Goal: Answer question/provide support: Share knowledge or assist other users

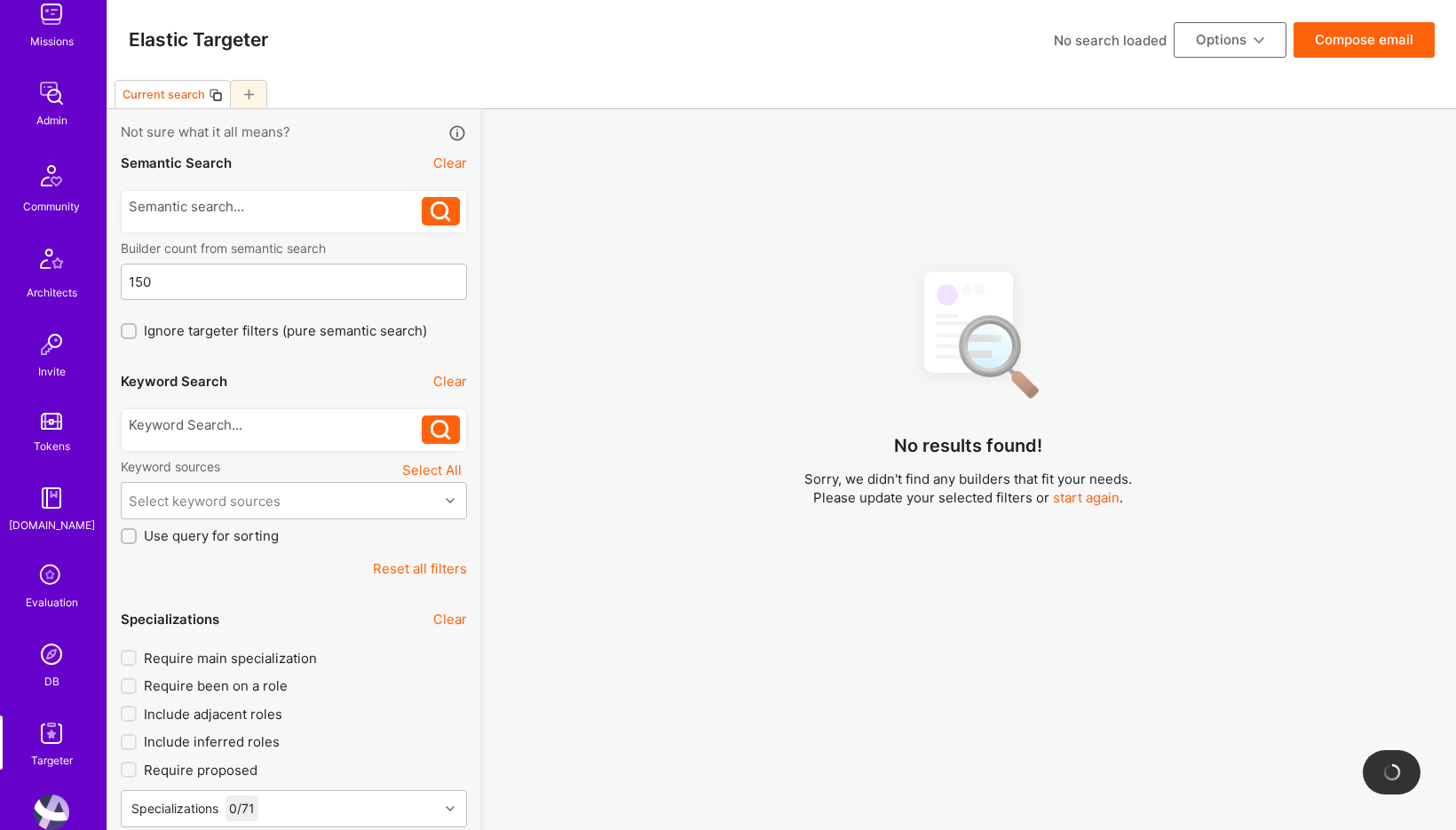
scroll to position [301, 0]
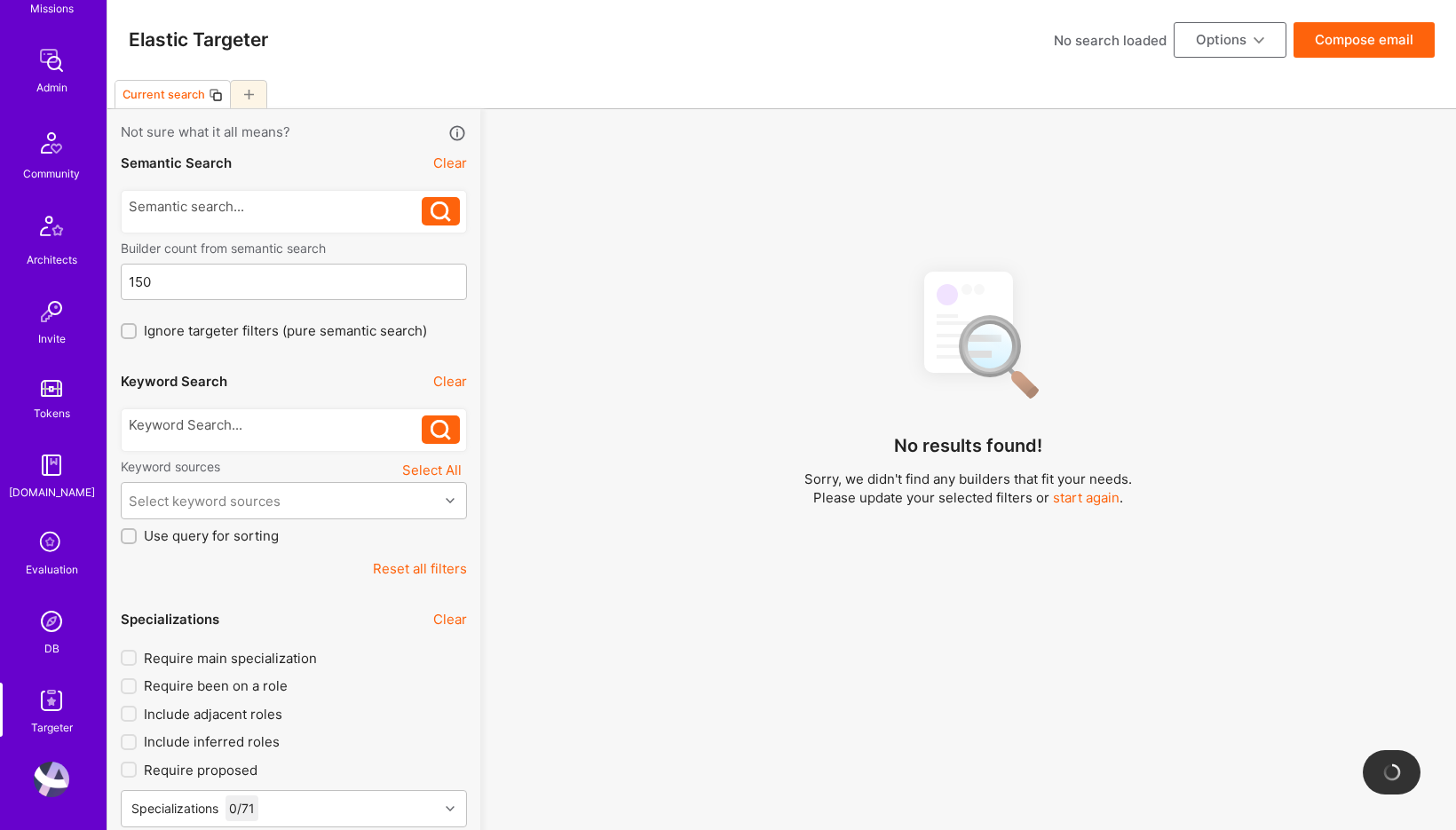
click at [57, 616] on img at bounding box center [51, 621] width 36 height 36
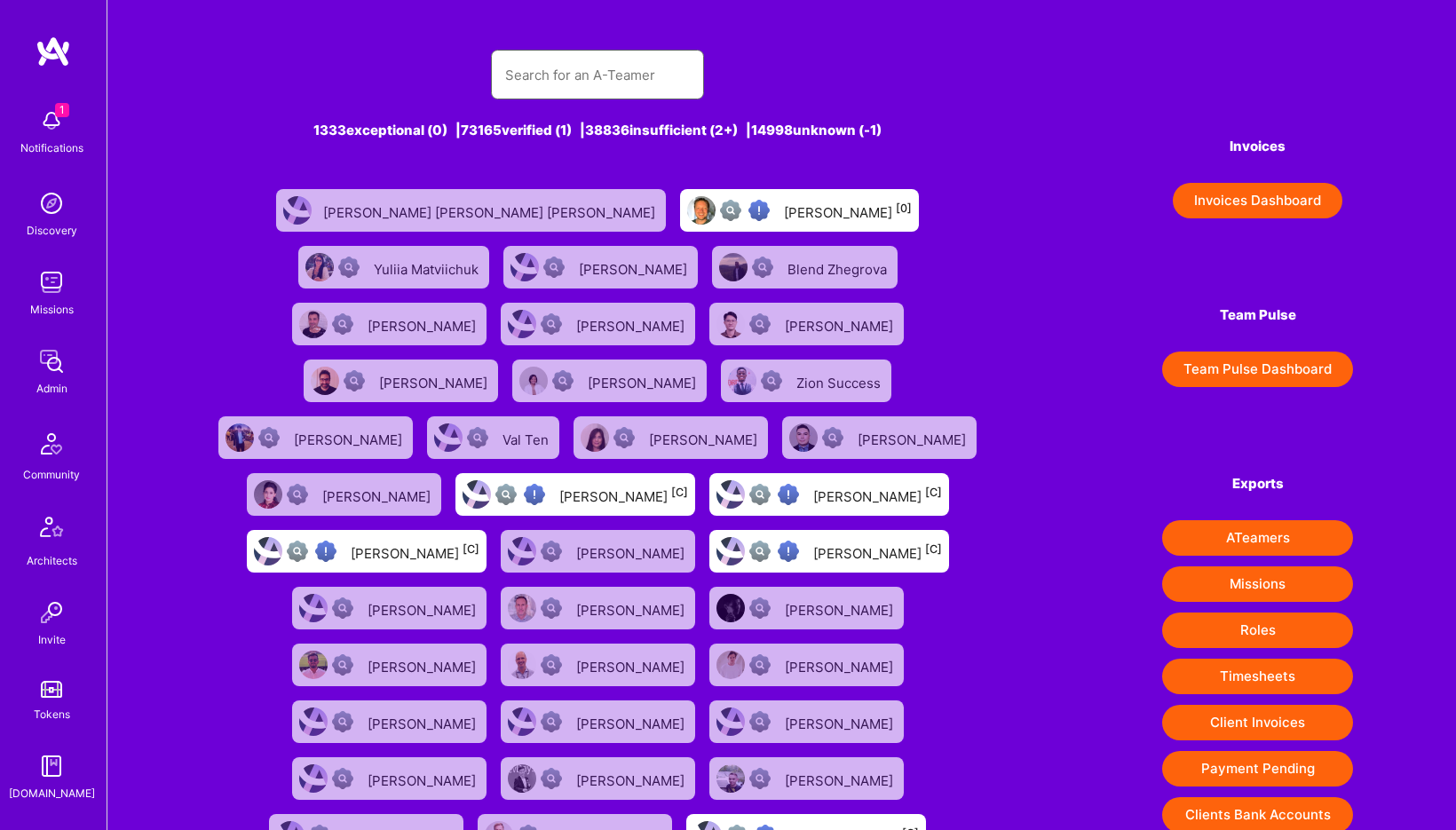
click at [548, 69] on input "text" at bounding box center [598, 74] width 185 height 45
paste input "Harit Himanshu"
type input "Harit Himanshu"
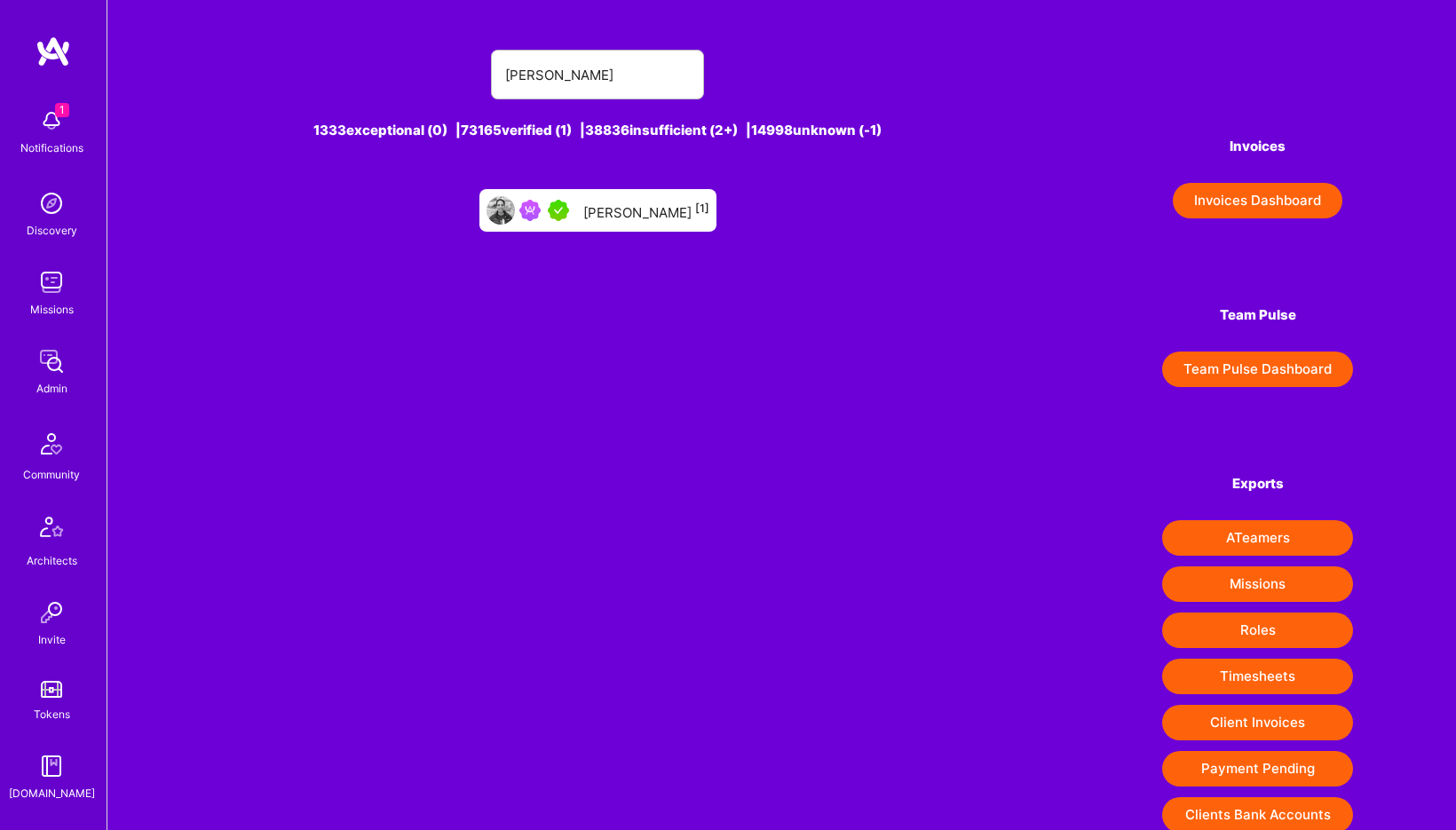
click at [646, 217] on div "Harit Himanshu [1]" at bounding box center [647, 210] width 126 height 23
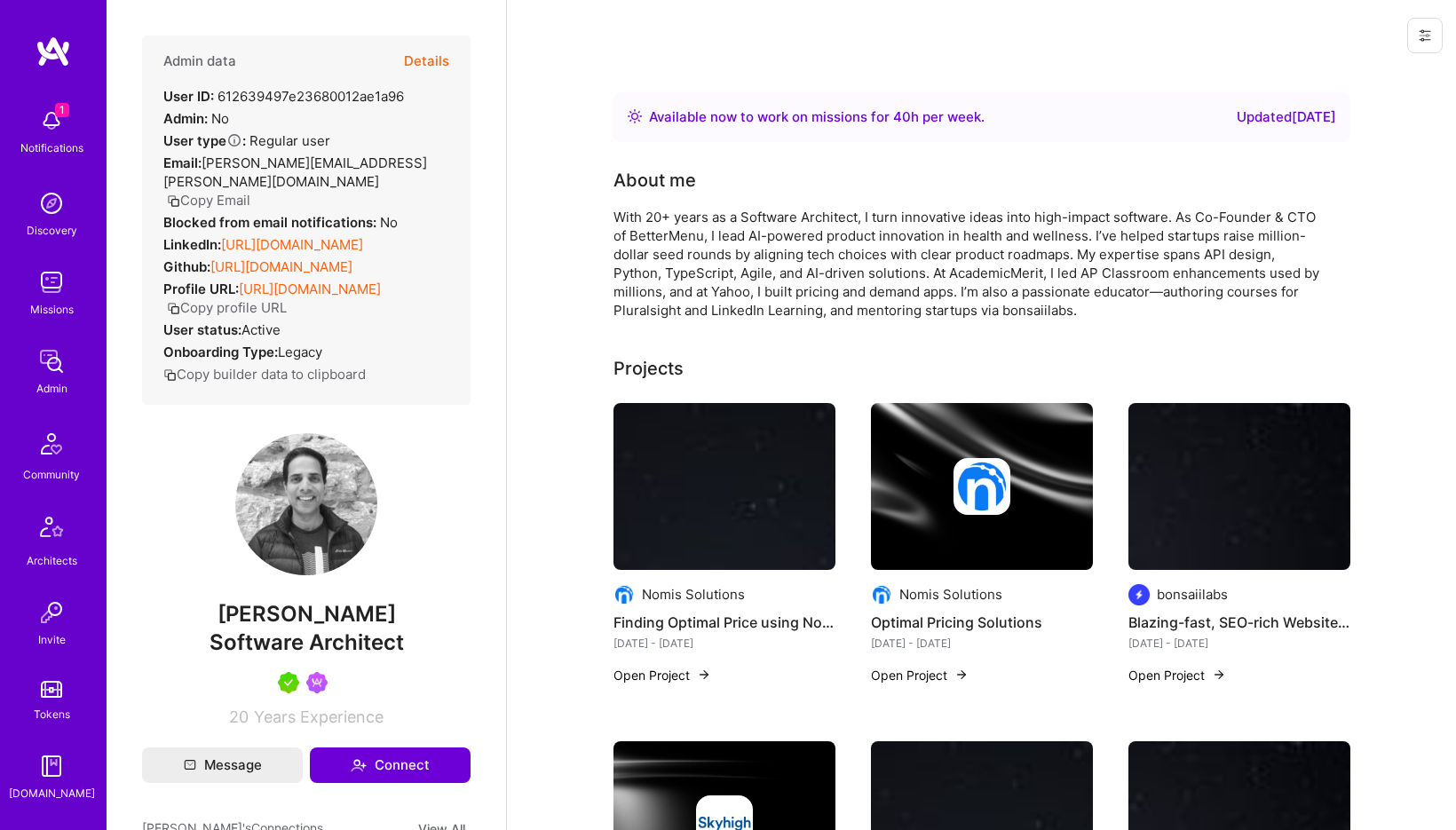
click at [293, 639] on span "Software Architect" at bounding box center [307, 642] width 194 height 26
copy span "Software Architect"
drag, startPoint x: 221, startPoint y: 224, endPoint x: 468, endPoint y: 224, distance: 247.0
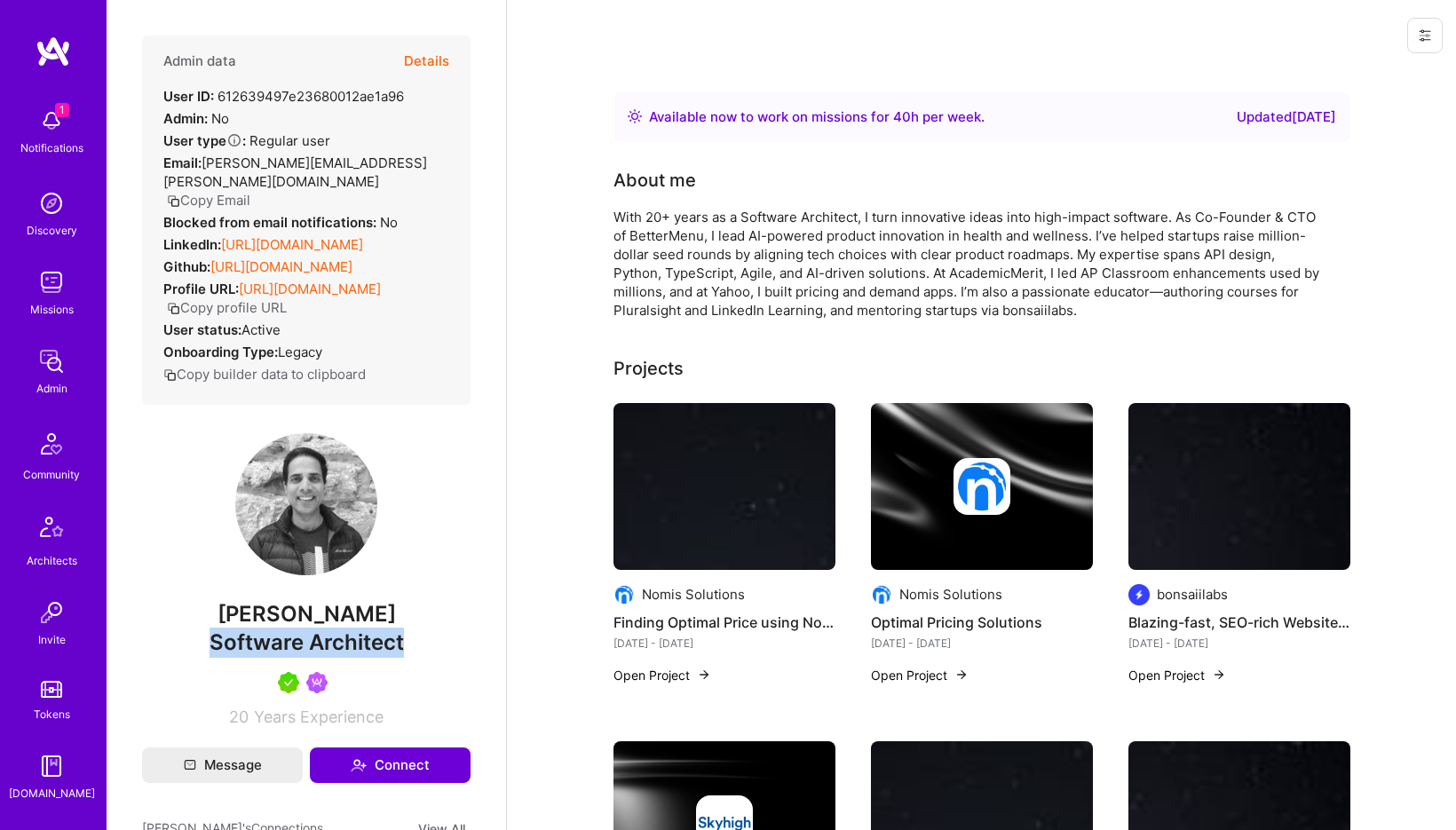
click at [468, 224] on div "Admin data Details User ID: 612639497e23680012ae1a96 Admin: No User type Regula…" at bounding box center [306, 220] width 329 height 369
copy div "https://linkedin.com/in/hhimanshu"
click at [434, 62] on button "Details" at bounding box center [426, 61] width 45 height 51
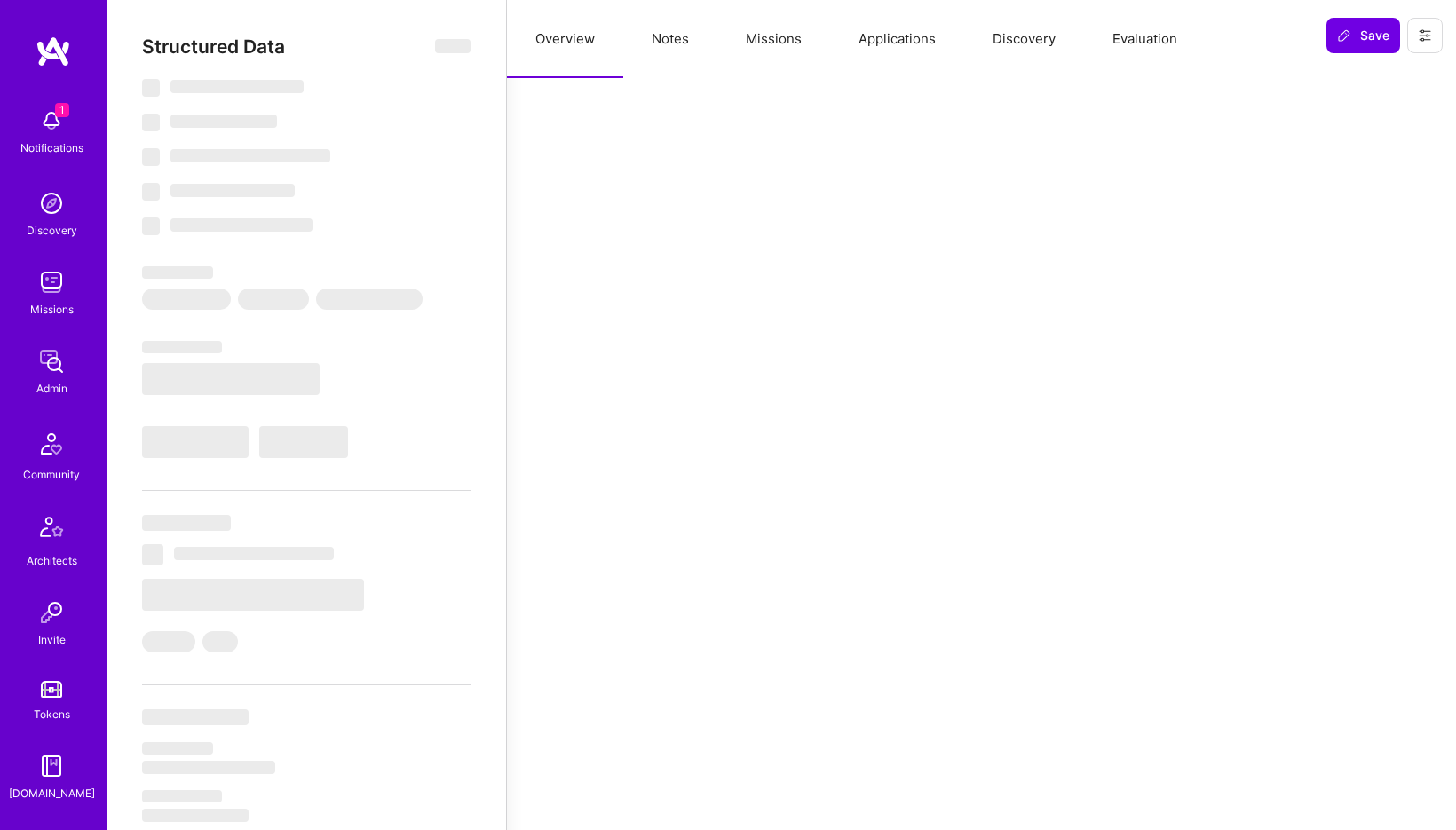
click at [659, 42] on button "Notes" at bounding box center [670, 38] width 94 height 78
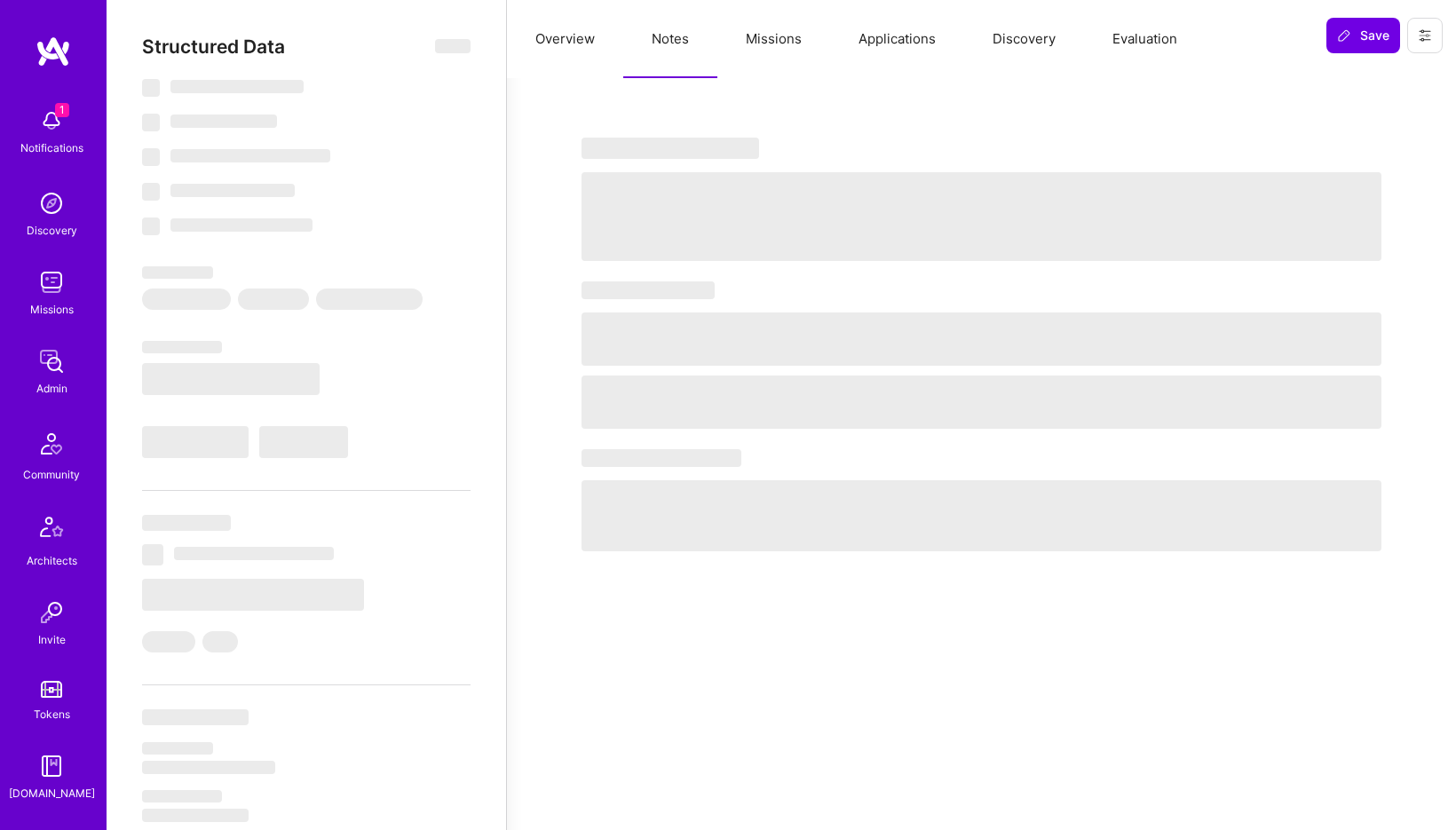
select select "Right Now"
select select "5"
select select "7"
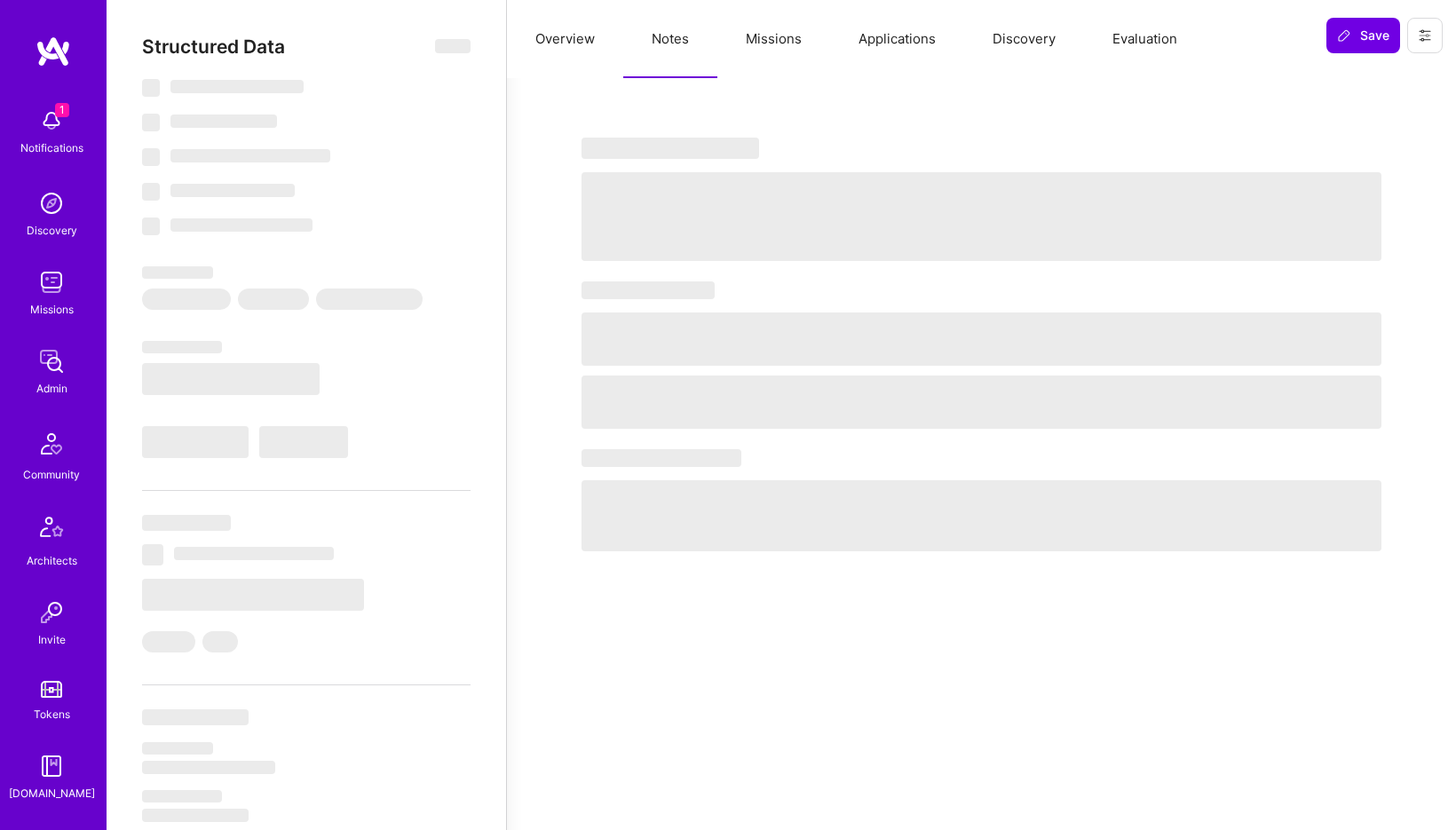
select select "US"
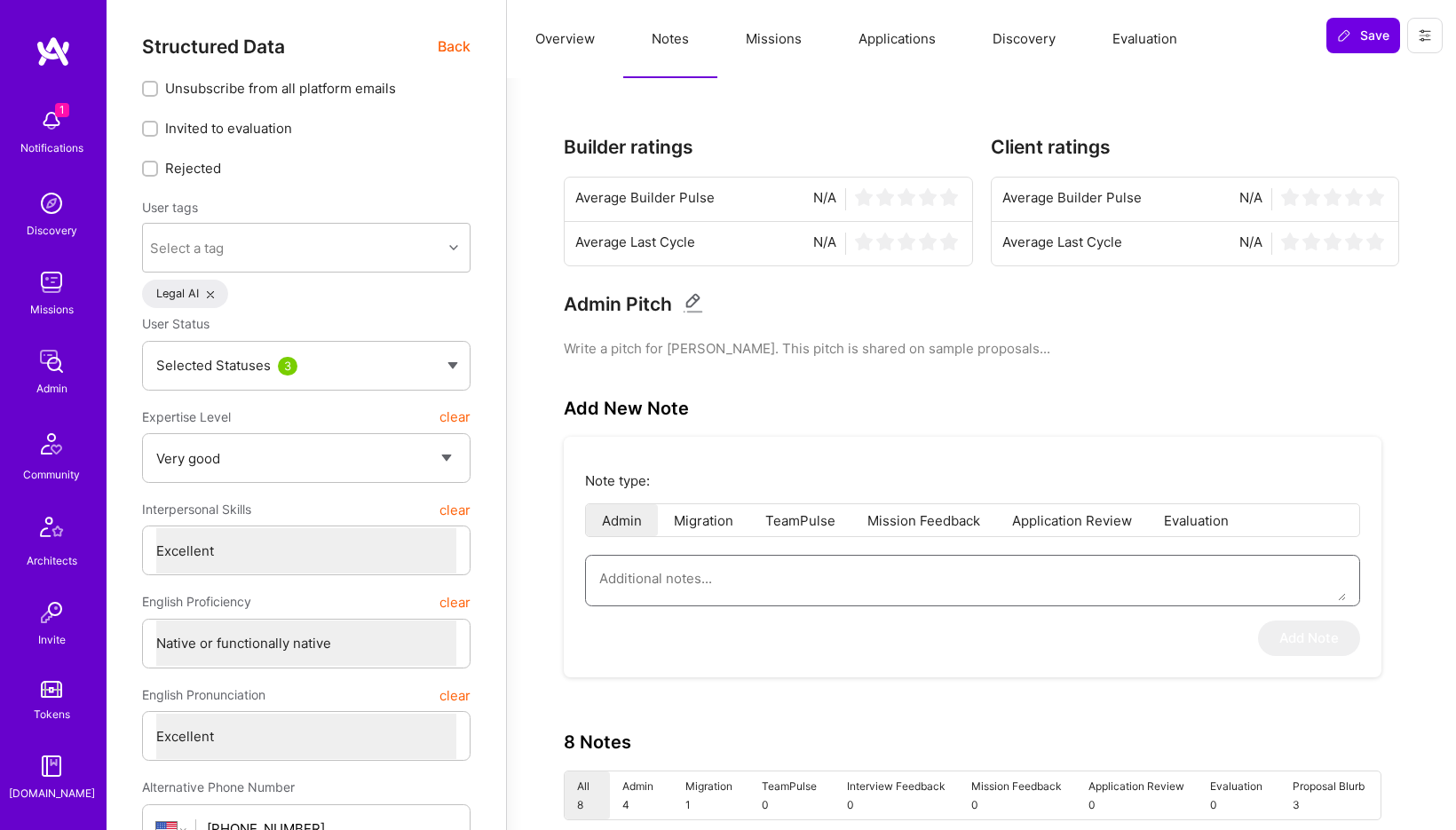
click at [680, 578] on textarea at bounding box center [972, 578] width 746 height 45
paste textarea "This is a summary of the application form submitted by Harit Himanshu for the A…"
type textarea "x"
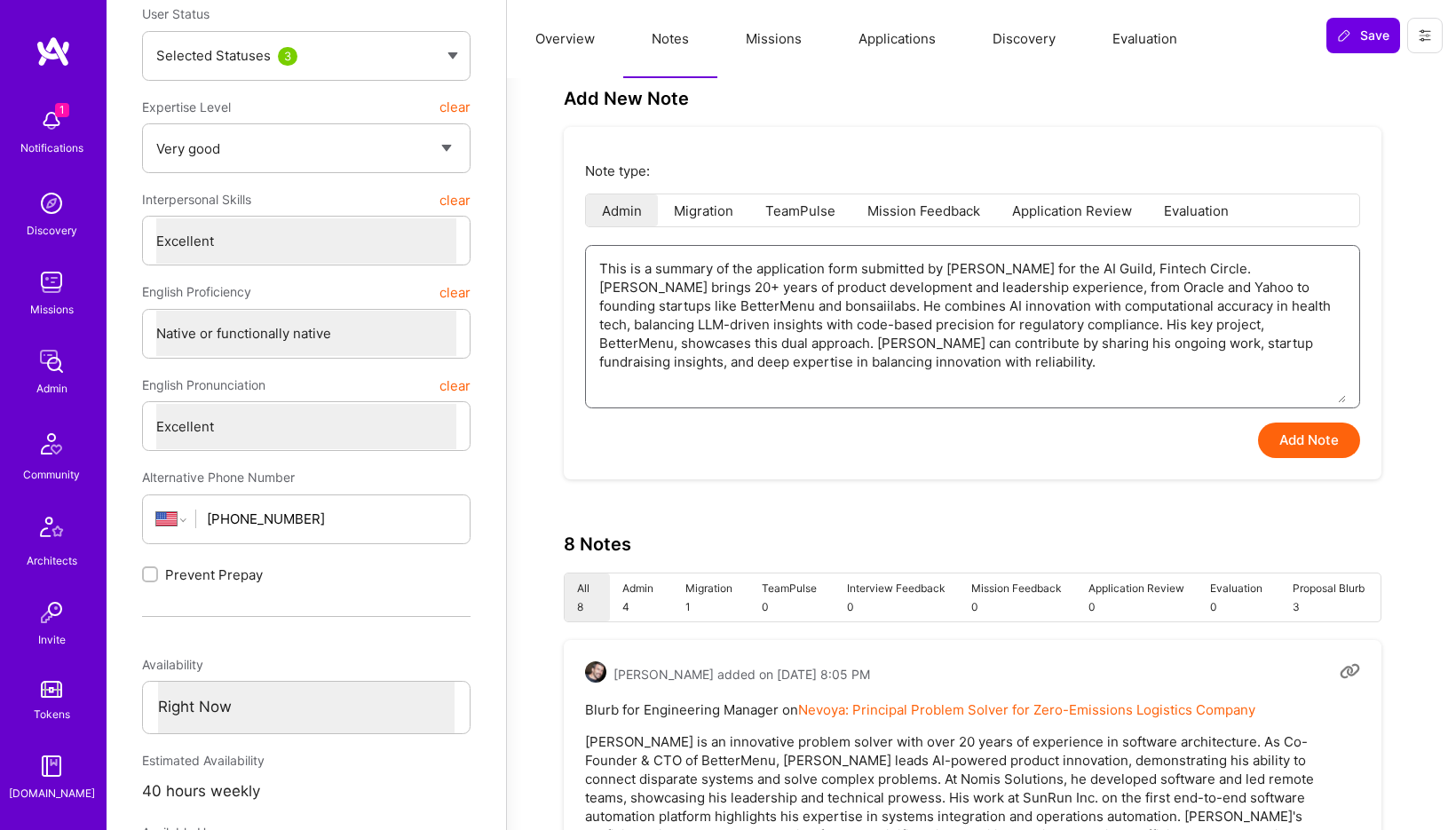
scroll to position [404, 0]
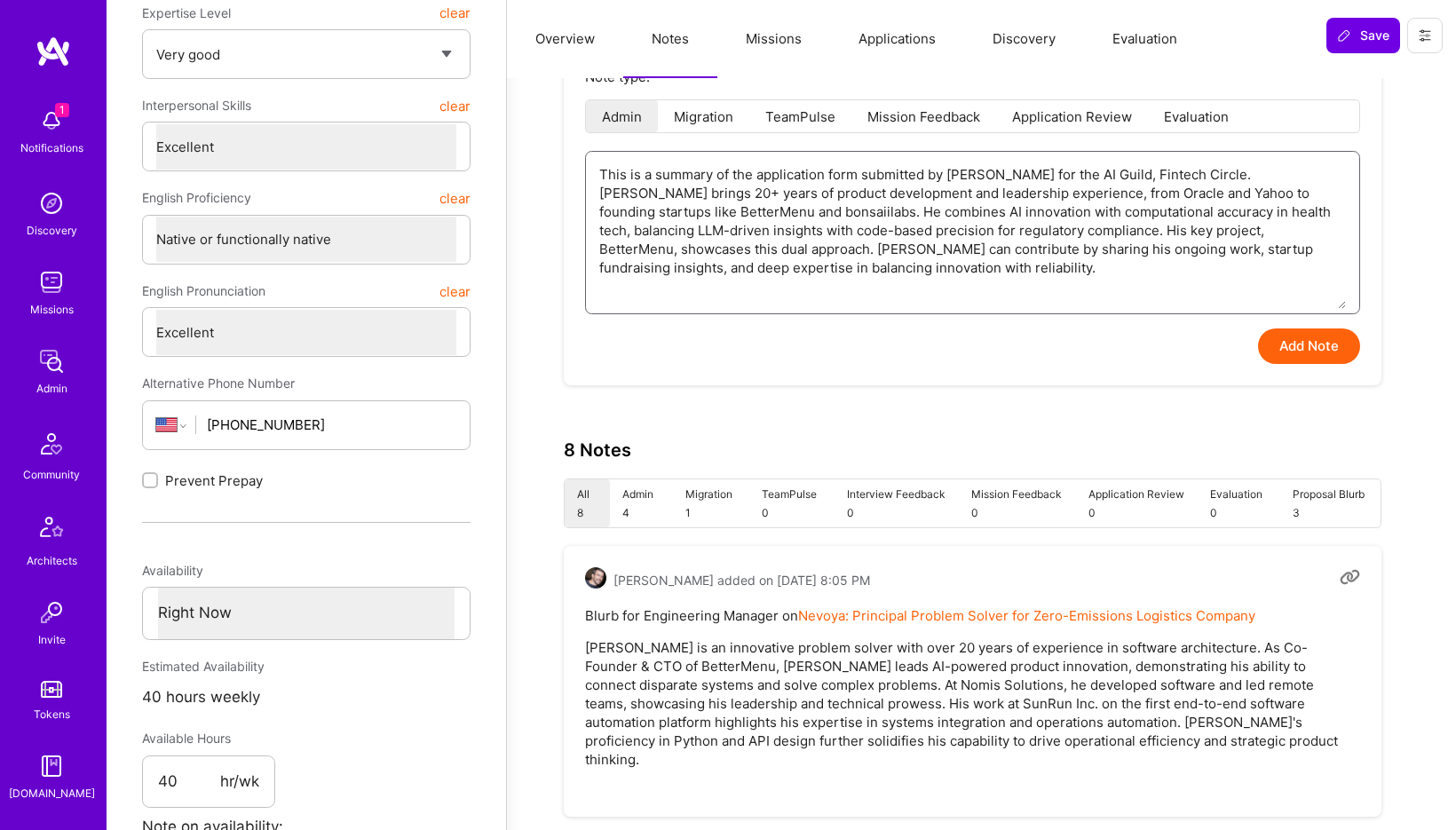
type textarea "This is a summary of the application form submitted by Harit Himanshu for the A…"
click at [1307, 351] on button "Add Note" at bounding box center [1309, 346] width 102 height 36
type textarea "x"
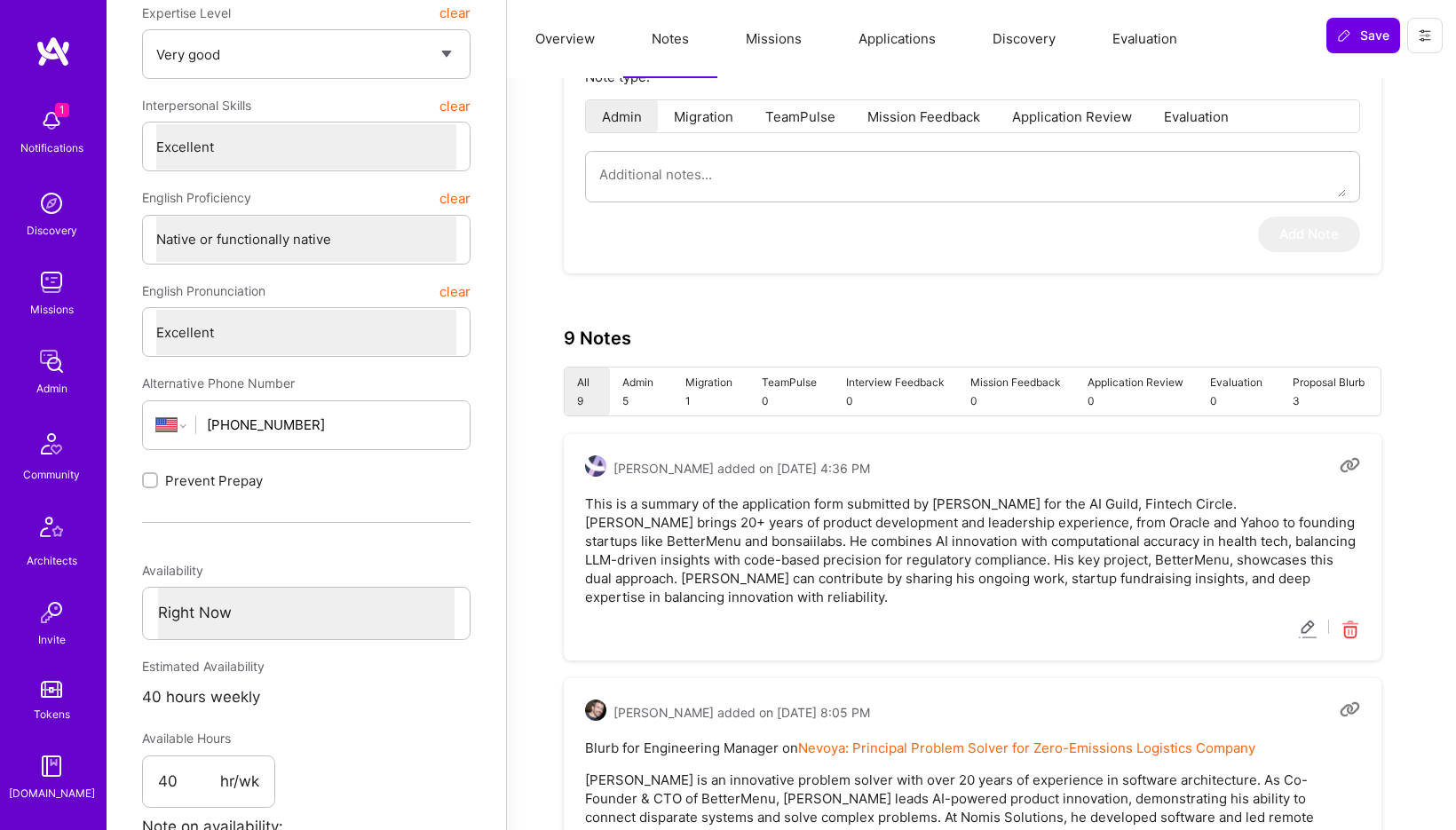
click at [1138, 43] on button "Evaluation" at bounding box center [1145, 38] width 122 height 78
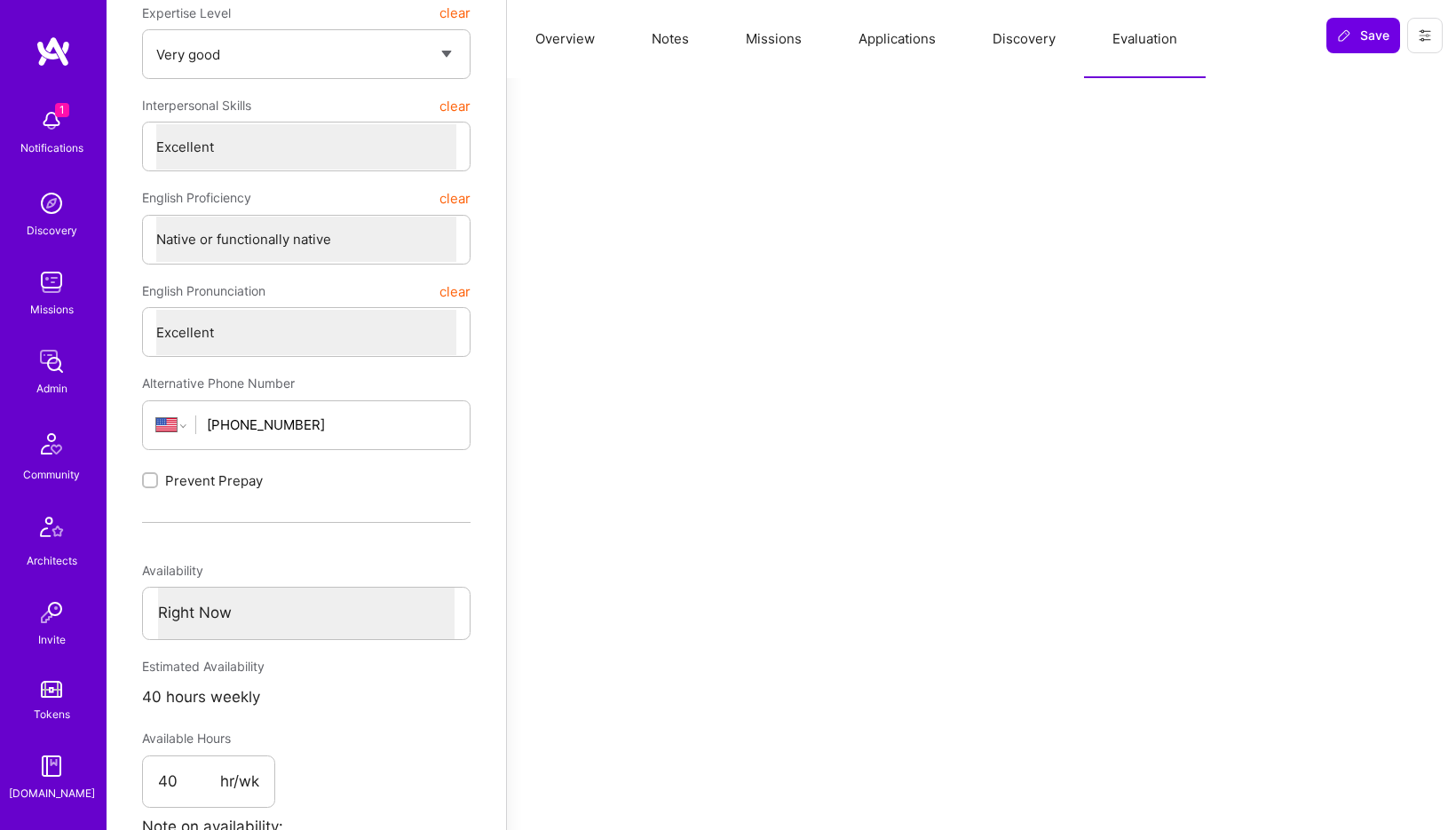
click at [1143, 38] on button "Evaluation" at bounding box center [1145, 38] width 122 height 78
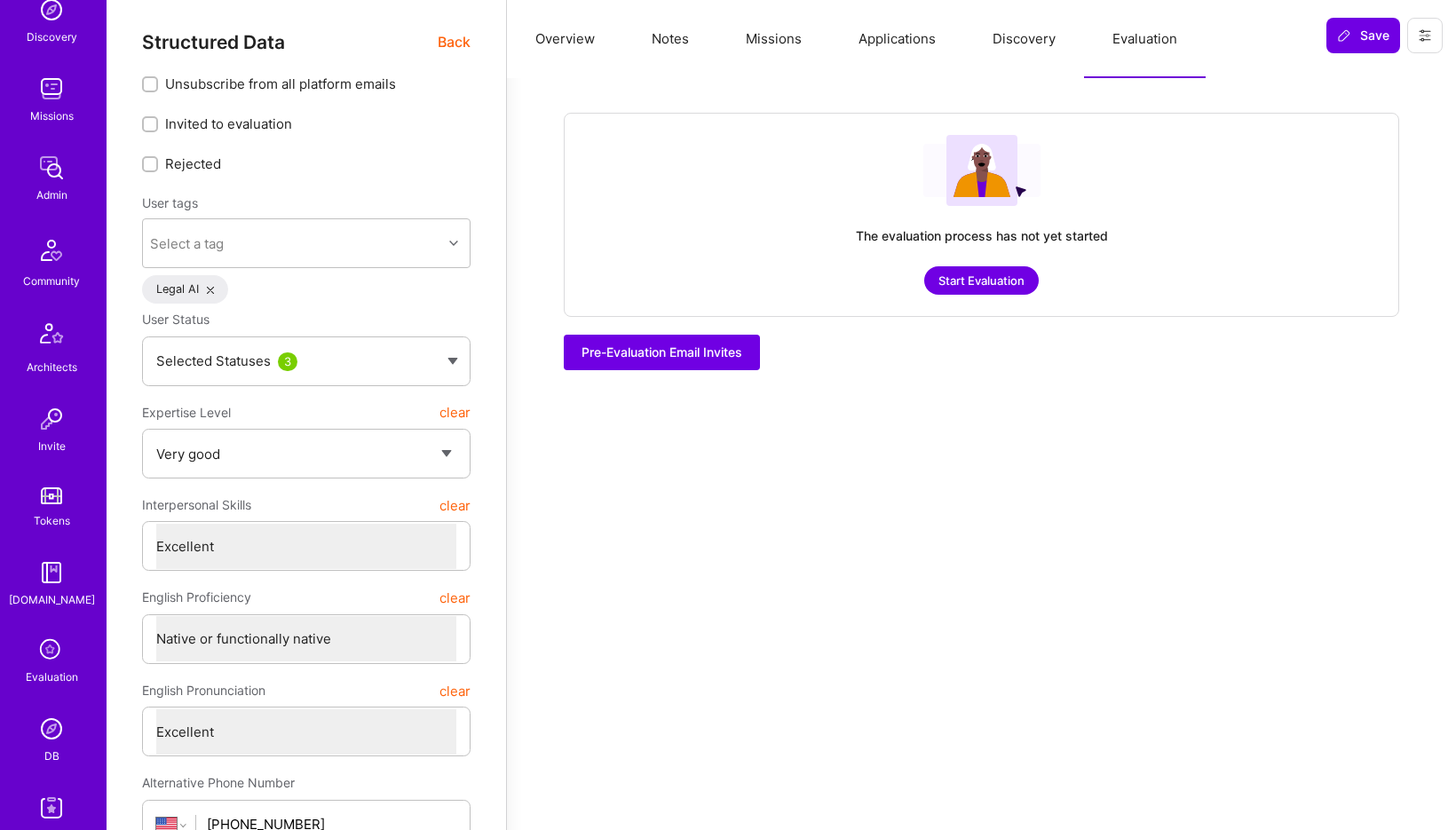
scroll to position [248, 0]
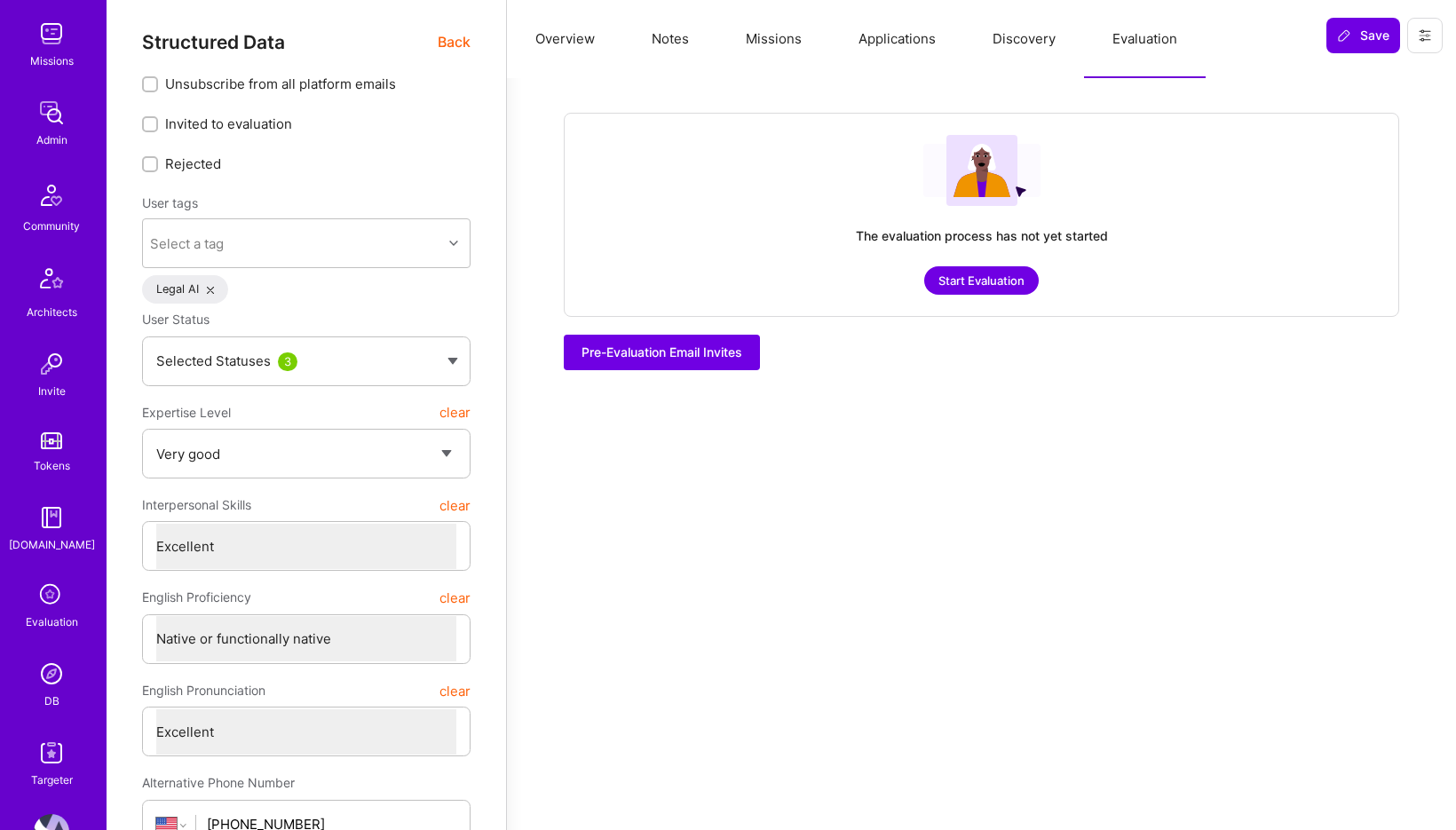
click at [50, 676] on img at bounding box center [51, 673] width 36 height 36
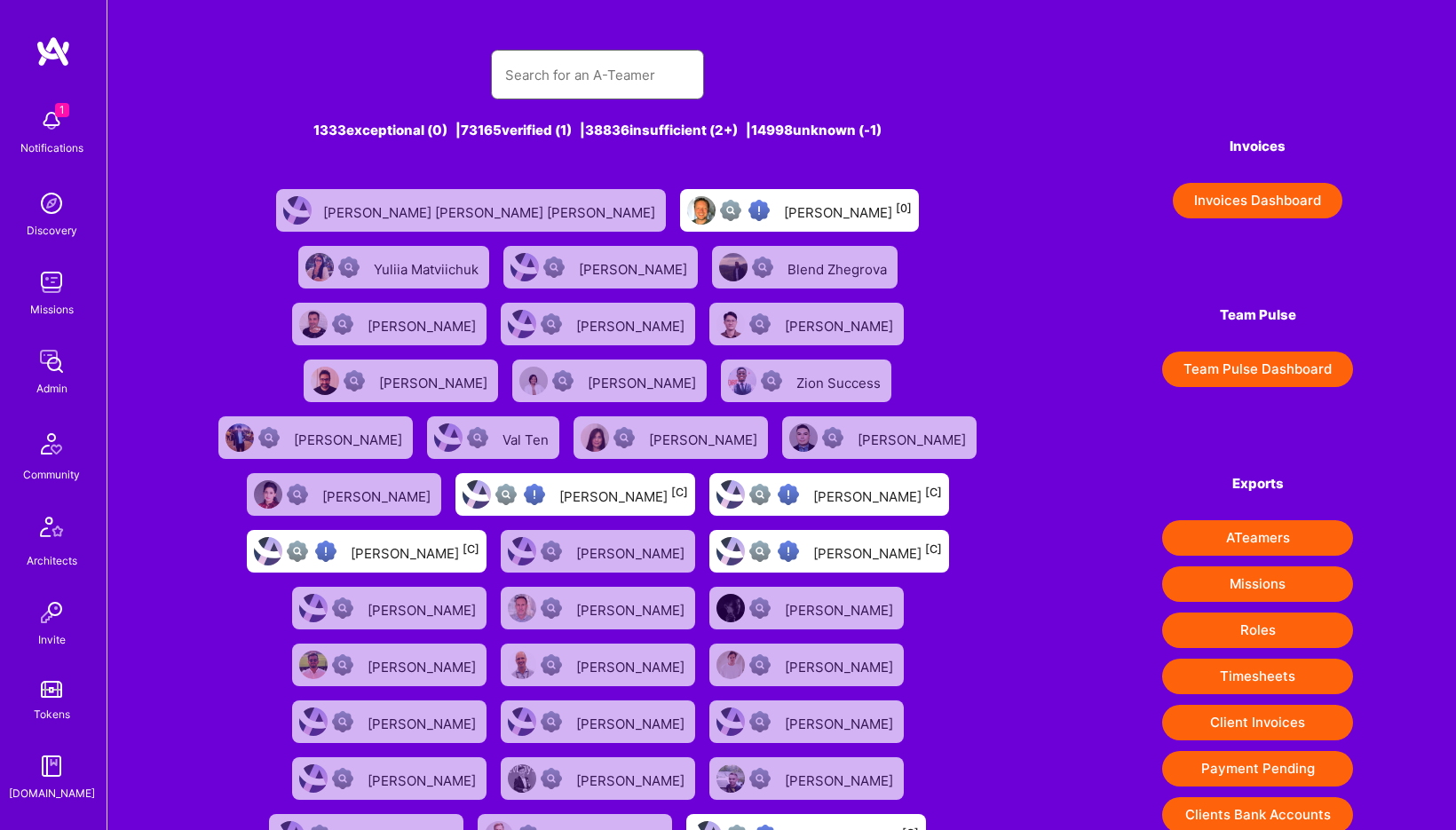
click at [560, 74] on input "text" at bounding box center [598, 74] width 185 height 45
paste input "Ore Shtalrid"
type input "Ore Shtalrid"
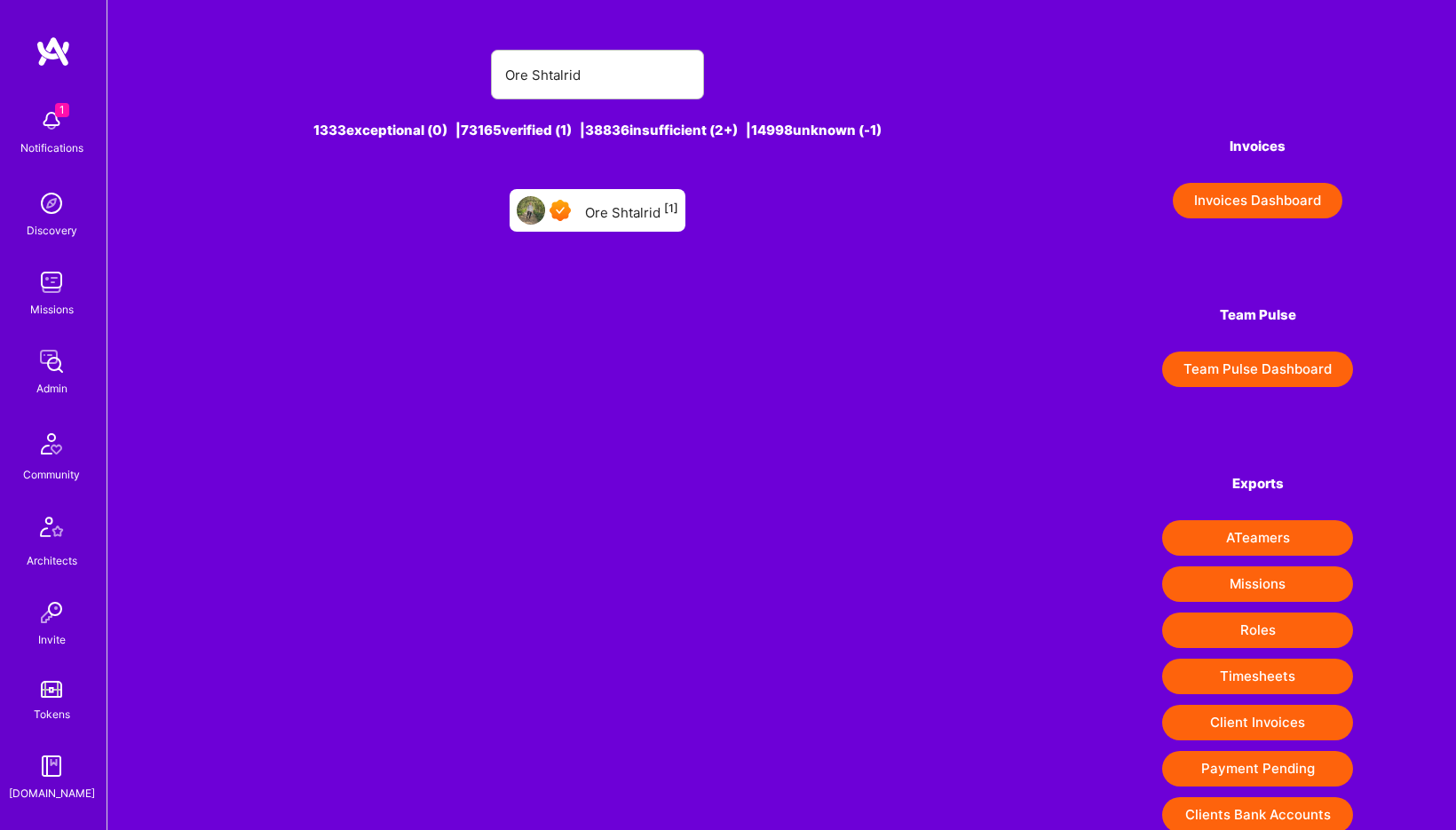
click at [620, 213] on div "Ore Shtalrid [1]" at bounding box center [632, 210] width 93 height 23
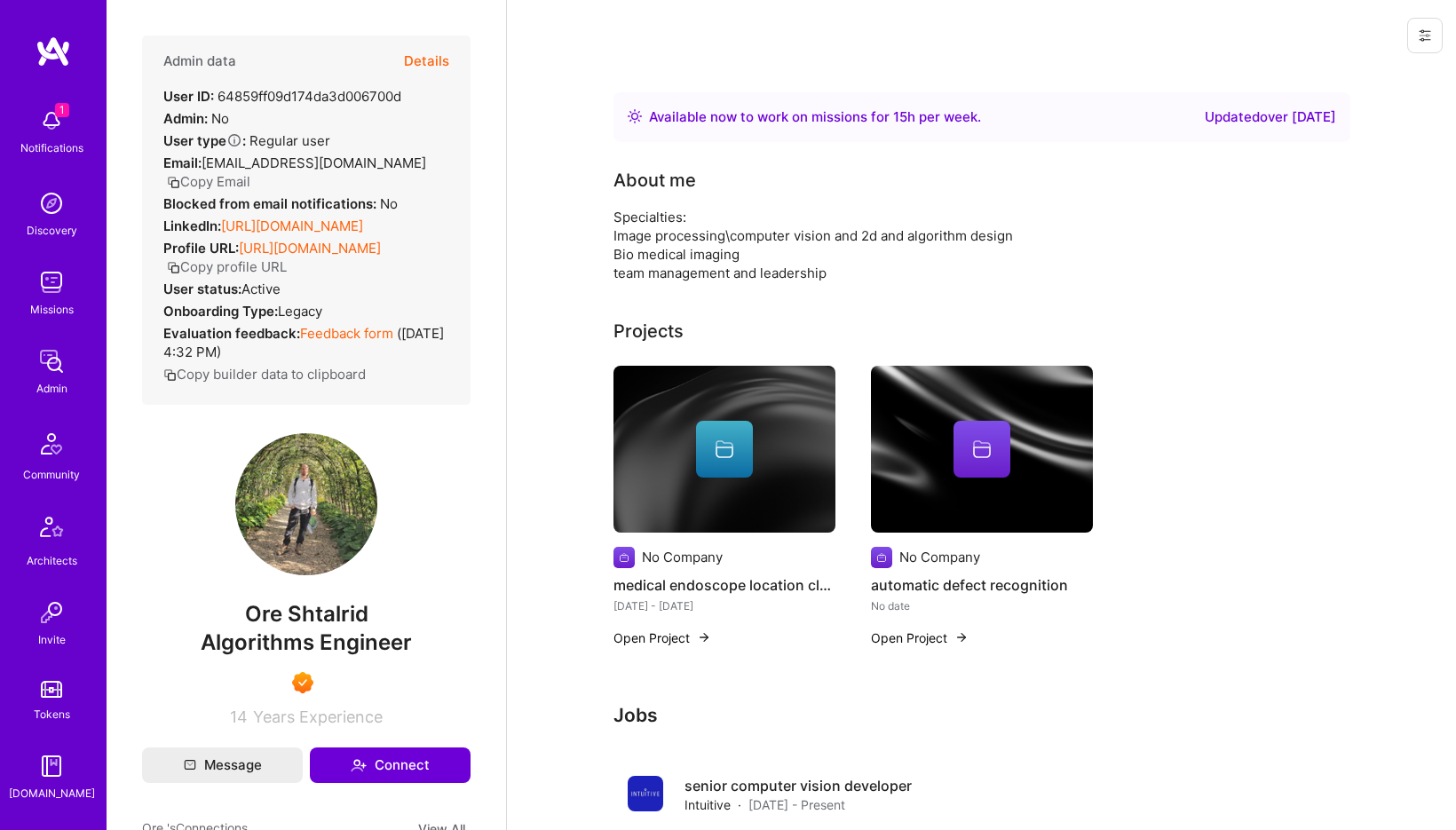
click at [346, 655] on span "Algorithms Engineer" at bounding box center [306, 642] width 212 height 26
copy span "Algorithms Engineer"
drag, startPoint x: 235, startPoint y: 203, endPoint x: 291, endPoint y: 230, distance: 62.2
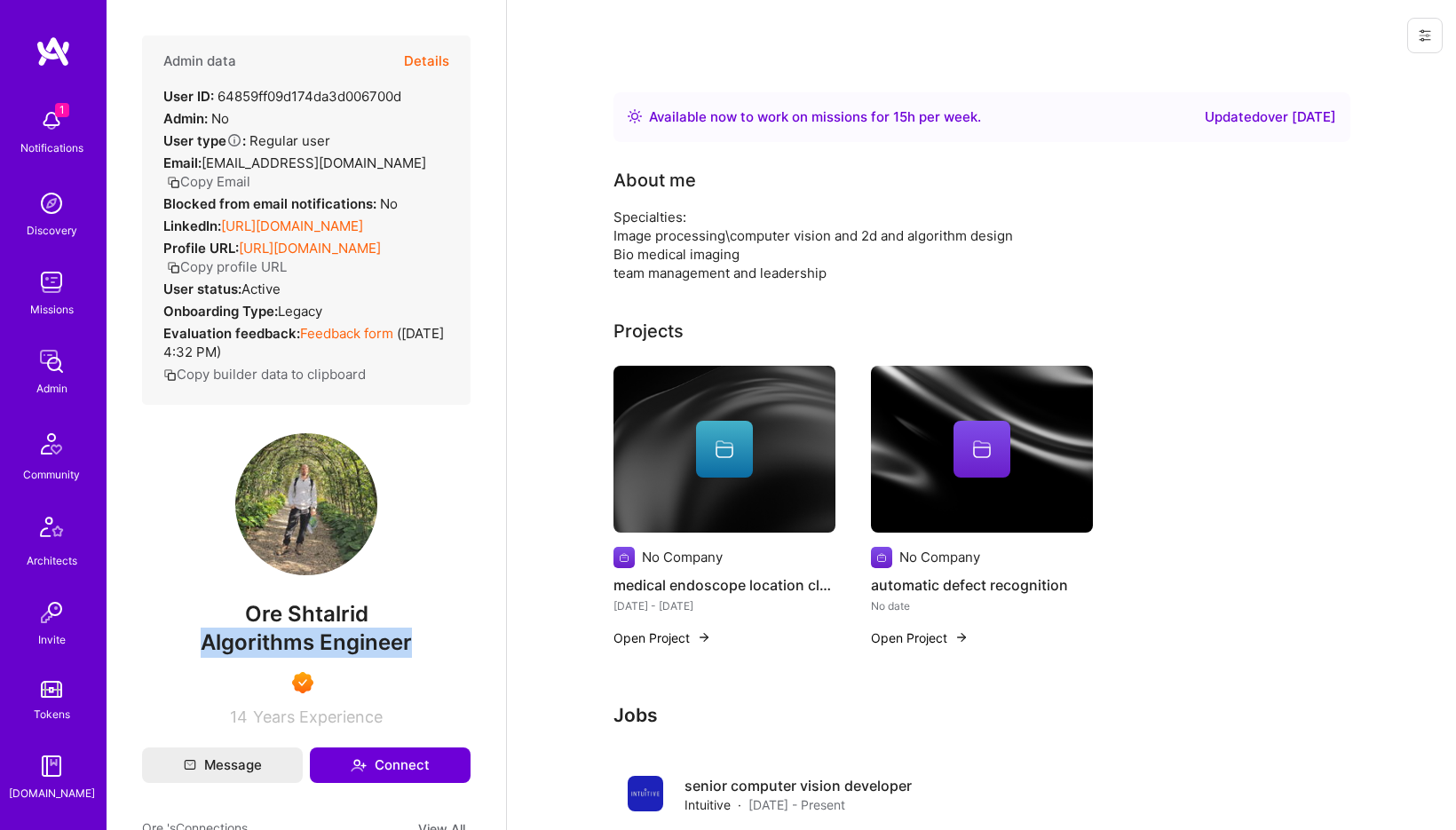
click at [291, 230] on div "LinkedIn: https://linkedin.com/in/ore-shtalrid-401b9832" at bounding box center [263, 226] width 200 height 18
copy div "https://linkedin.com/in/ore-shtalrid-401b9832"
click at [429, 59] on button "Details" at bounding box center [426, 61] width 45 height 51
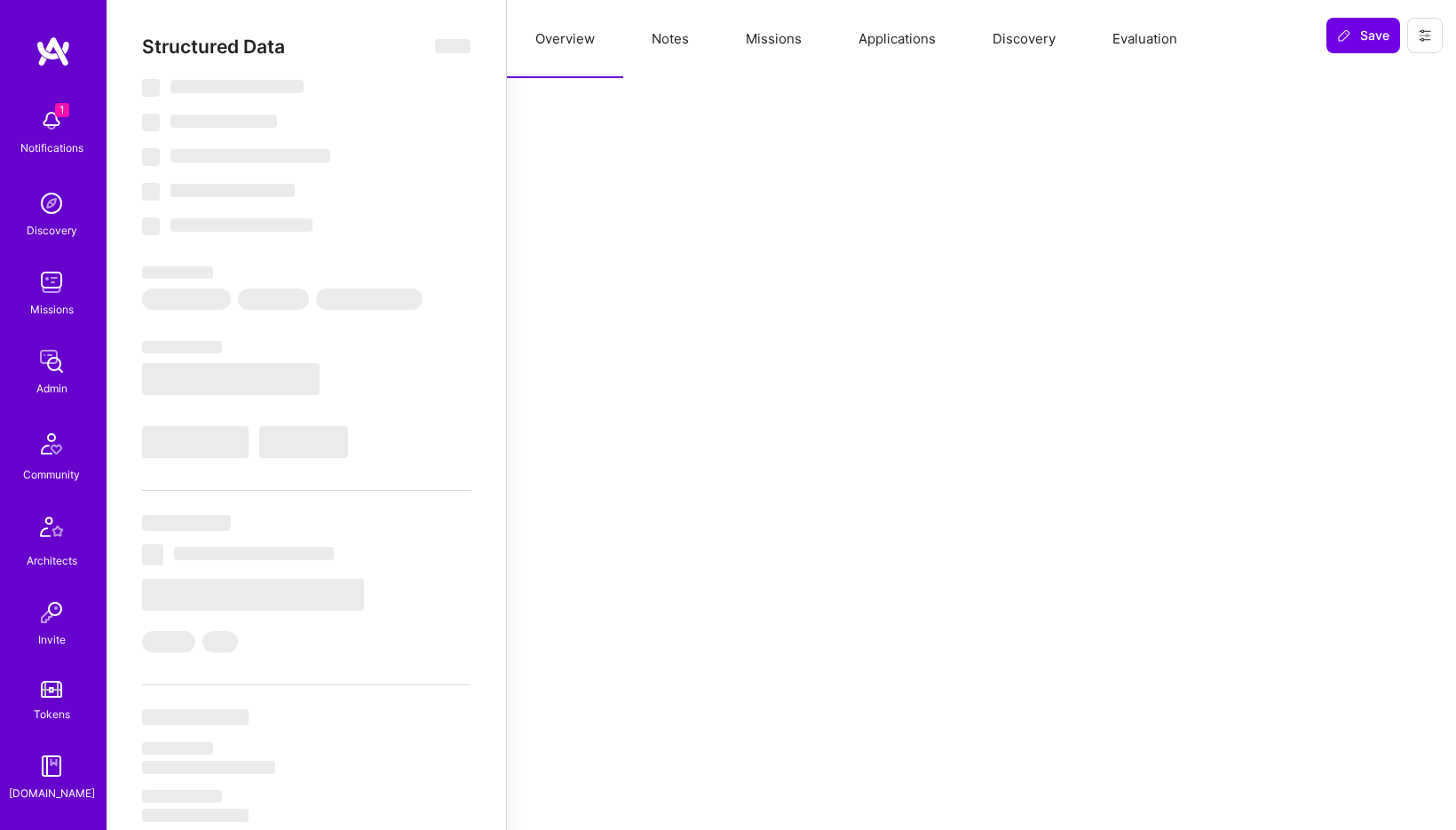
type textarea "x"
select select "Right Now"
select select "7"
select select "4"
select select "7"
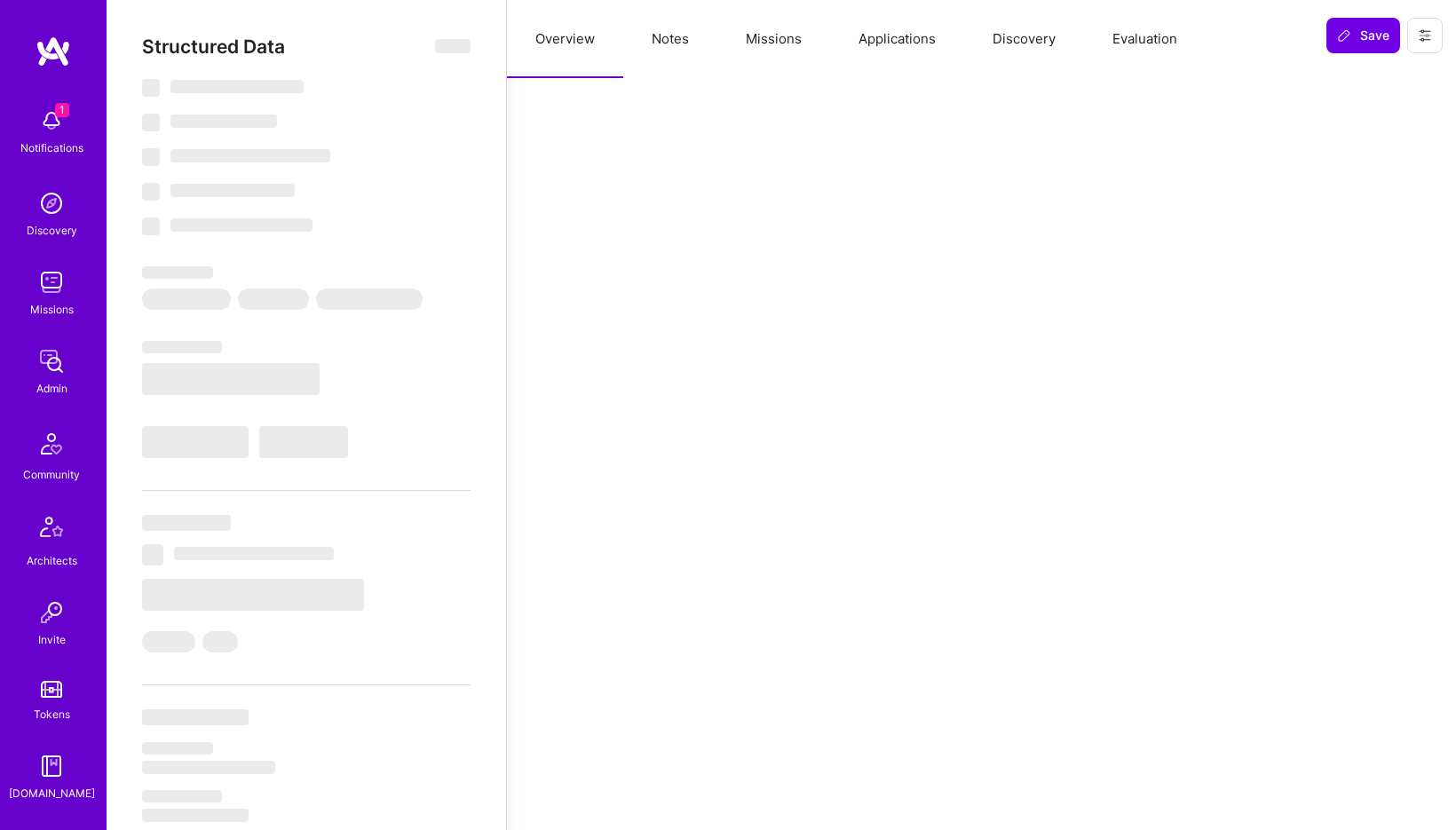
select select "7"
select select "IL"
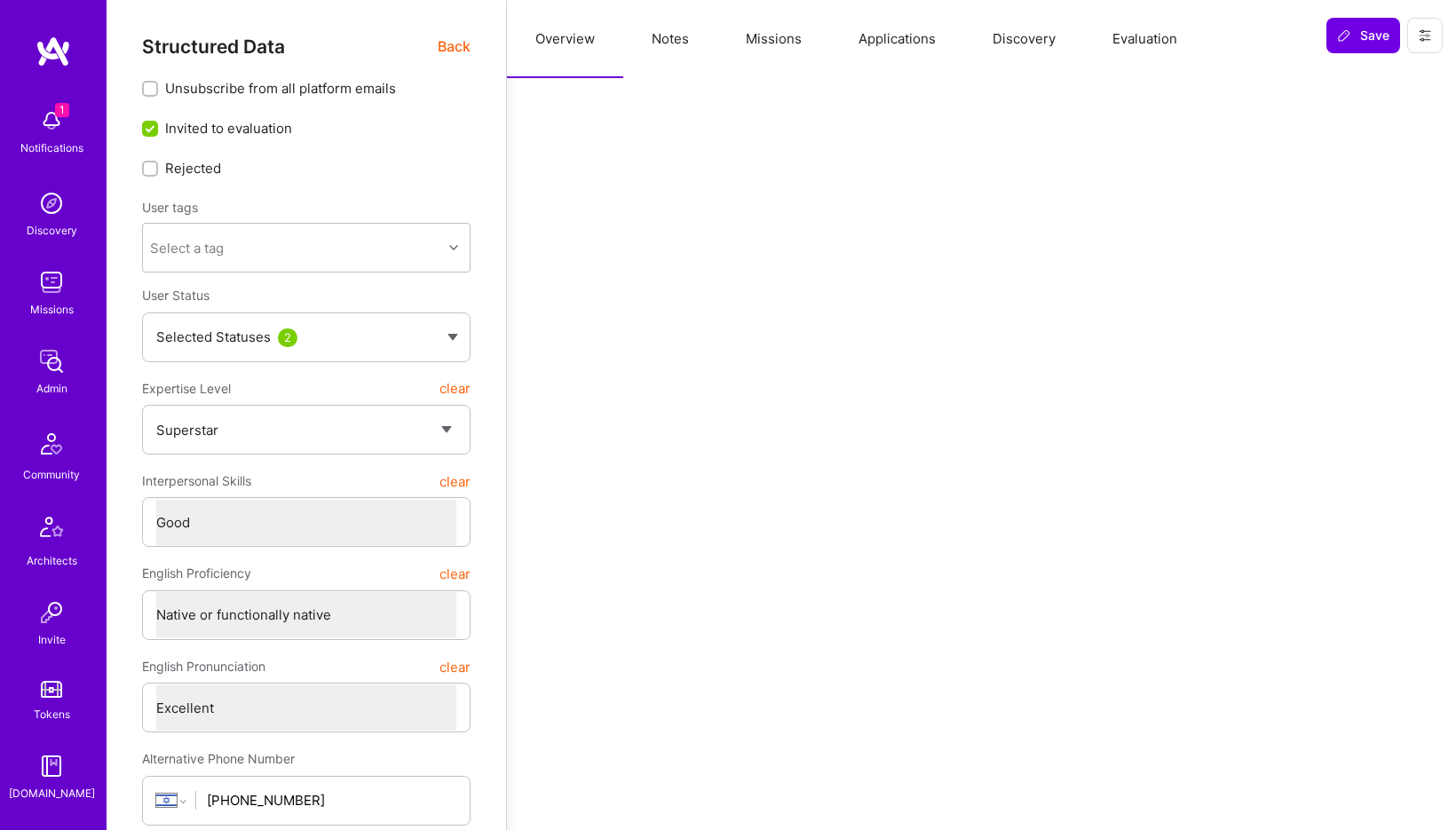
click at [676, 48] on button "Notes" at bounding box center [670, 38] width 94 height 78
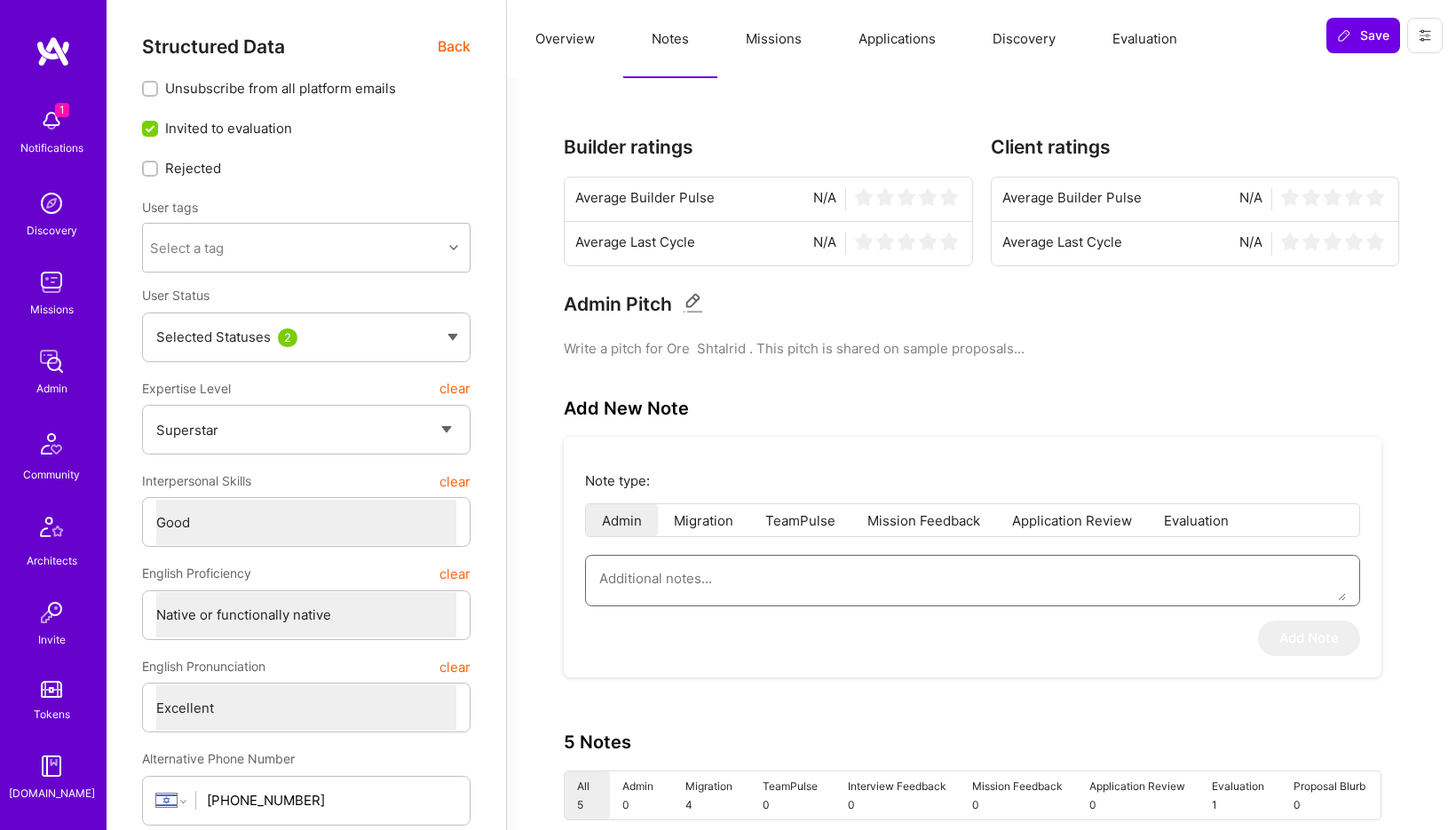
click at [681, 584] on textarea at bounding box center [972, 578] width 746 height 45
paste textarea "This is a summary of the application form submitted by Ore Shtalrid for the AI …"
type textarea "x"
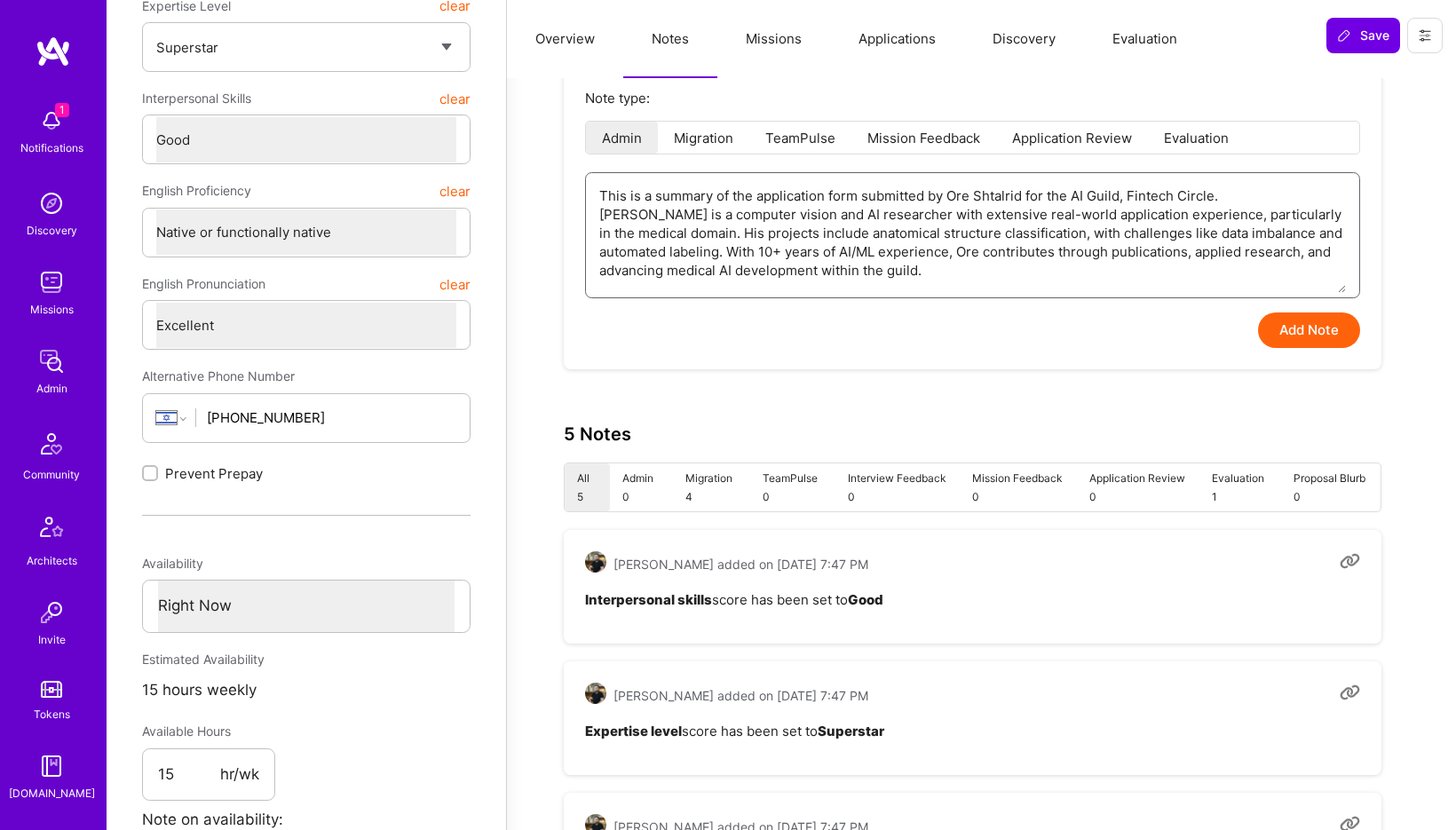
scroll to position [356, 0]
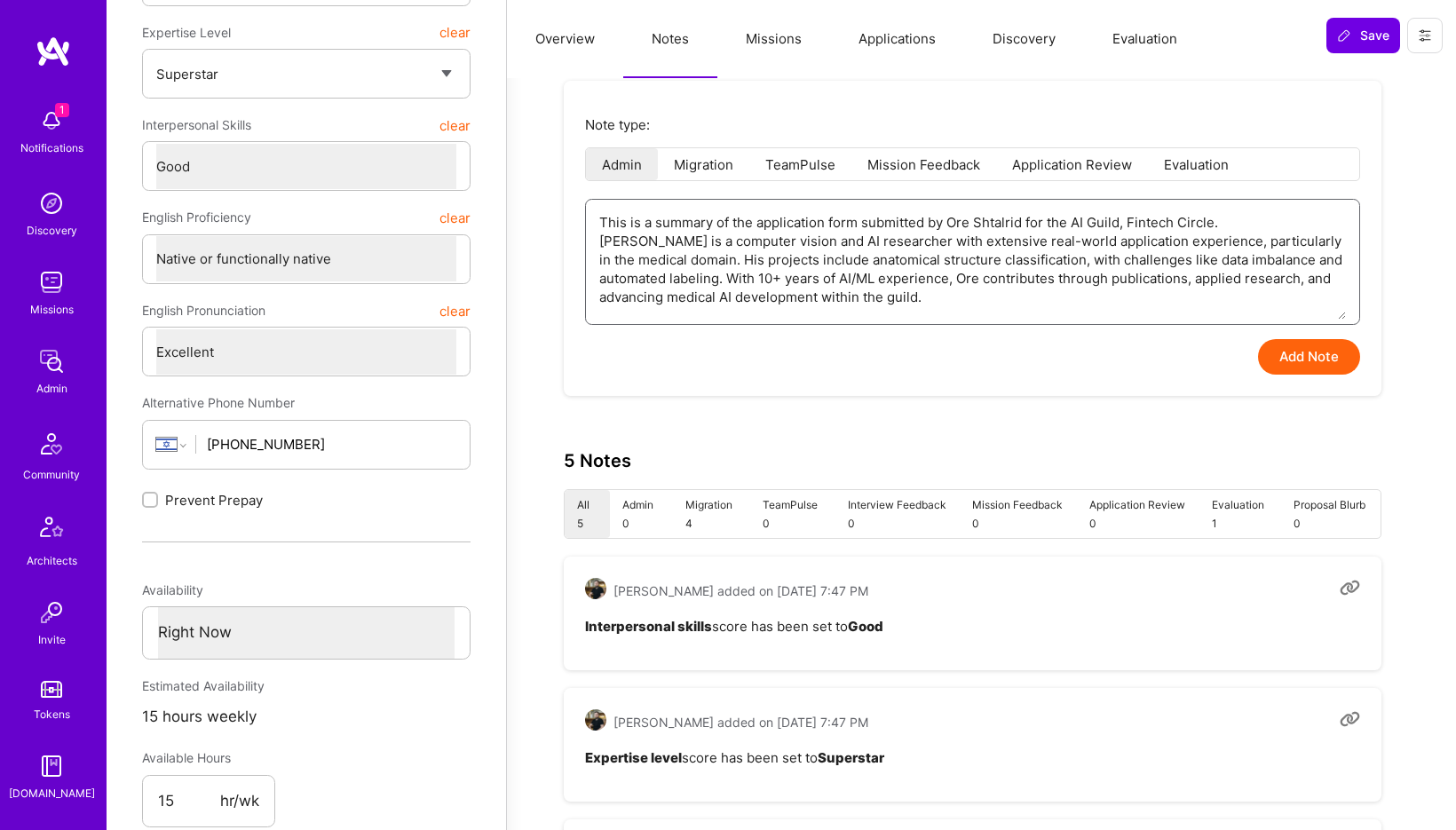
type textarea "This is a summary of the application form submitted by Ore Shtalrid for the AI …"
click at [1306, 363] on button "Add Note" at bounding box center [1309, 356] width 102 height 36
type textarea "x"
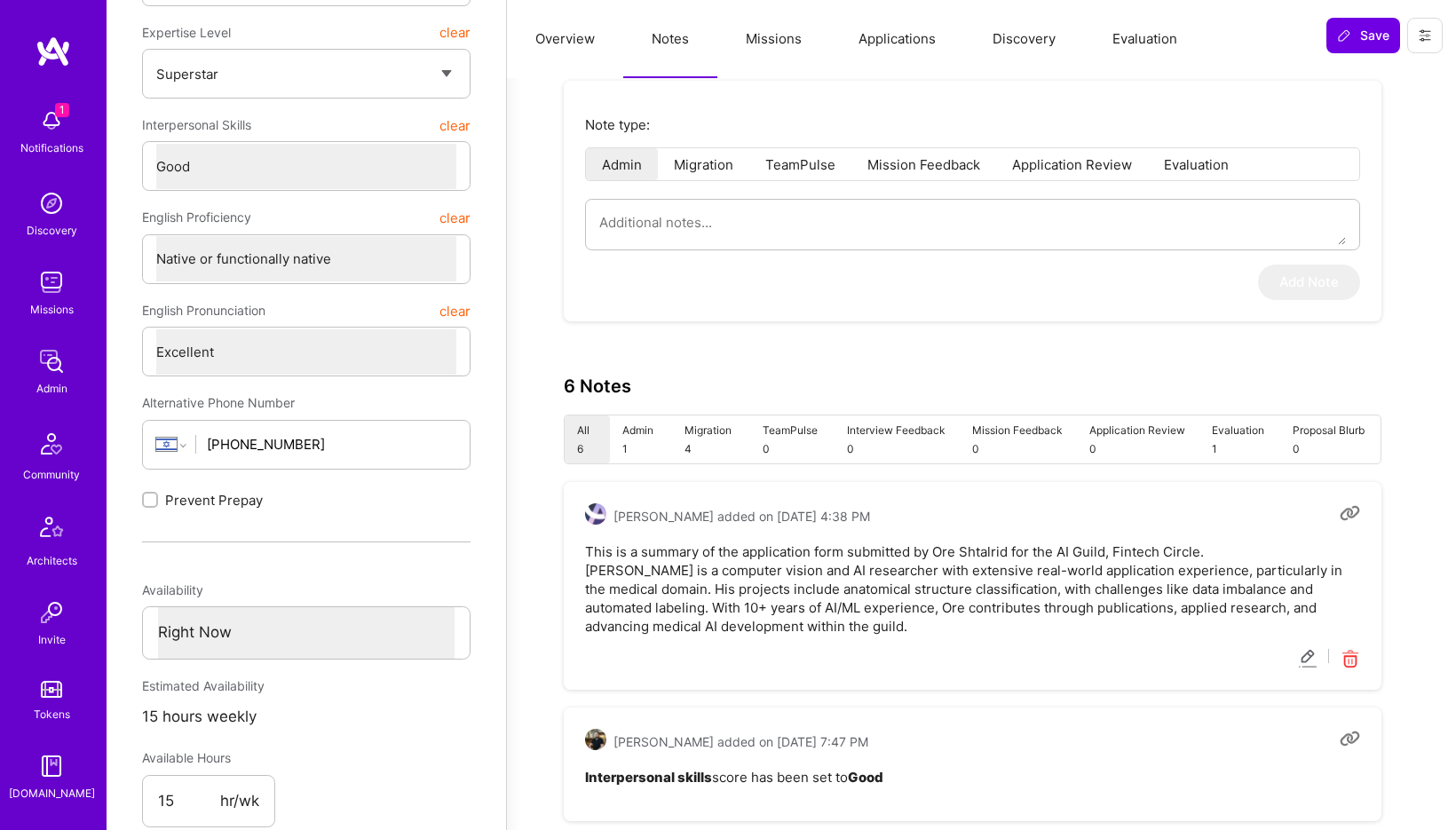
click at [1146, 43] on button "Evaluation" at bounding box center [1145, 38] width 122 height 78
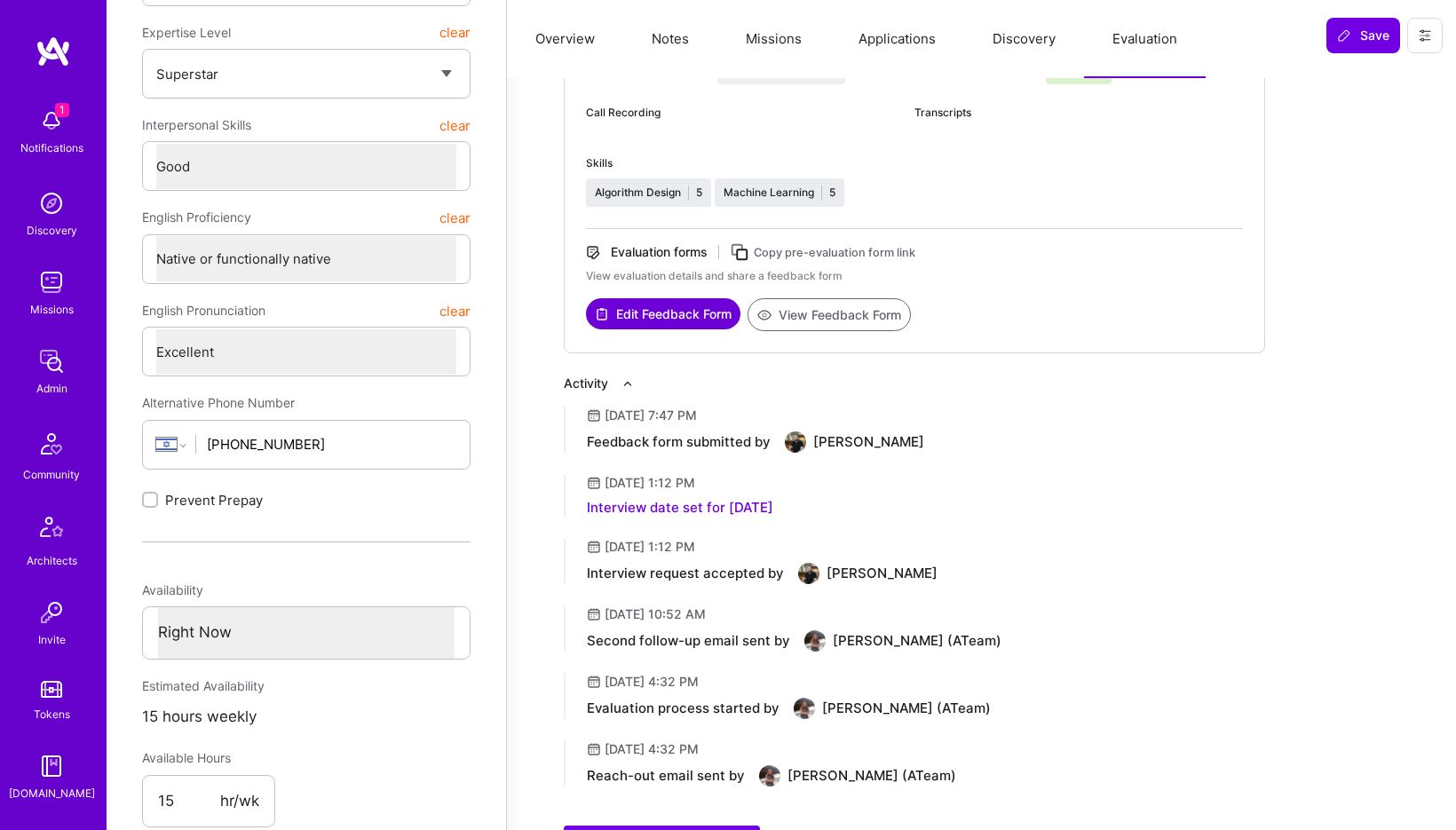
click at [847, 315] on button "View Feedback Form" at bounding box center [829, 315] width 163 height 33
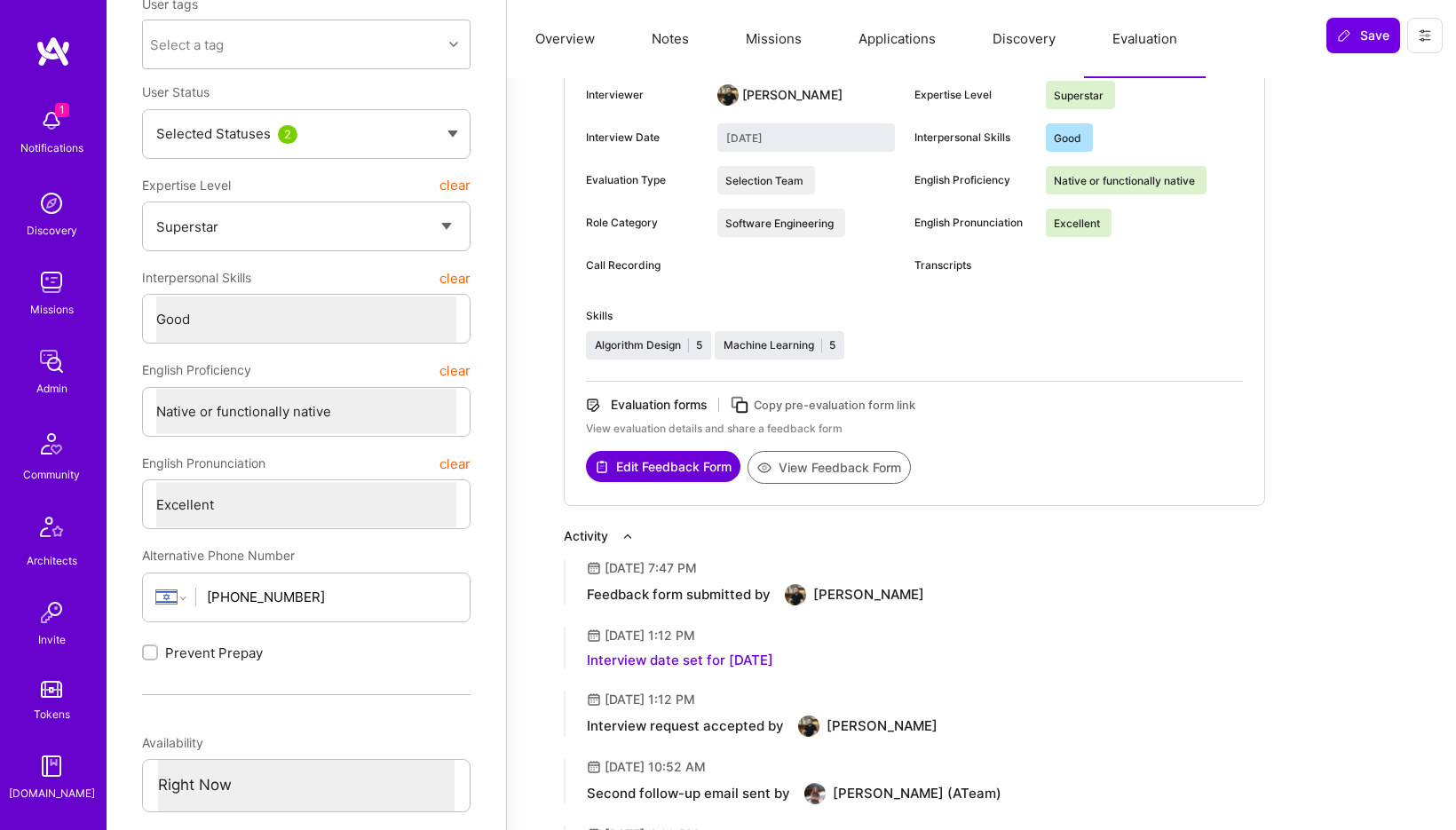
scroll to position [0, 0]
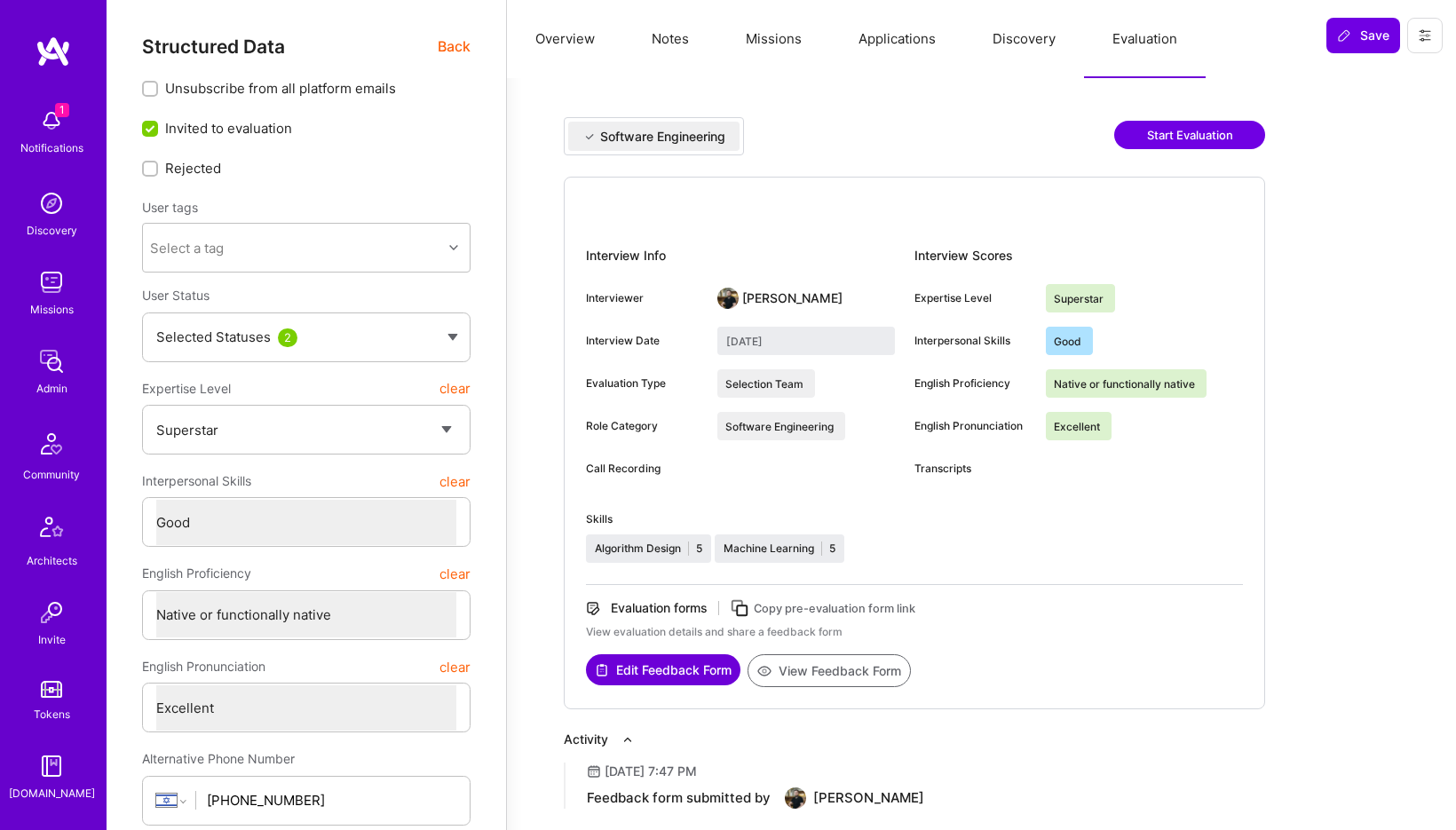
click at [691, 49] on button "Notes" at bounding box center [670, 38] width 94 height 78
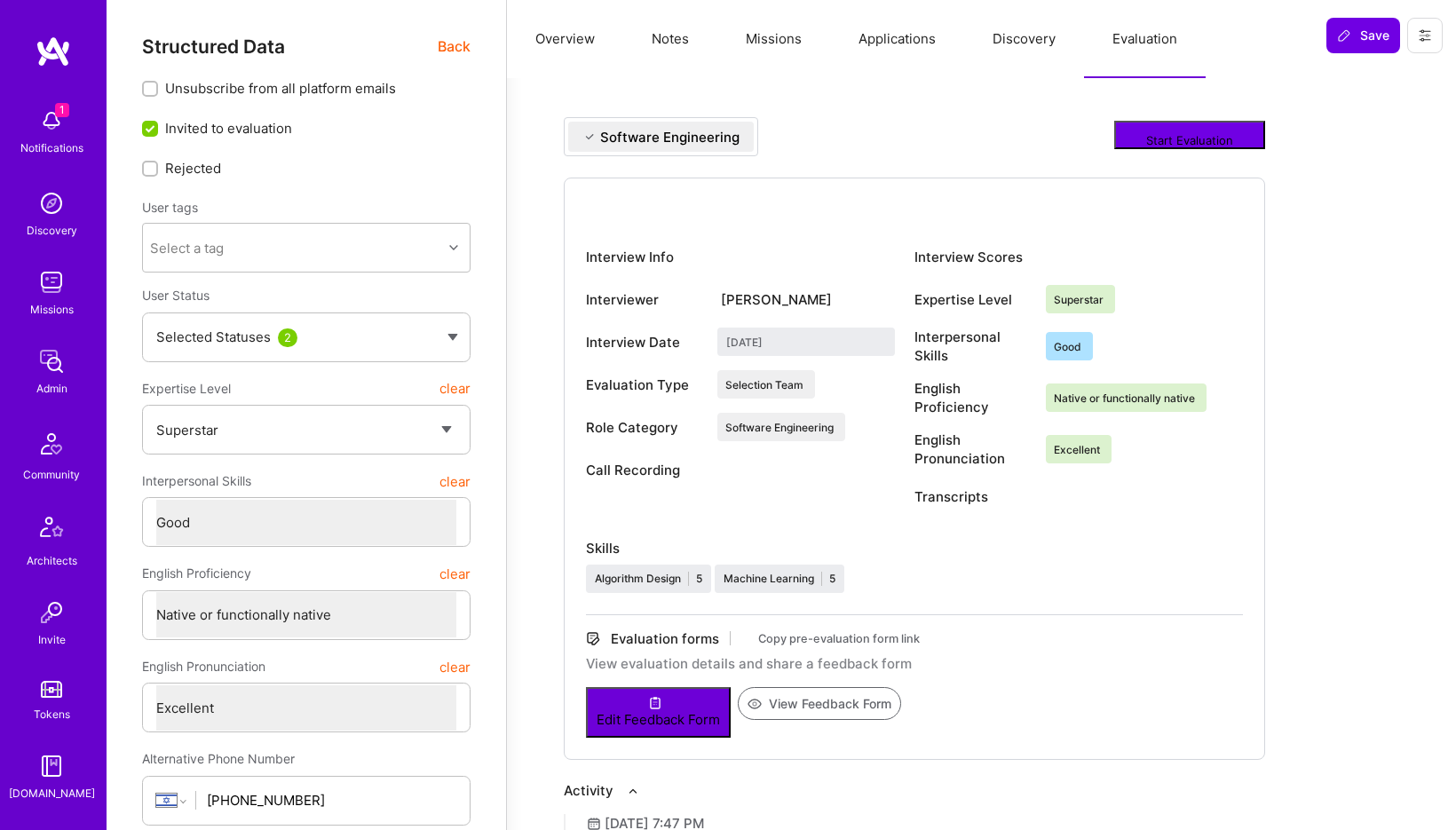
type textarea "x"
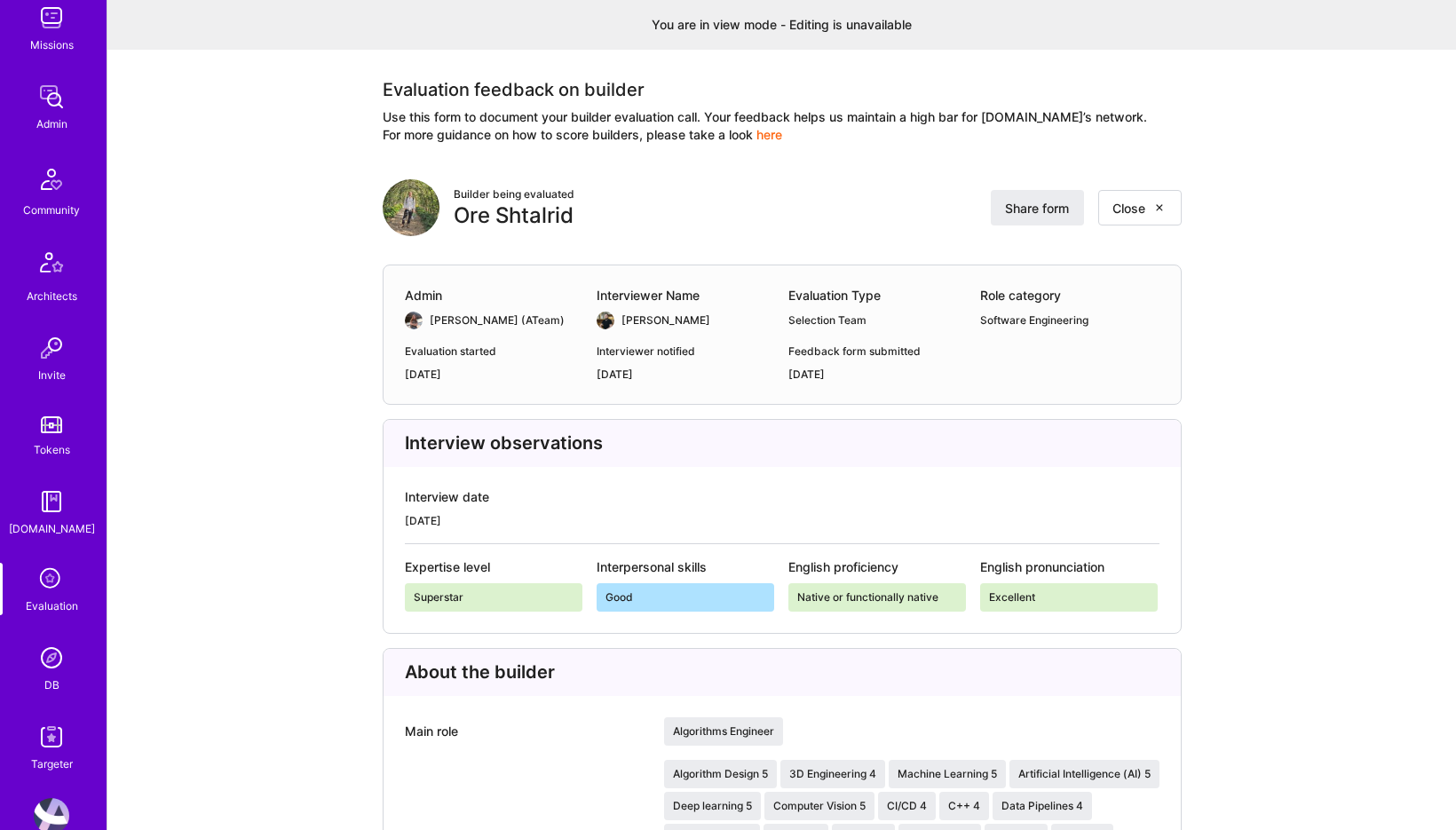
scroll to position [287, 0]
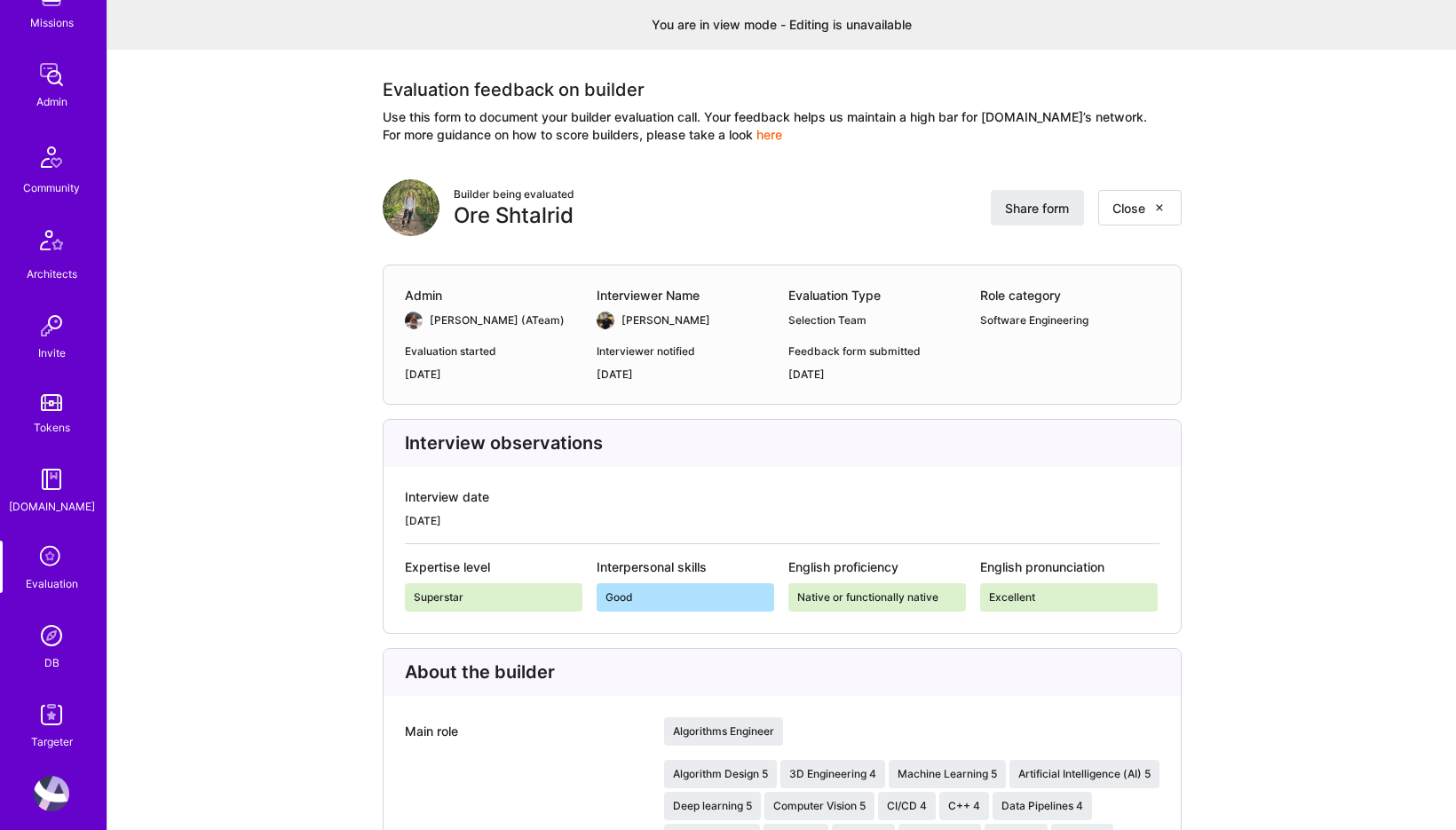
click at [55, 651] on img at bounding box center [51, 636] width 36 height 36
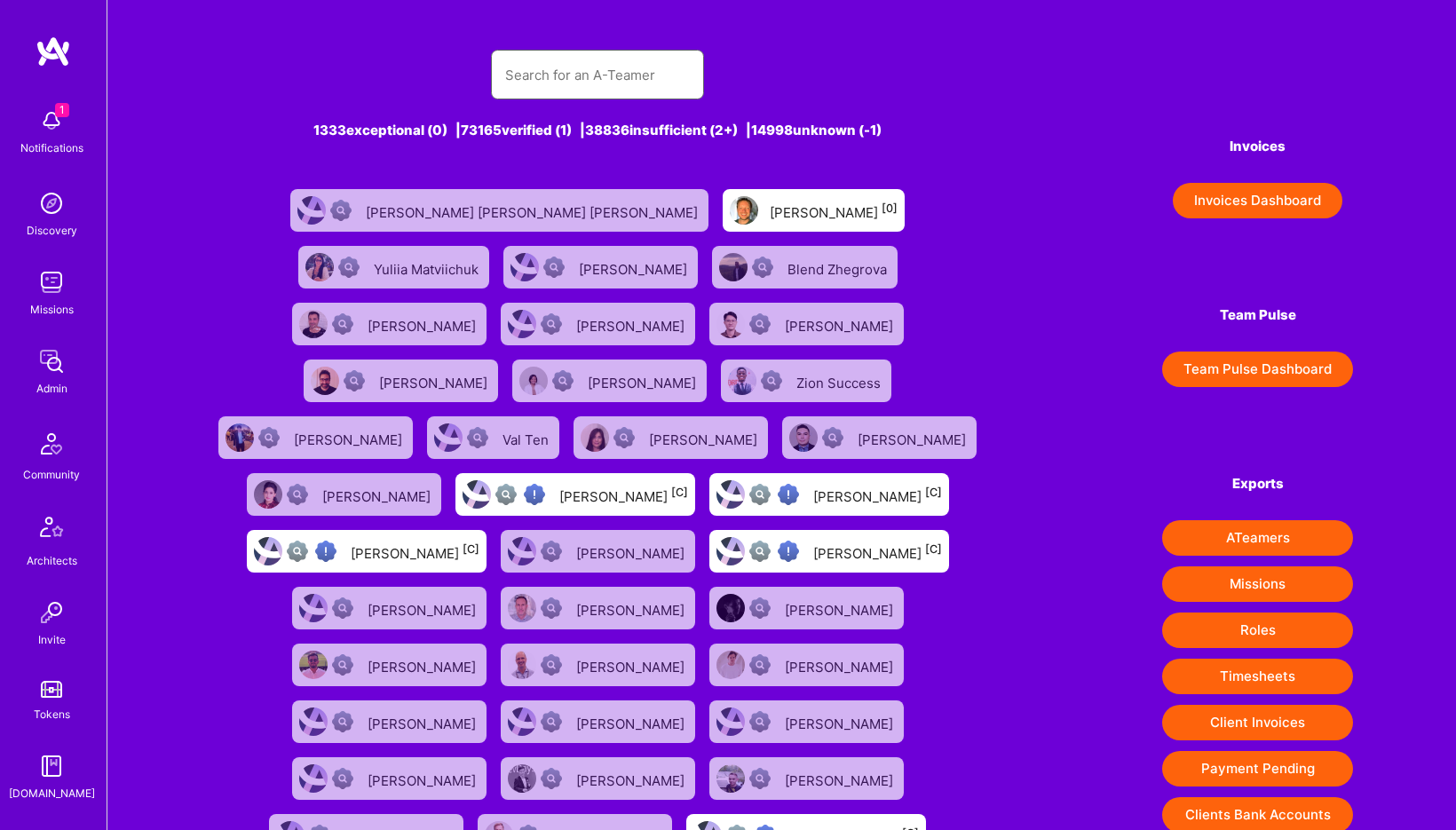
click at [600, 56] on input "text" at bounding box center [598, 74] width 185 height 45
paste input "chris davies Prynsh nigam Mark Conway Laszlo Csontos"
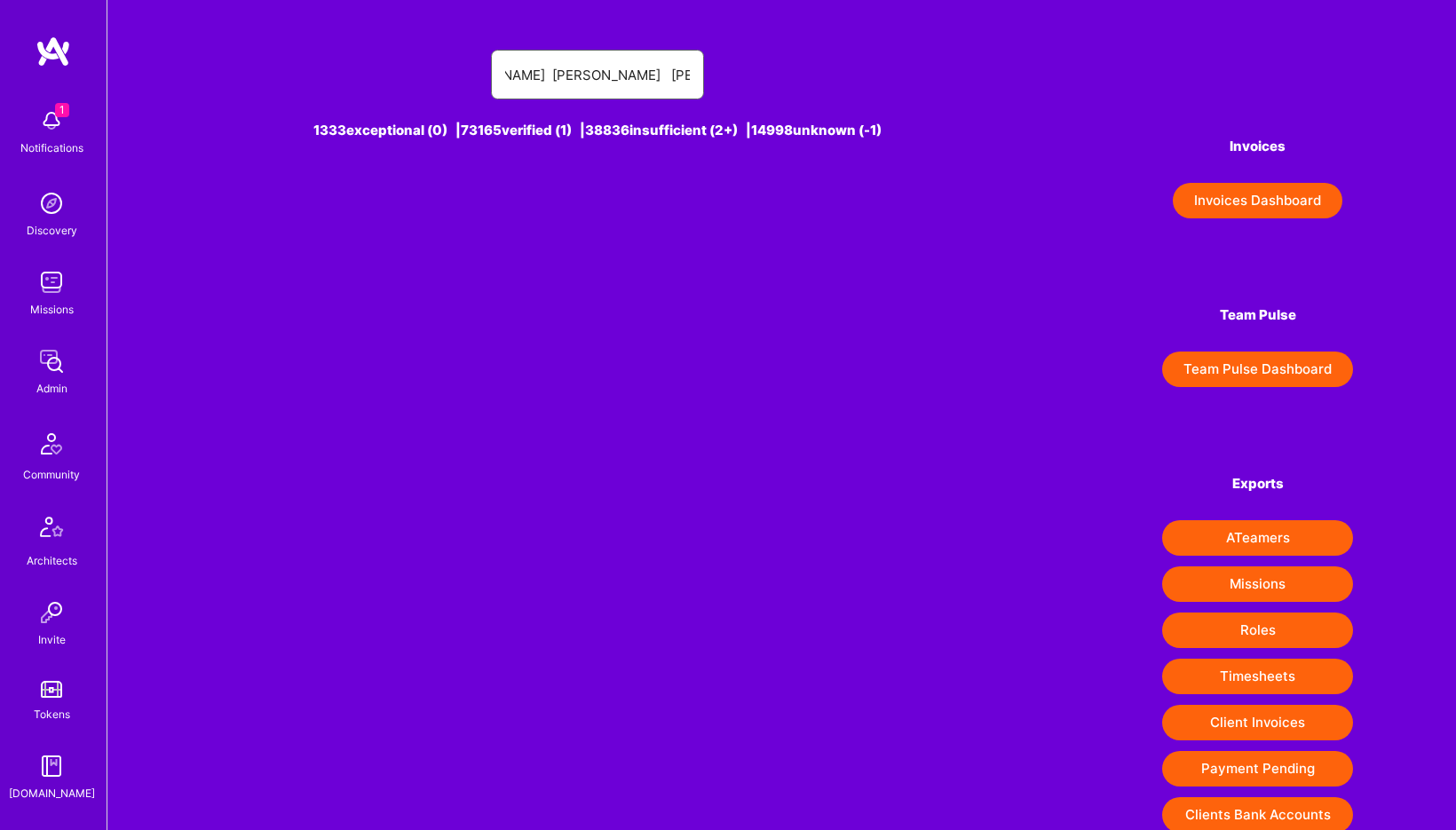
click at [539, 83] on input "chris davies Prynsh nigam Mark Conway Laszlo Csontos" at bounding box center [598, 74] width 185 height 45
click at [579, 83] on input "chris davies Prynsh nigam Mark Conway Laszlo Csontos" at bounding box center [598, 74] width 185 height 45
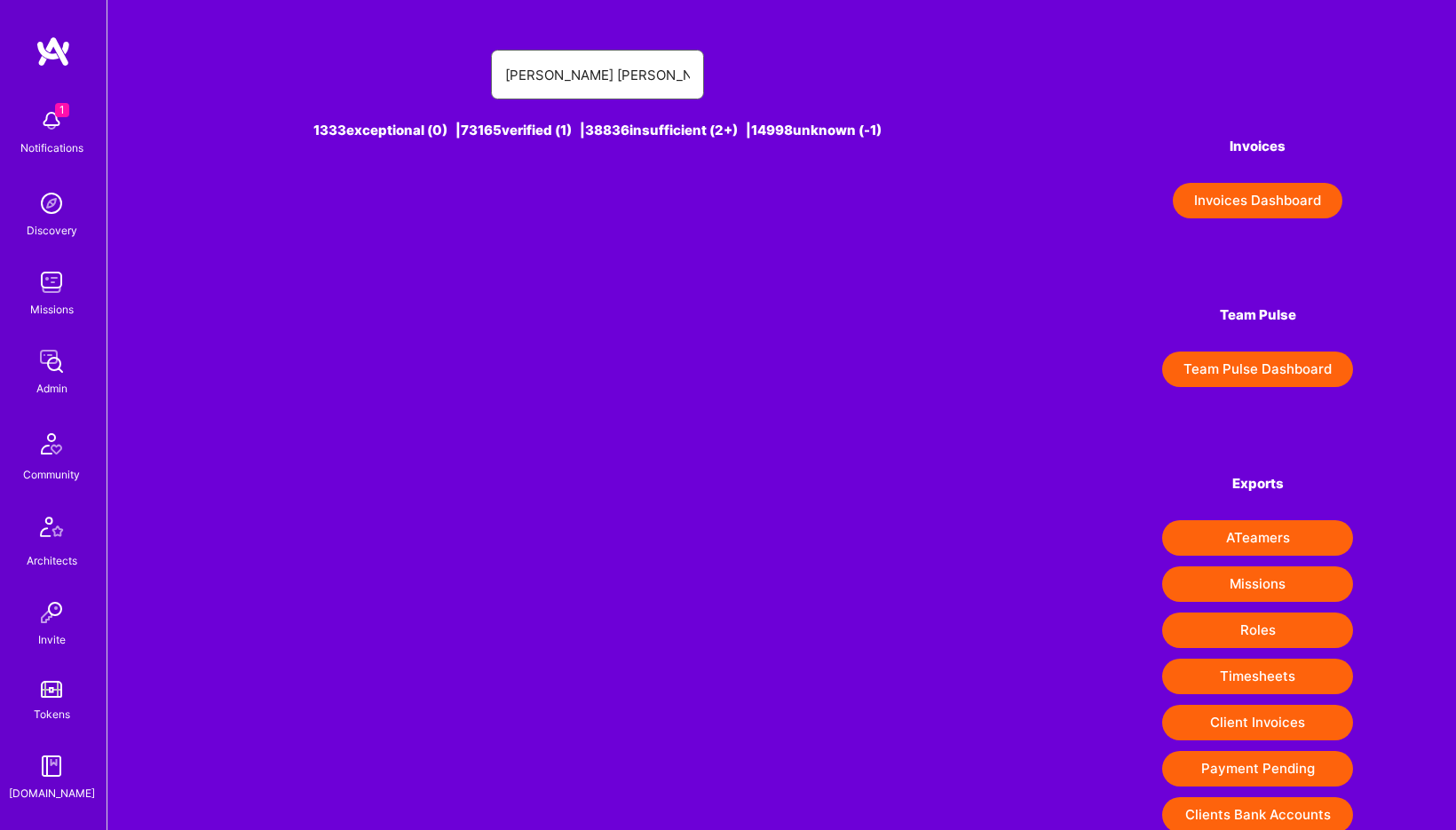
paste input "text"
type input "chris davies"
click at [591, 217] on div "Chris Davies [1]" at bounding box center [632, 210] width 126 height 23
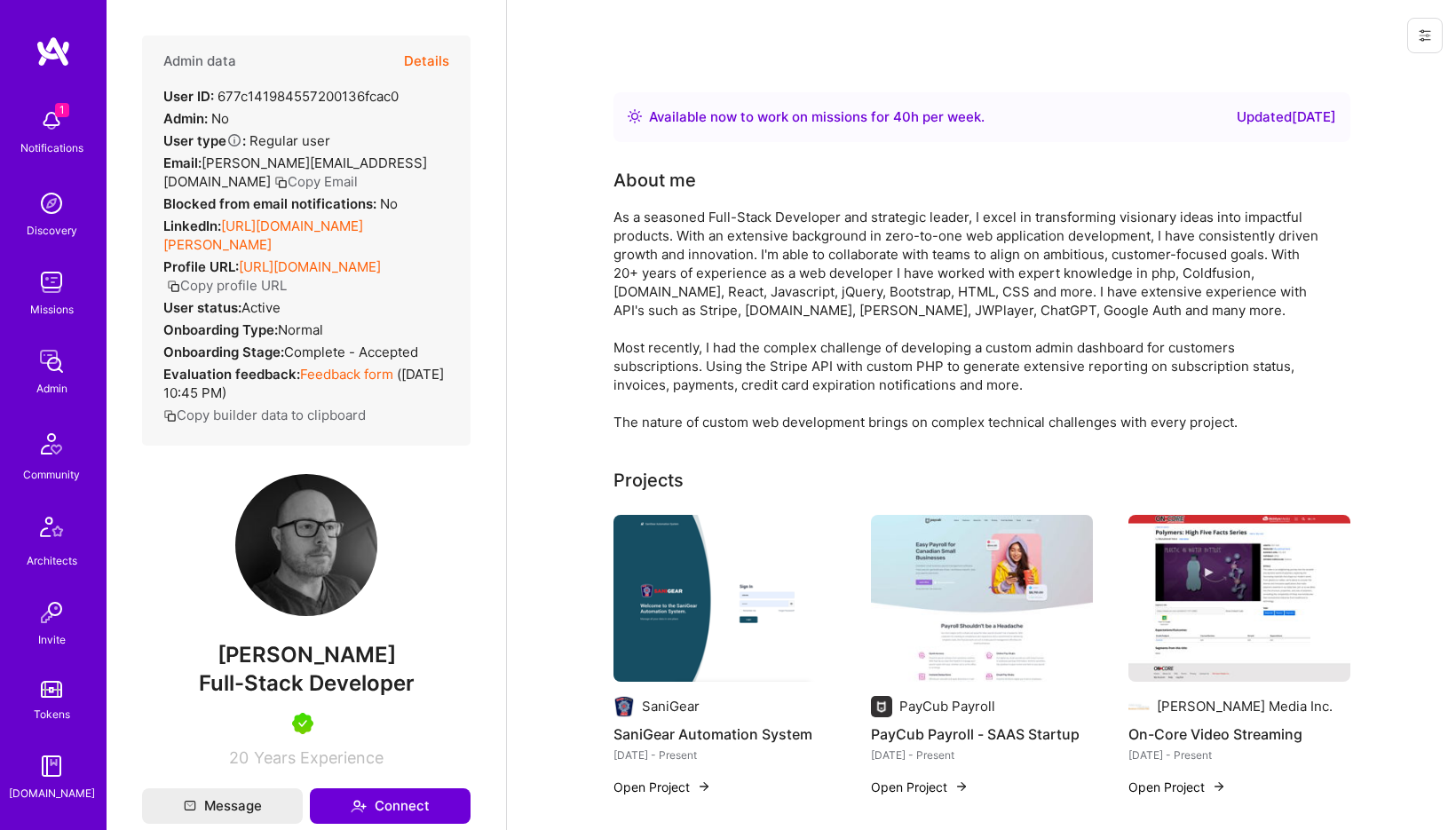
drag, startPoint x: 223, startPoint y: 206, endPoint x: 286, endPoint y: 228, distance: 66.7
click at [291, 228] on div "LinkedIn: https://linkedin.com/in/chris-davies-3a76a02" at bounding box center [306, 235] width 286 height 38
drag, startPoint x: 223, startPoint y: 208, endPoint x: 314, endPoint y: 232, distance: 94.1
click at [314, 232] on div "LinkedIn: https://linkedin.com/in/chris-davies-3a76a02" at bounding box center [306, 235] width 286 height 38
copy div "https://linkedin.com/in/chris-davies-3a76a02"
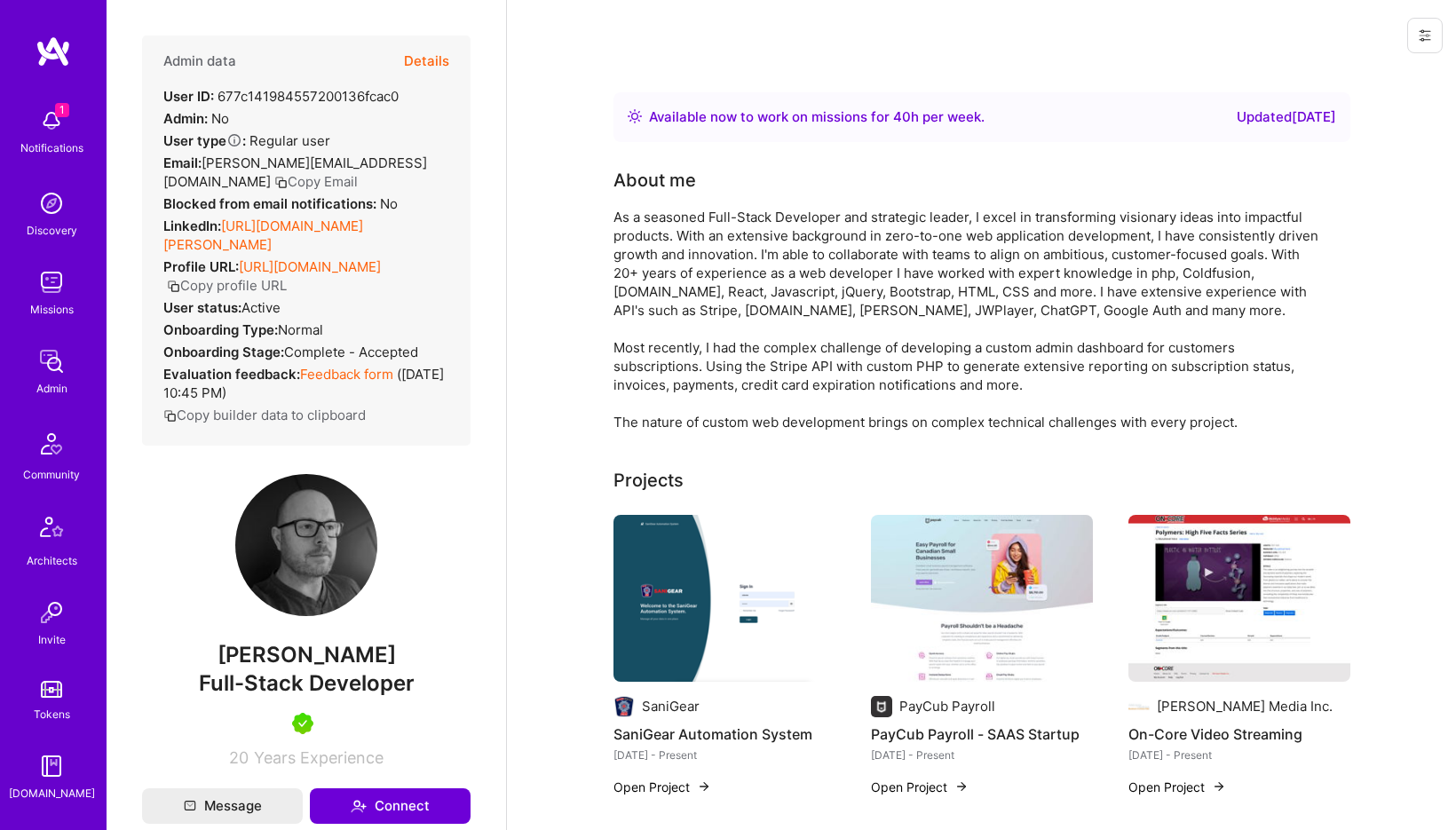
click at [317, 681] on span "Full-Stack Developer" at bounding box center [307, 683] width 216 height 26
copy span "Full-Stack Developer"
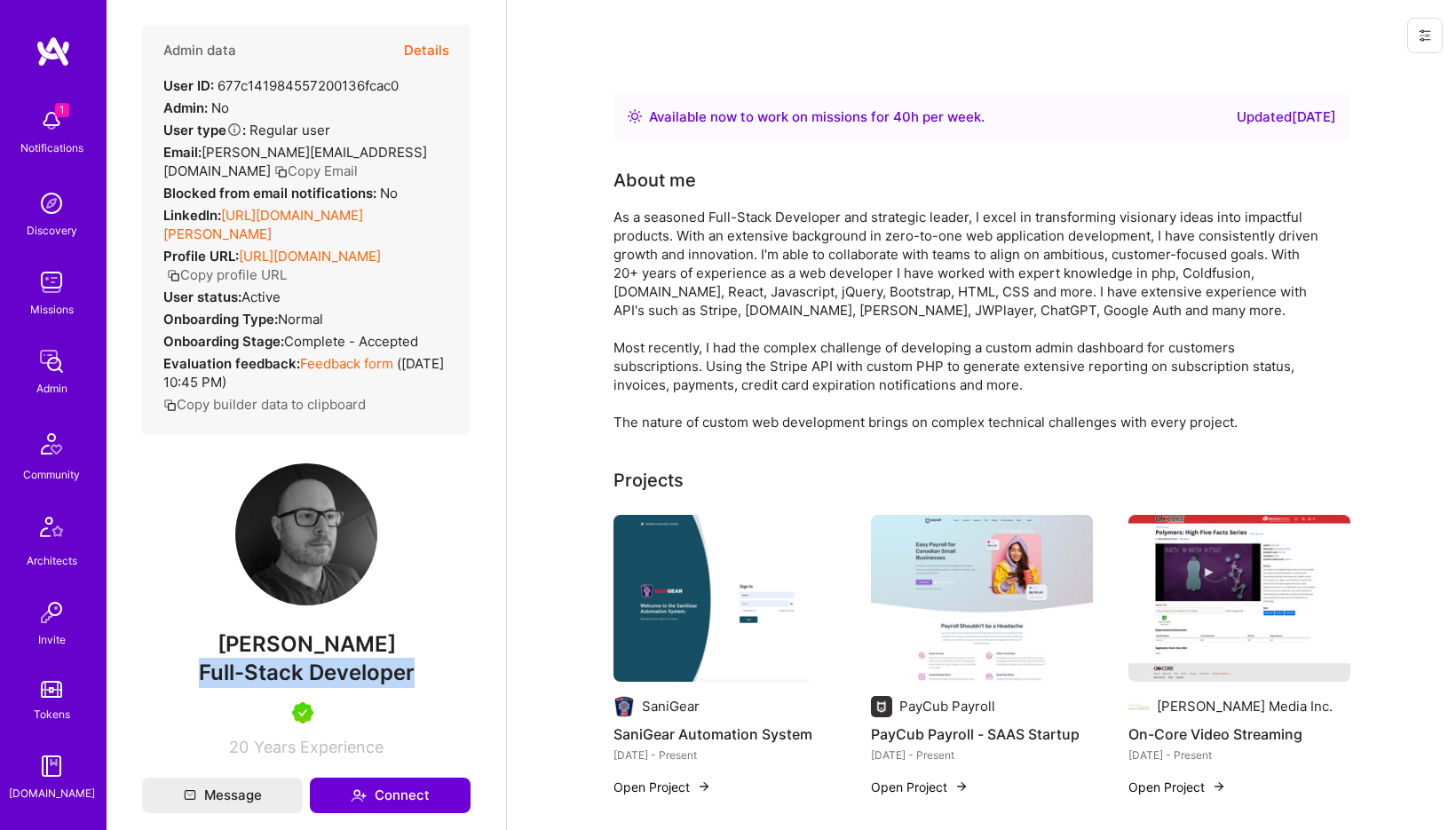
scroll to position [21, 0]
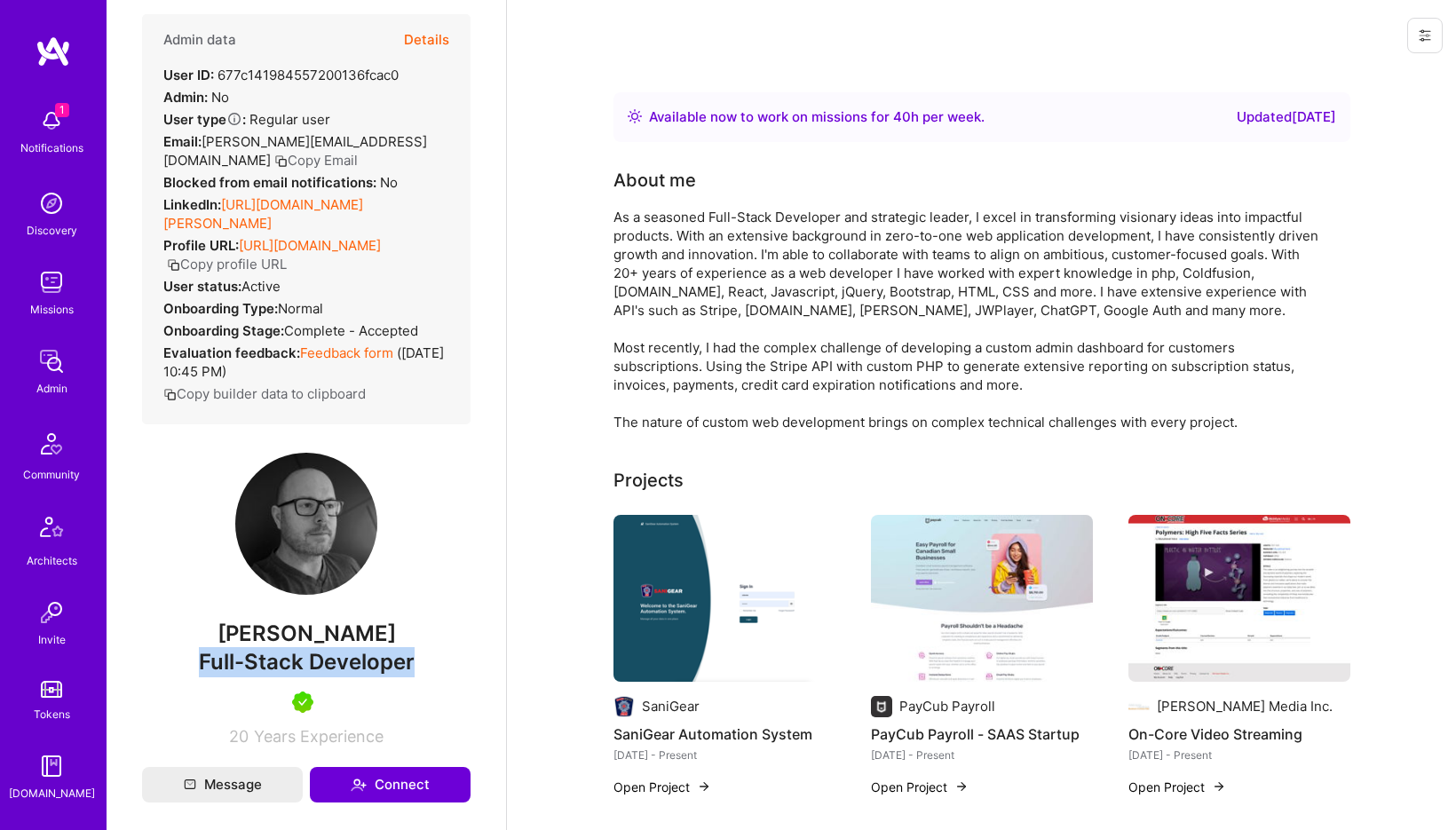
click at [431, 32] on button "Details" at bounding box center [426, 40] width 45 height 51
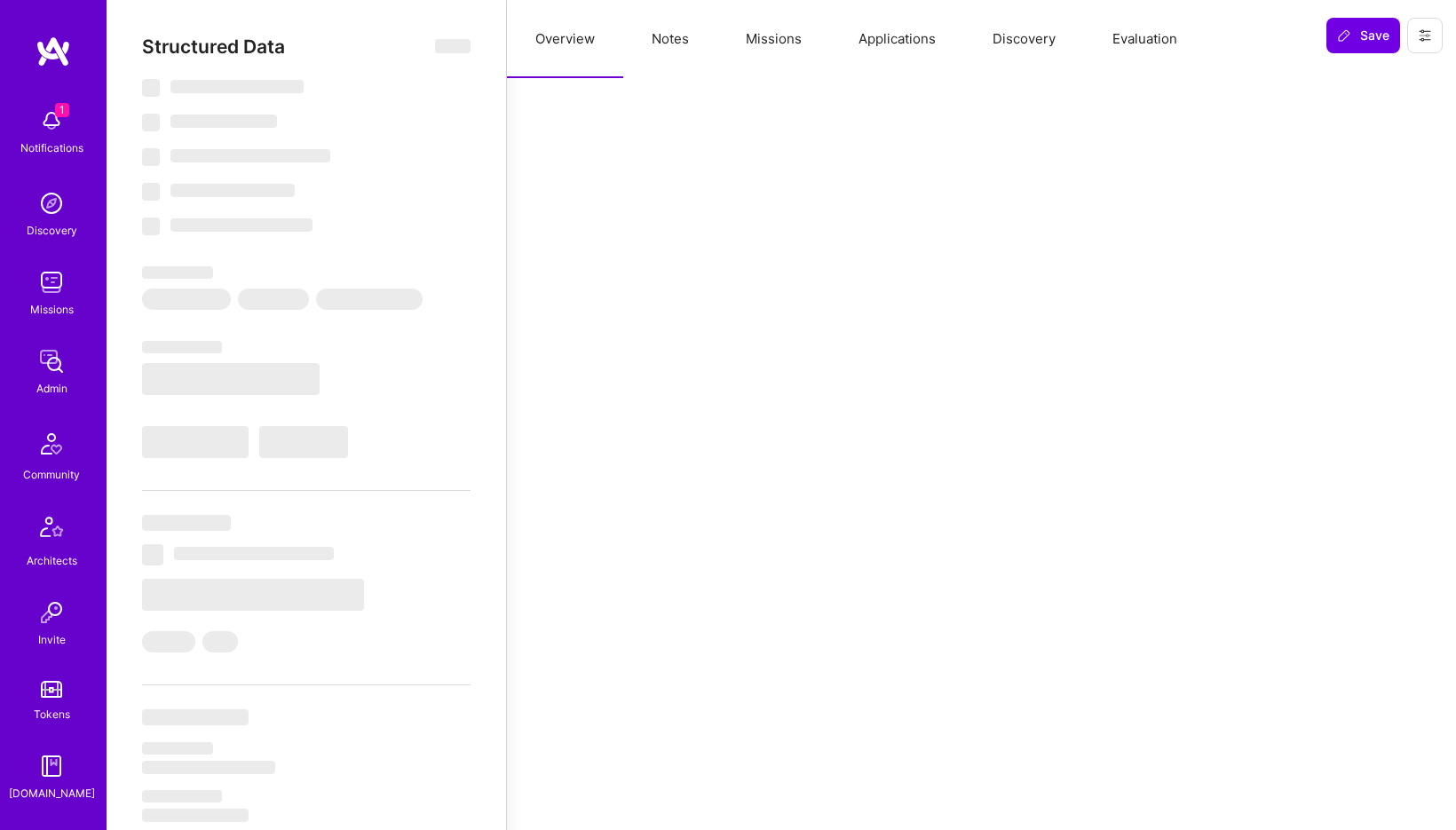
click at [681, 40] on button "Notes" at bounding box center [670, 38] width 94 height 78
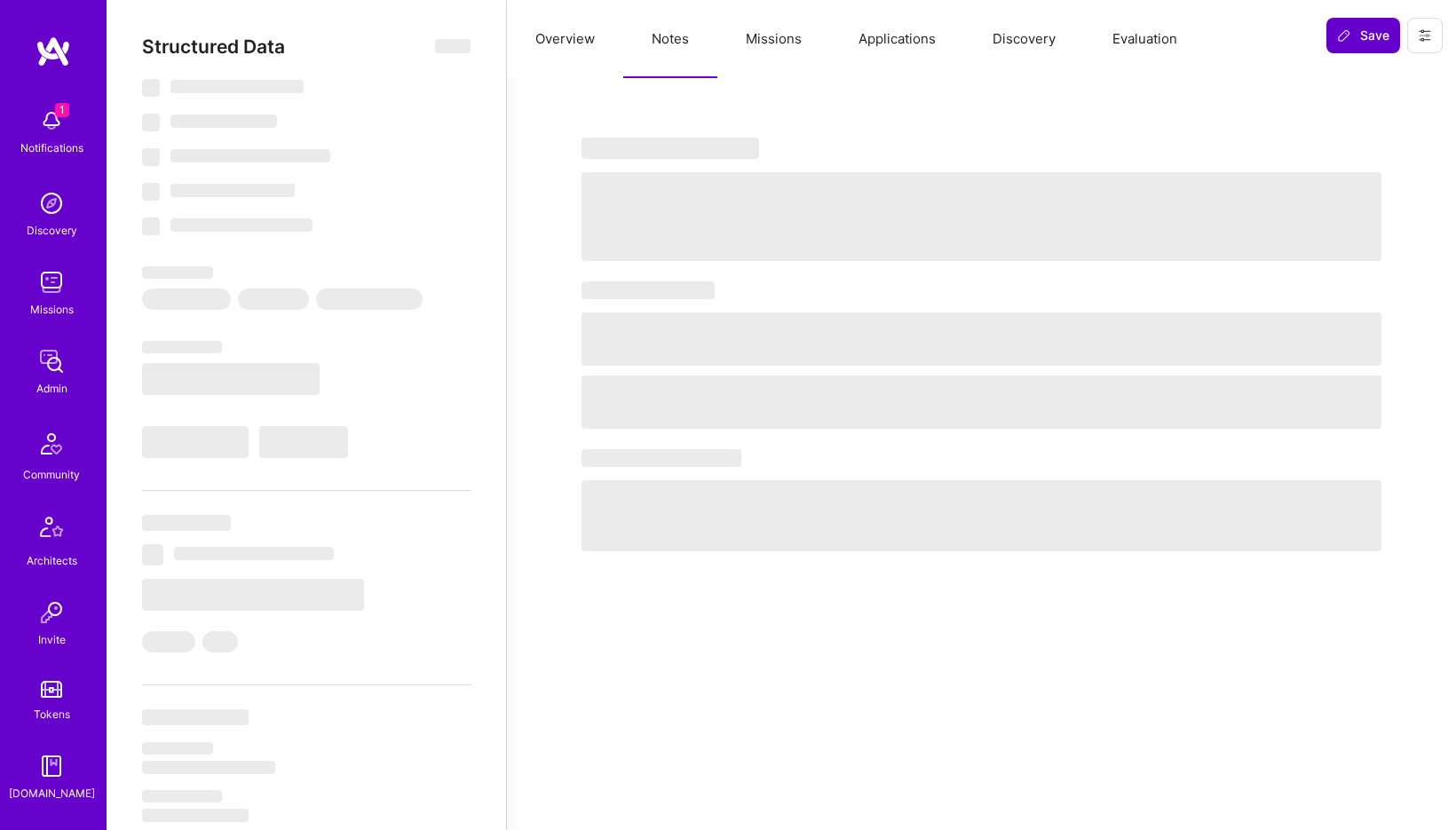
select select "Right Now"
select select "5"
select select "7"
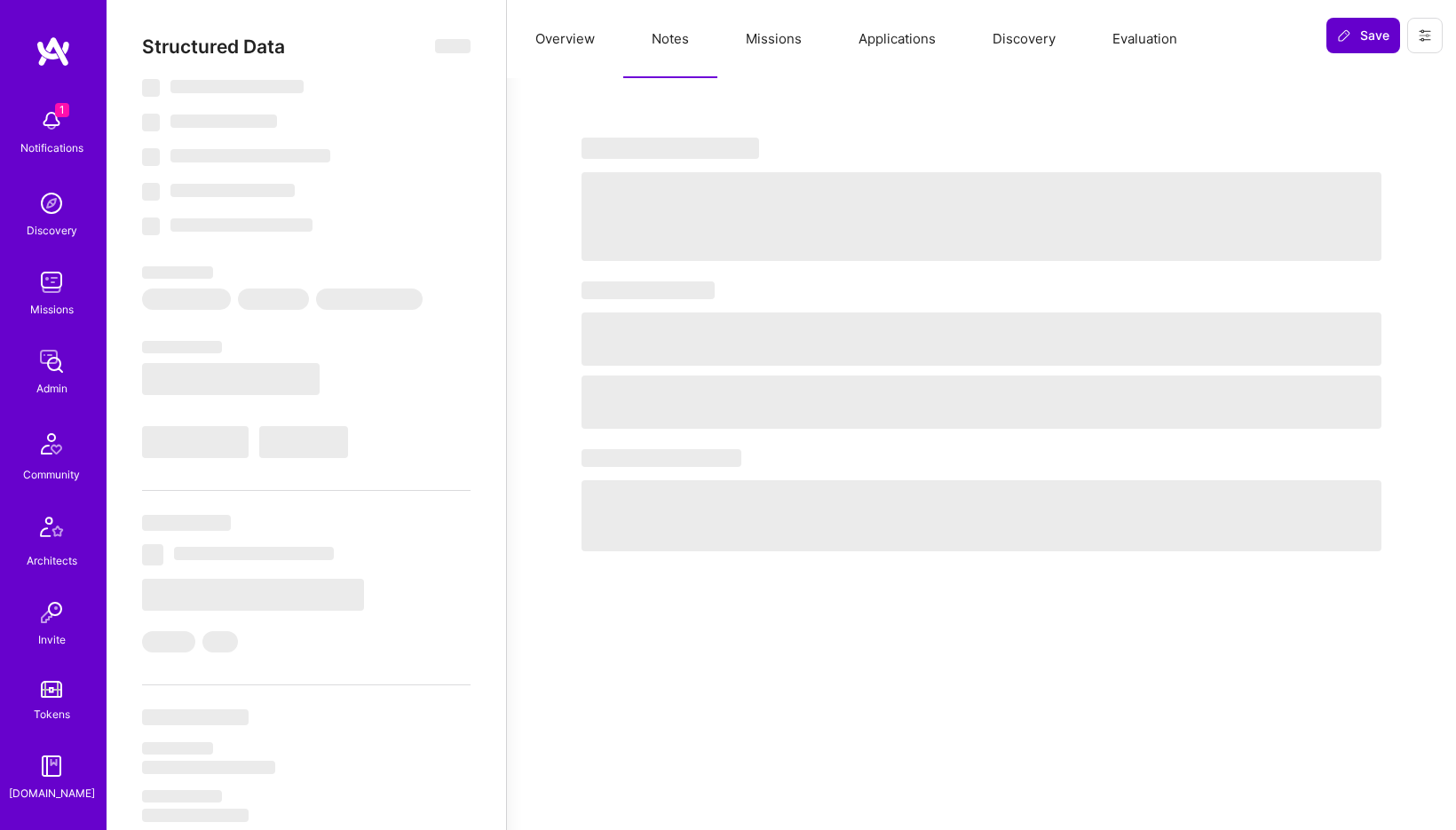
select select "CA"
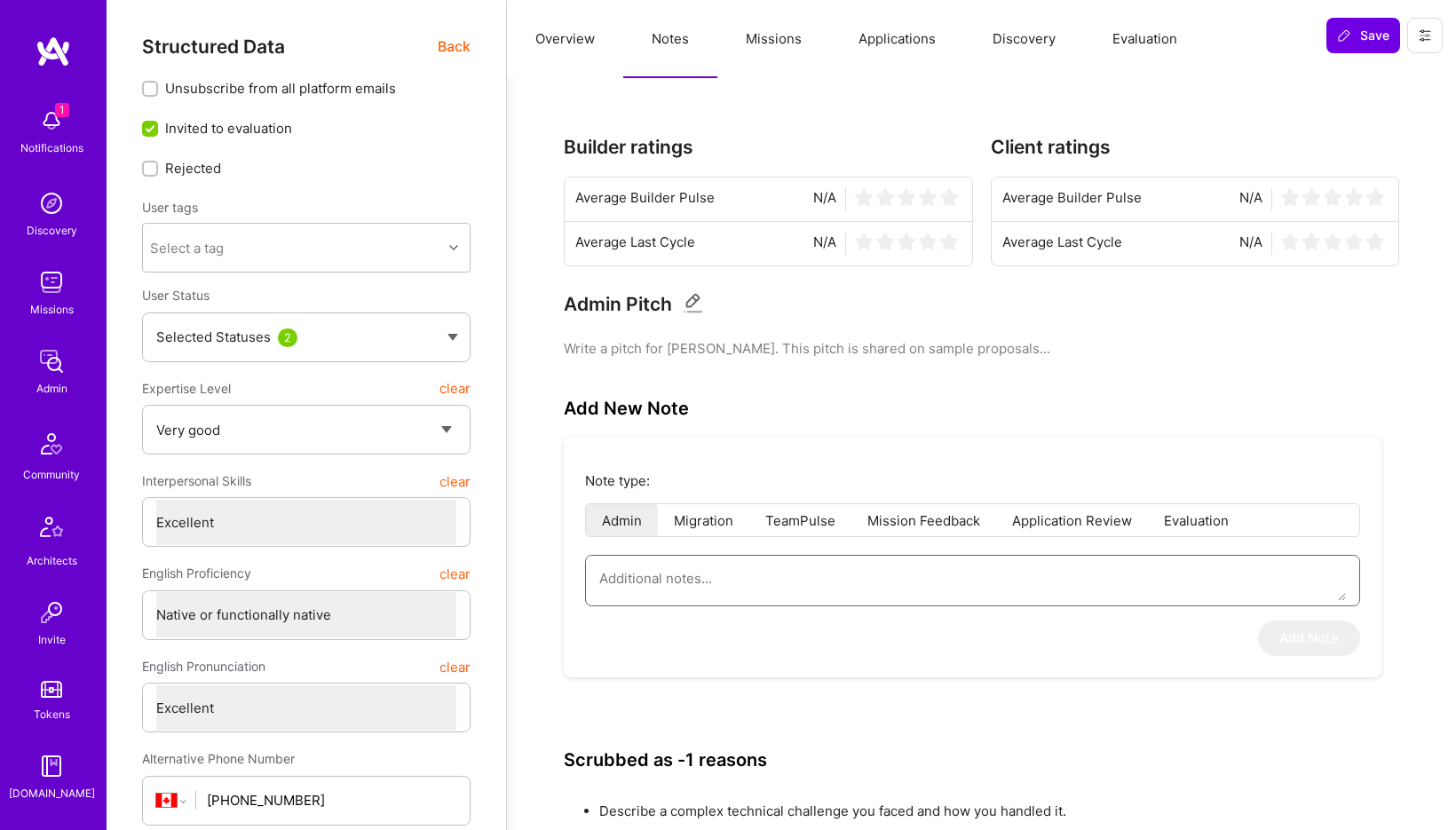
click at [790, 581] on textarea at bounding box center [972, 578] width 746 height 45
paste textarea "This is a summary of the application form submitted by Chris Davies for the AI …"
type textarea "x"
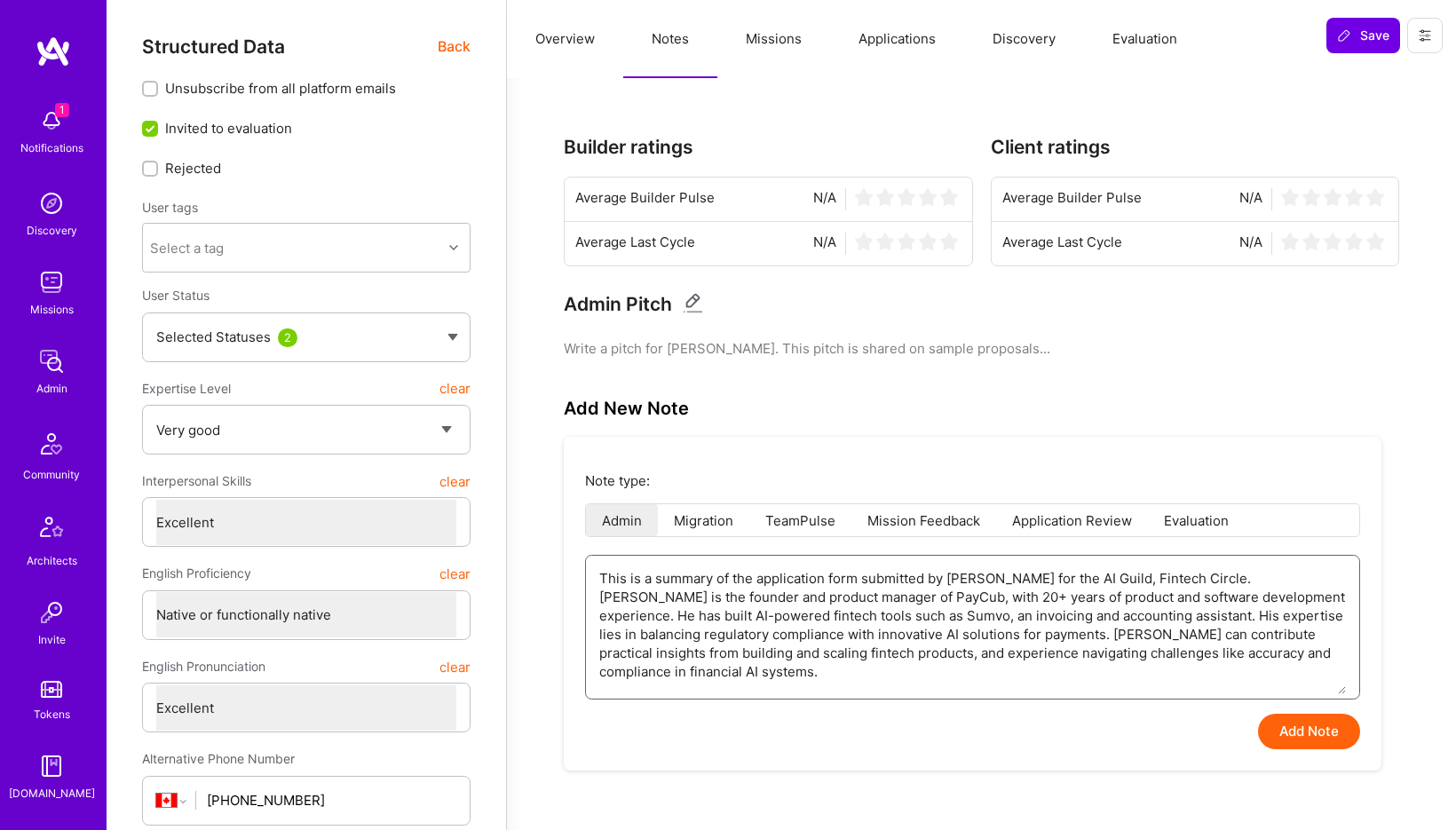
type textarea "This is a summary of the application form submitted by Chris Davies for the AI …"
click at [1281, 738] on button "Add Note" at bounding box center [1309, 731] width 102 height 36
type textarea "x"
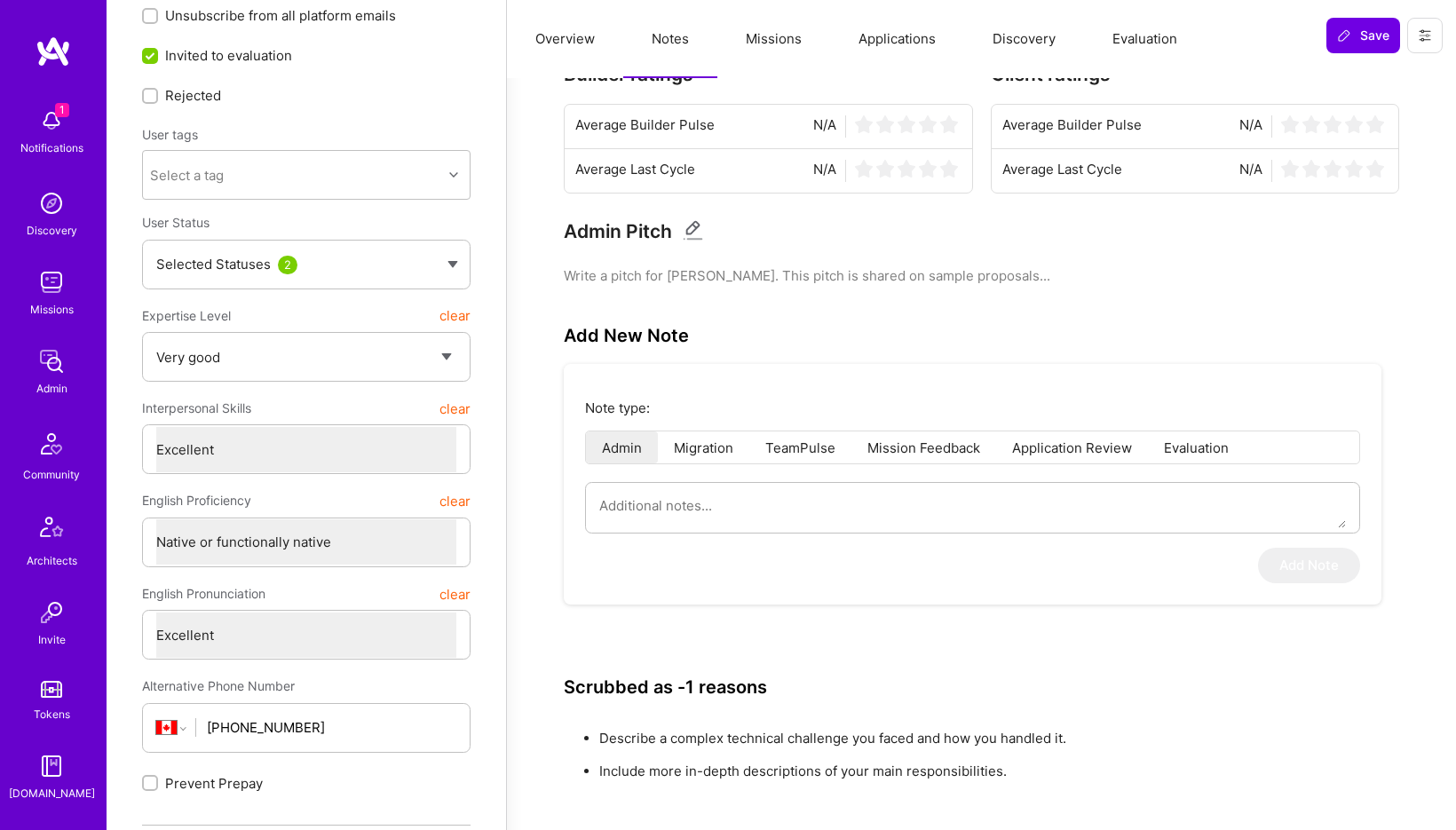
scroll to position [0, 0]
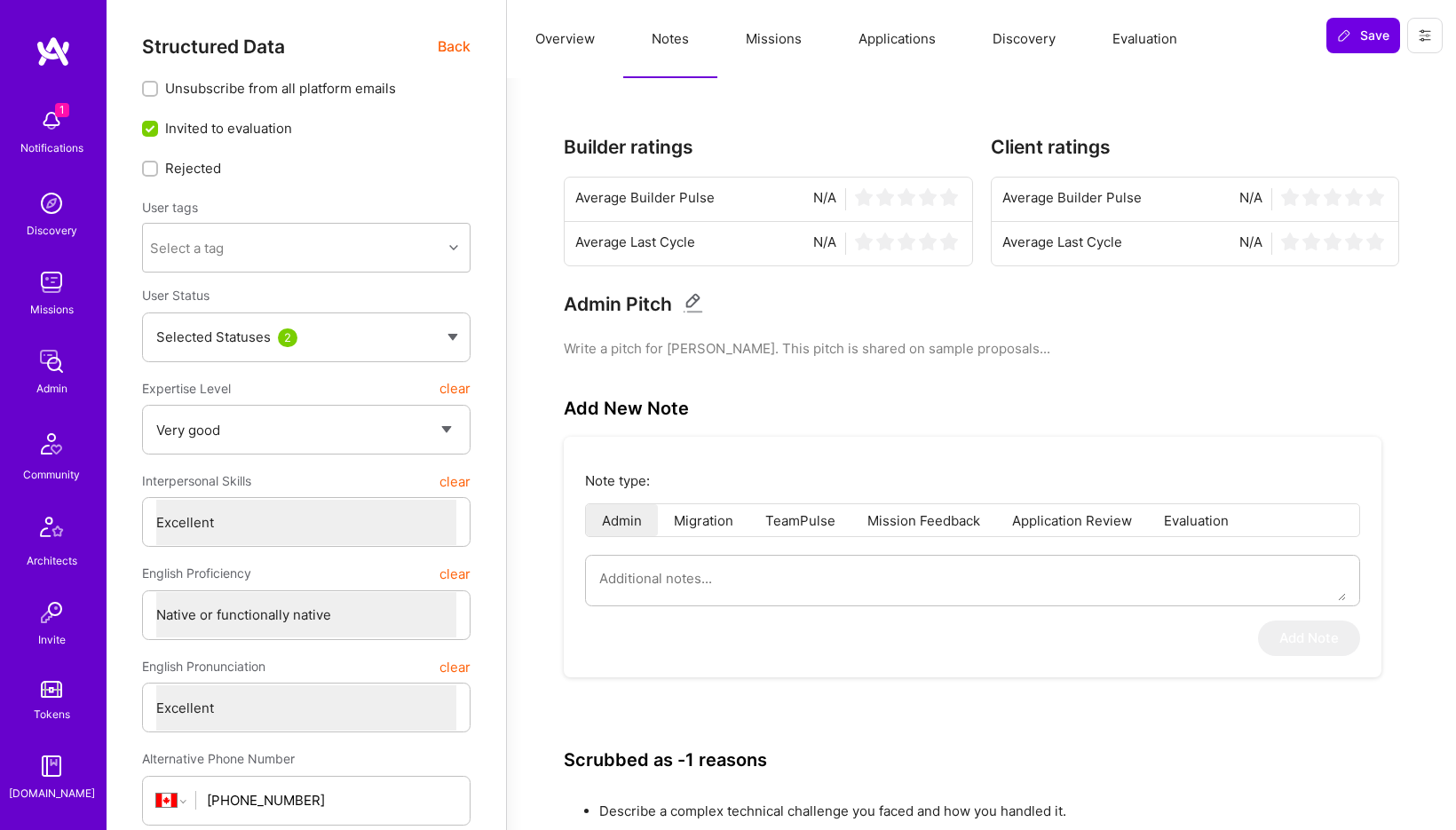
click at [1127, 48] on button "Evaluation" at bounding box center [1145, 38] width 122 height 78
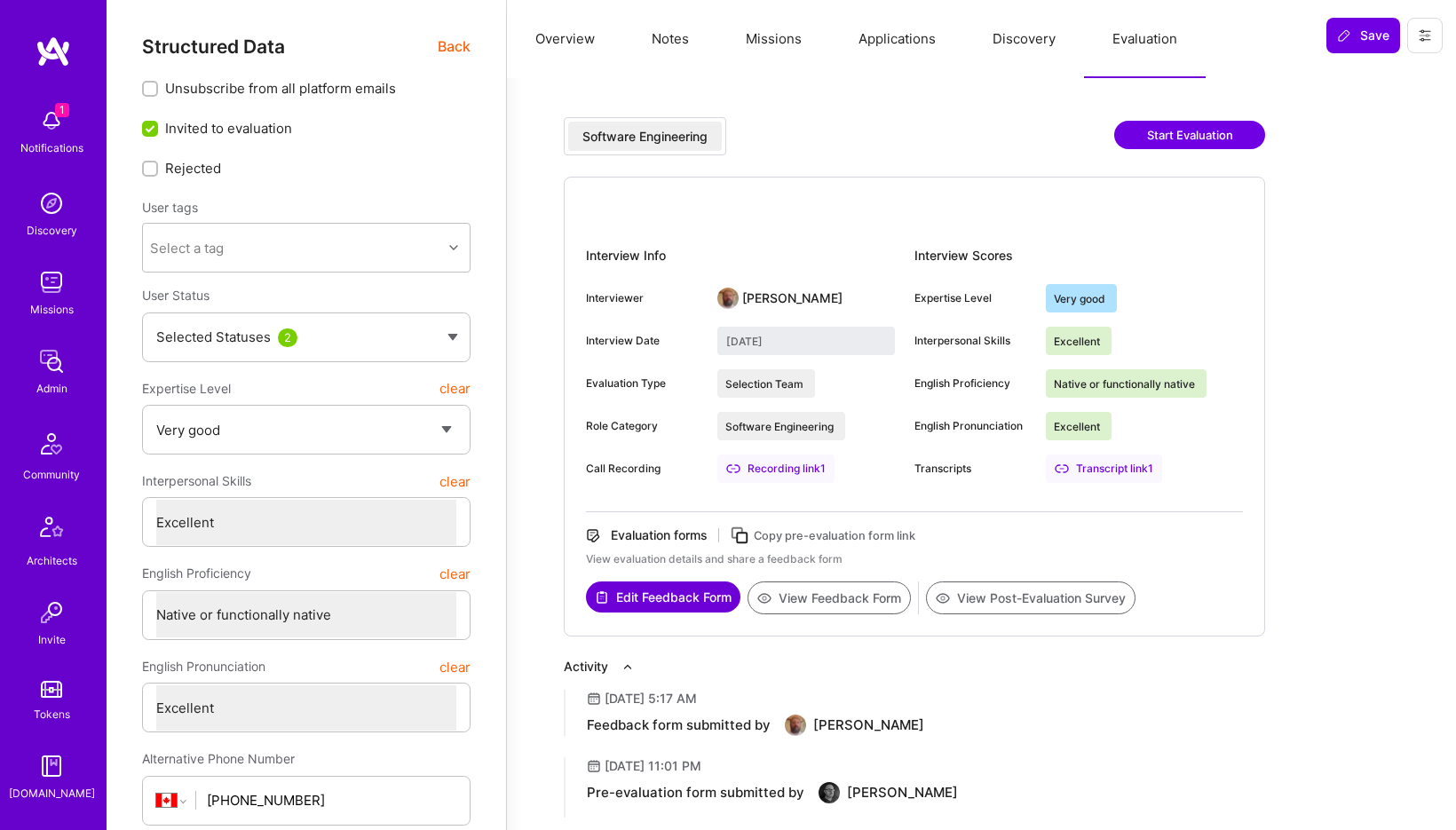
click at [1028, 596] on button "View Post-Evaluation Survey" at bounding box center [1030, 598] width 210 height 33
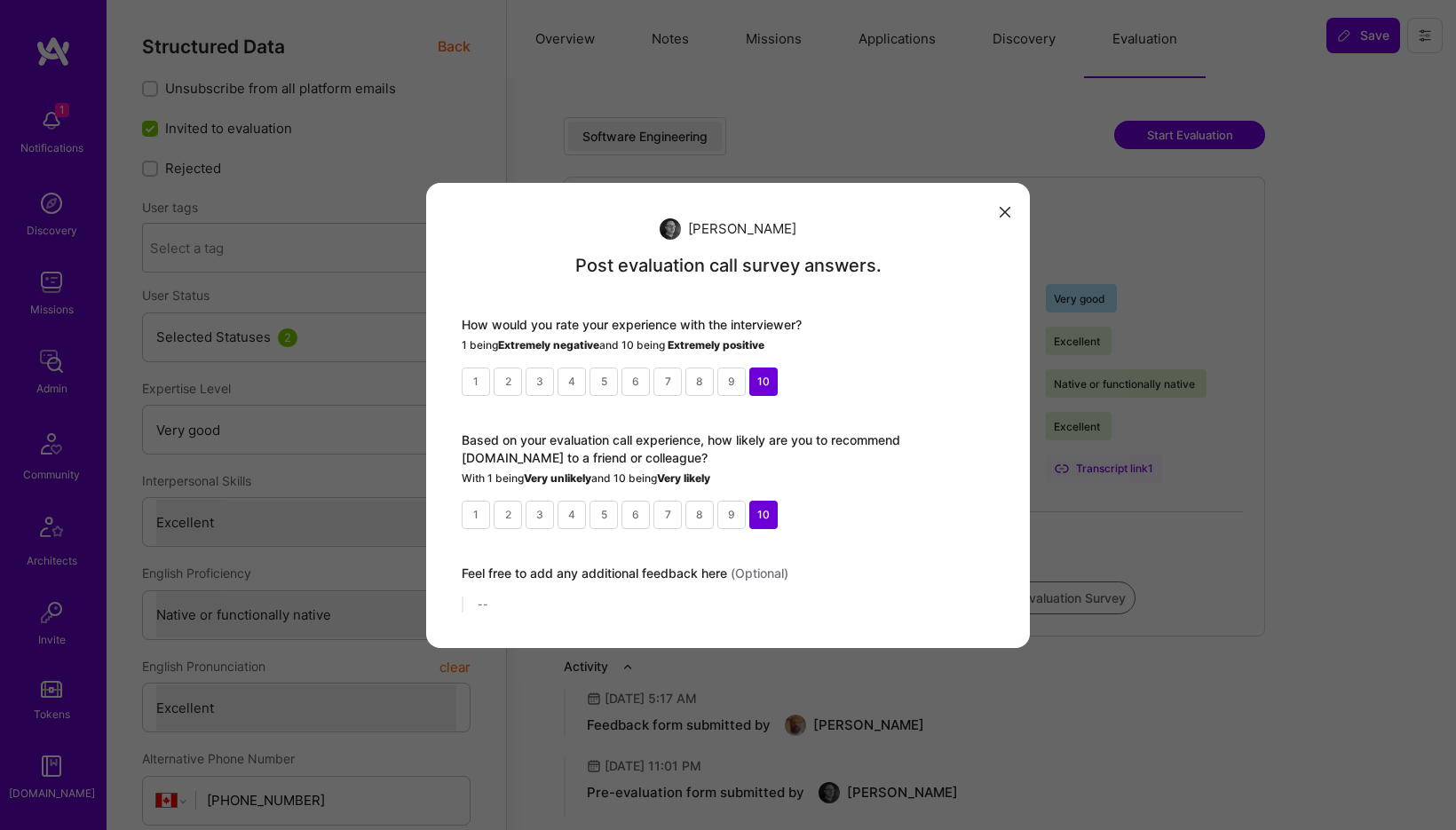
click at [998, 208] on button "modal" at bounding box center [1005, 212] width 21 height 29
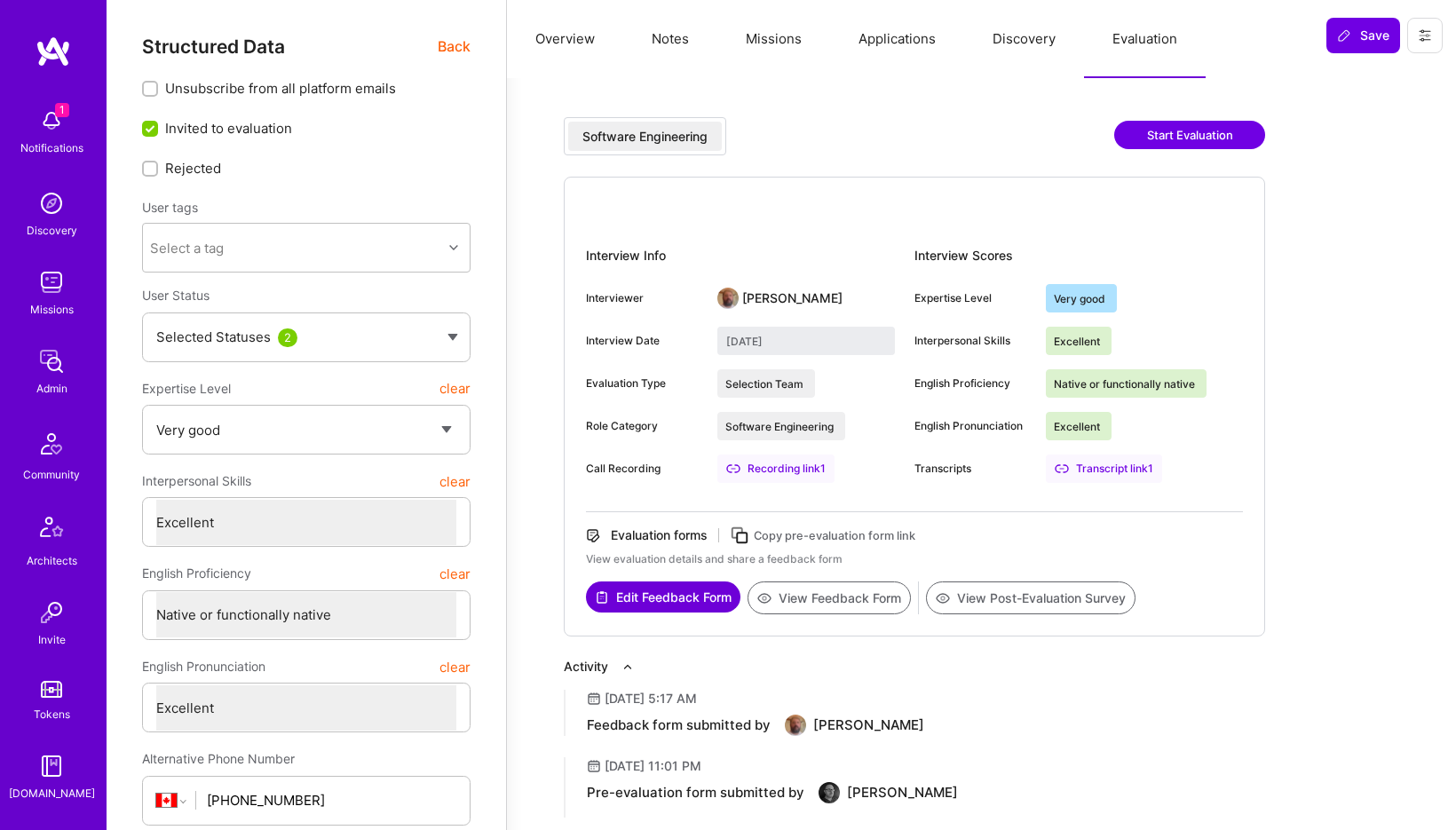
click at [1014, 596] on button "View Post-Evaluation Survey" at bounding box center [1030, 598] width 210 height 33
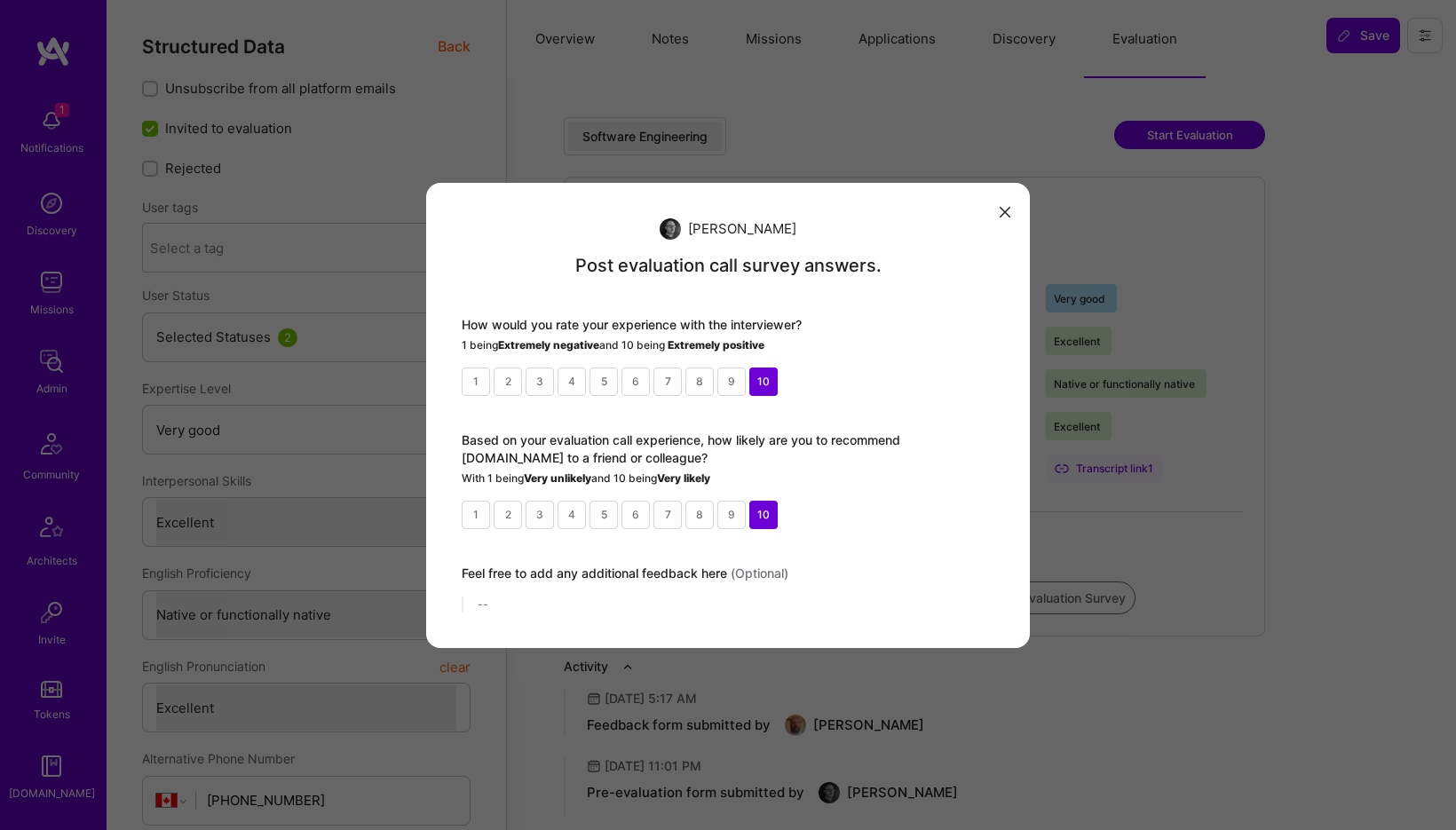
click at [1000, 210] on icon "modal" at bounding box center [1005, 213] width 11 height 11
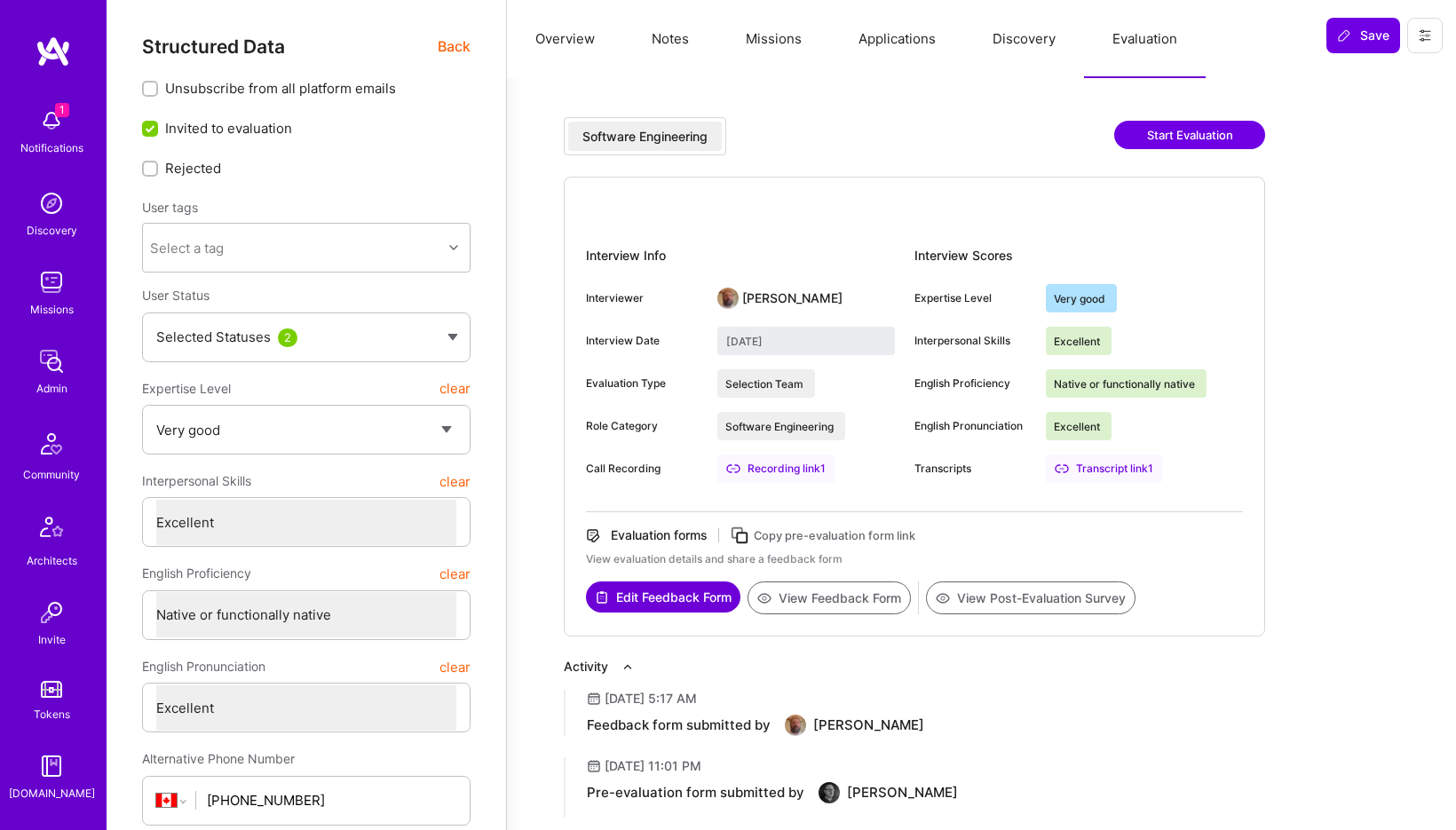
click at [851, 594] on button "View Feedback Form" at bounding box center [829, 598] width 163 height 33
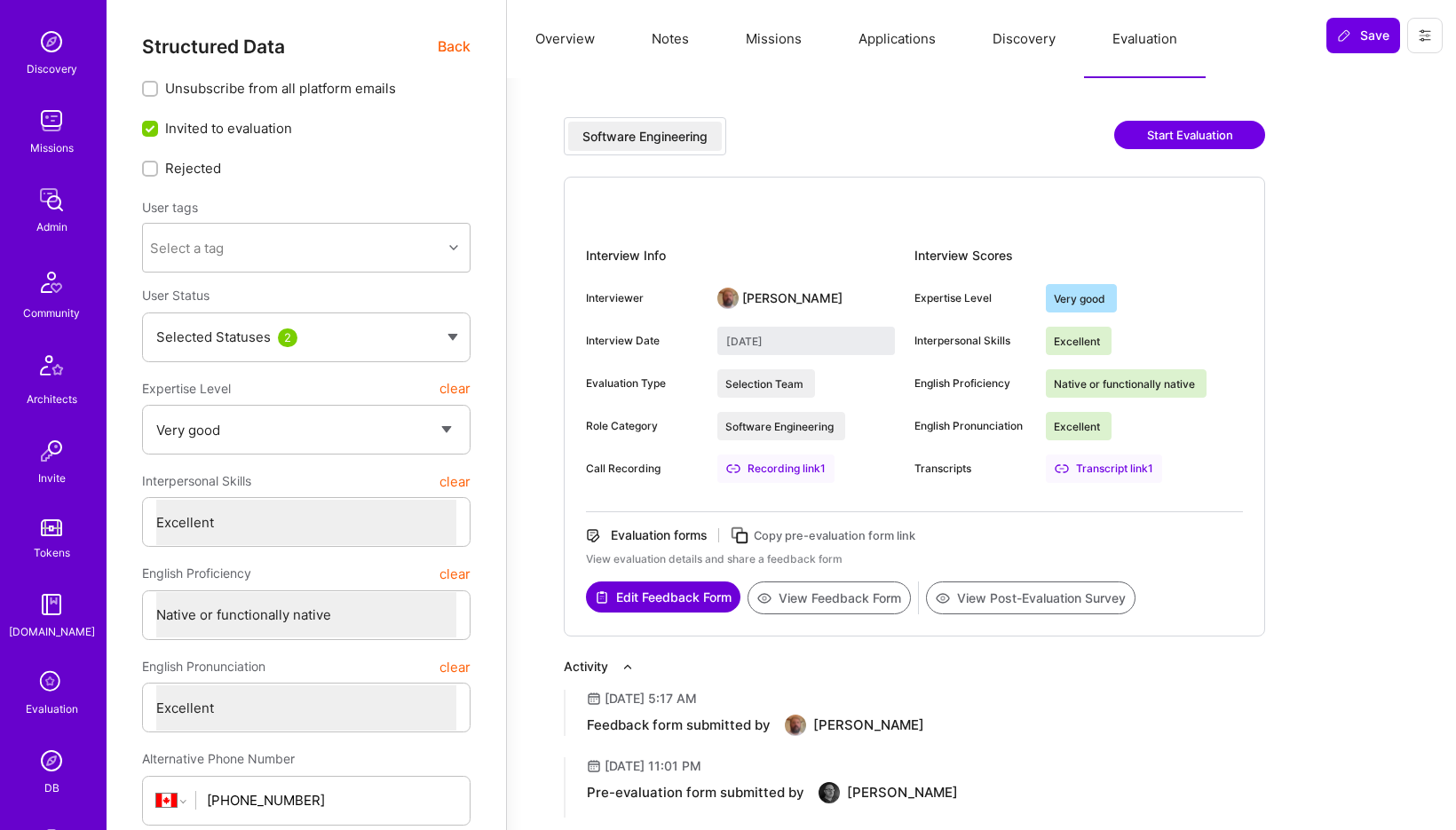
scroll to position [278, 0]
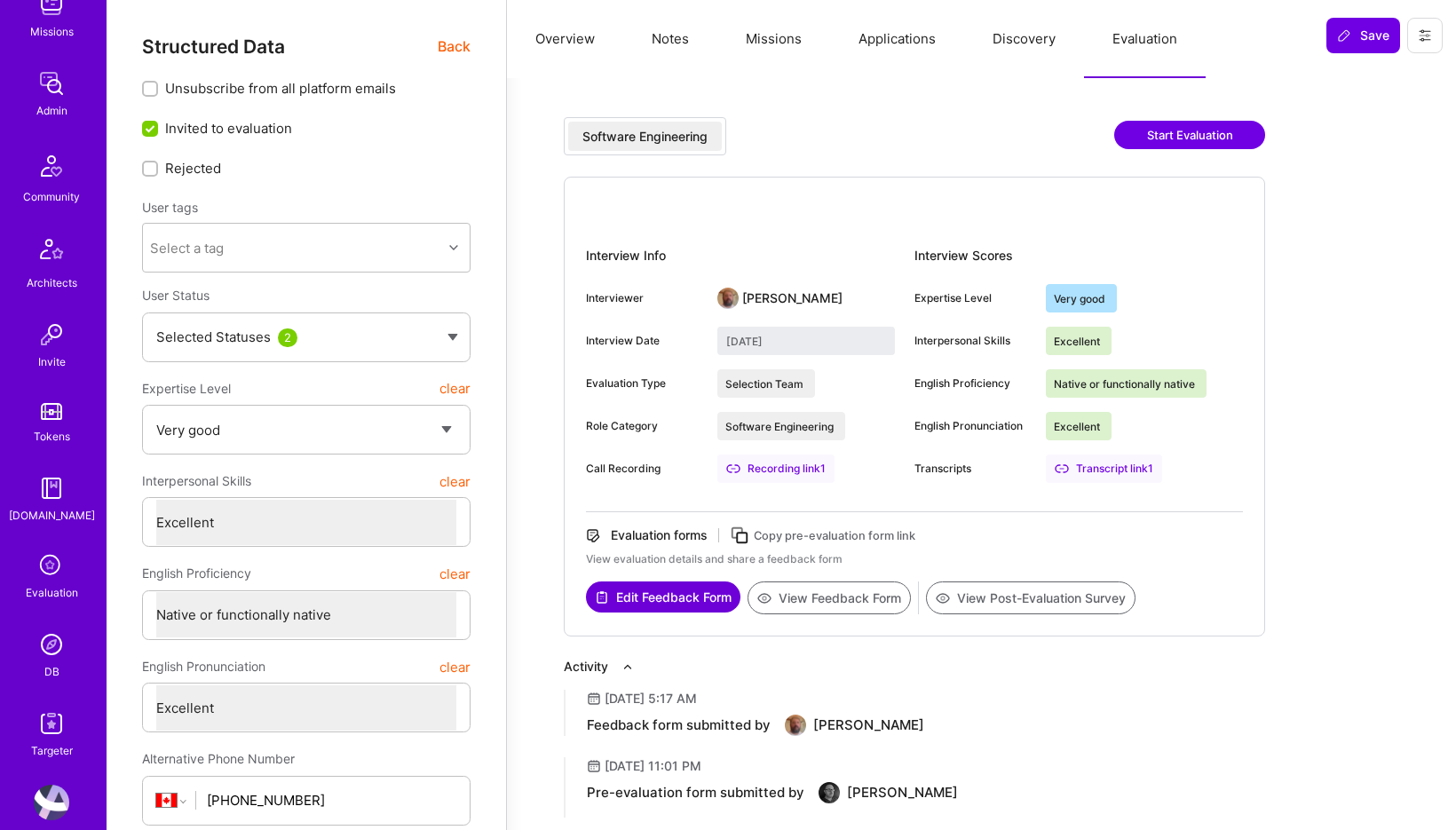
click at [47, 652] on img at bounding box center [51, 644] width 36 height 36
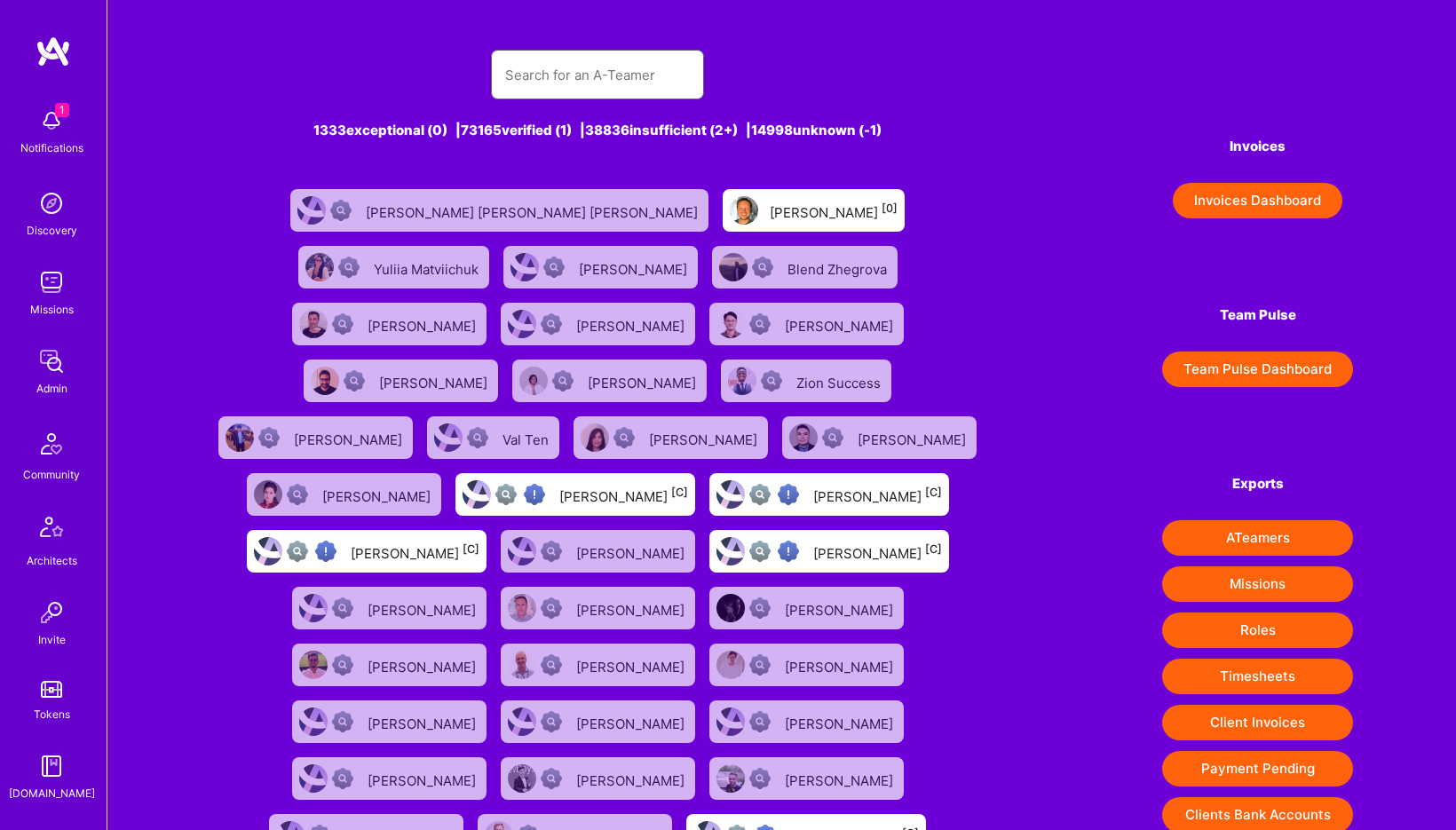
click at [592, 81] on input "text" at bounding box center [598, 74] width 185 height 45
paste input "Prynsh nigam"
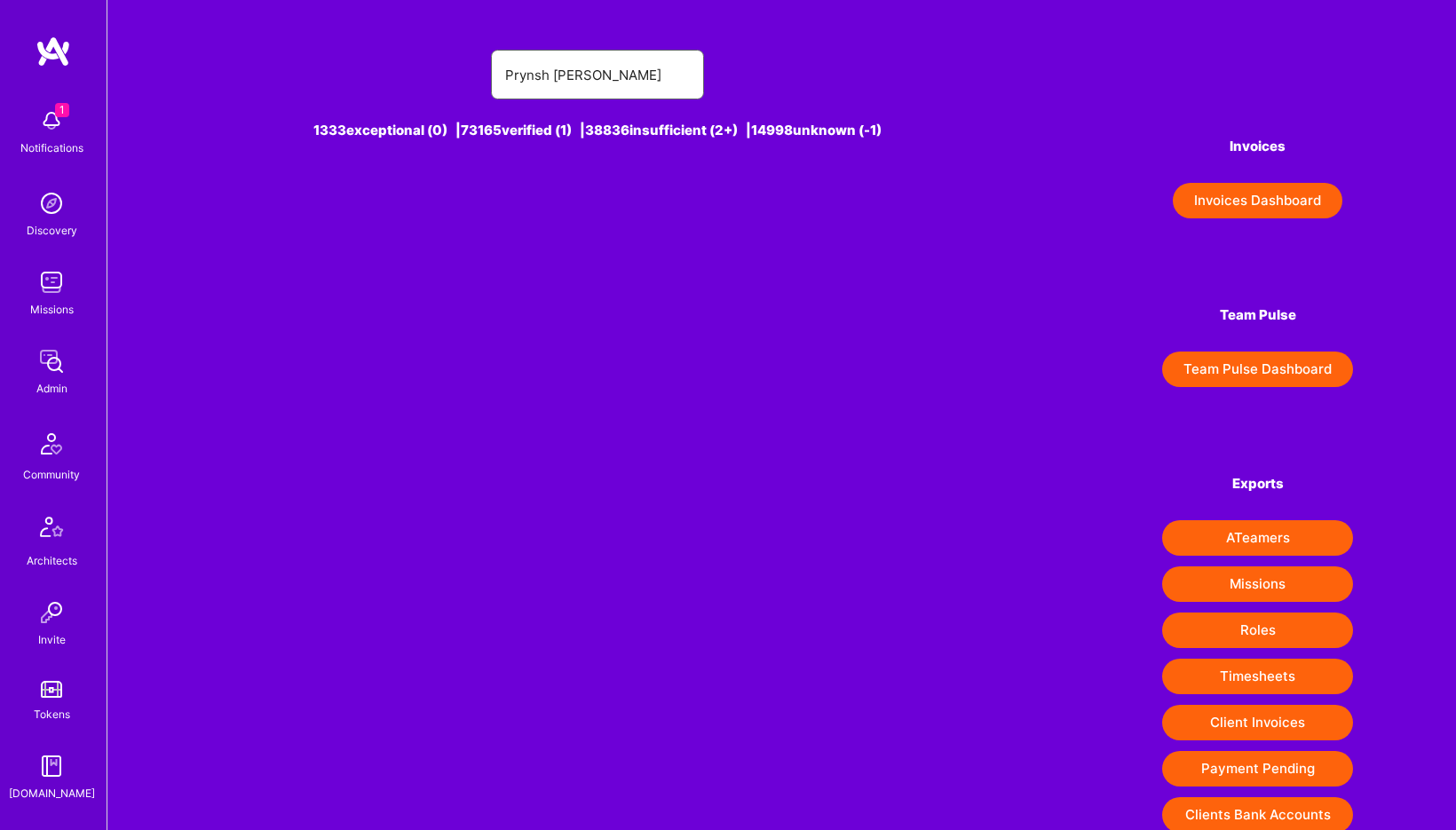
click at [614, 72] on input "Prynsh nigam" at bounding box center [598, 74] width 185 height 45
click at [615, 87] on input "Prynsh nigam" at bounding box center [598, 74] width 185 height 45
click at [615, 70] on input "Prynsh nigam" at bounding box center [598, 74] width 185 height 45
click at [614, 70] on input "Prynsh nigam" at bounding box center [598, 74] width 185 height 45
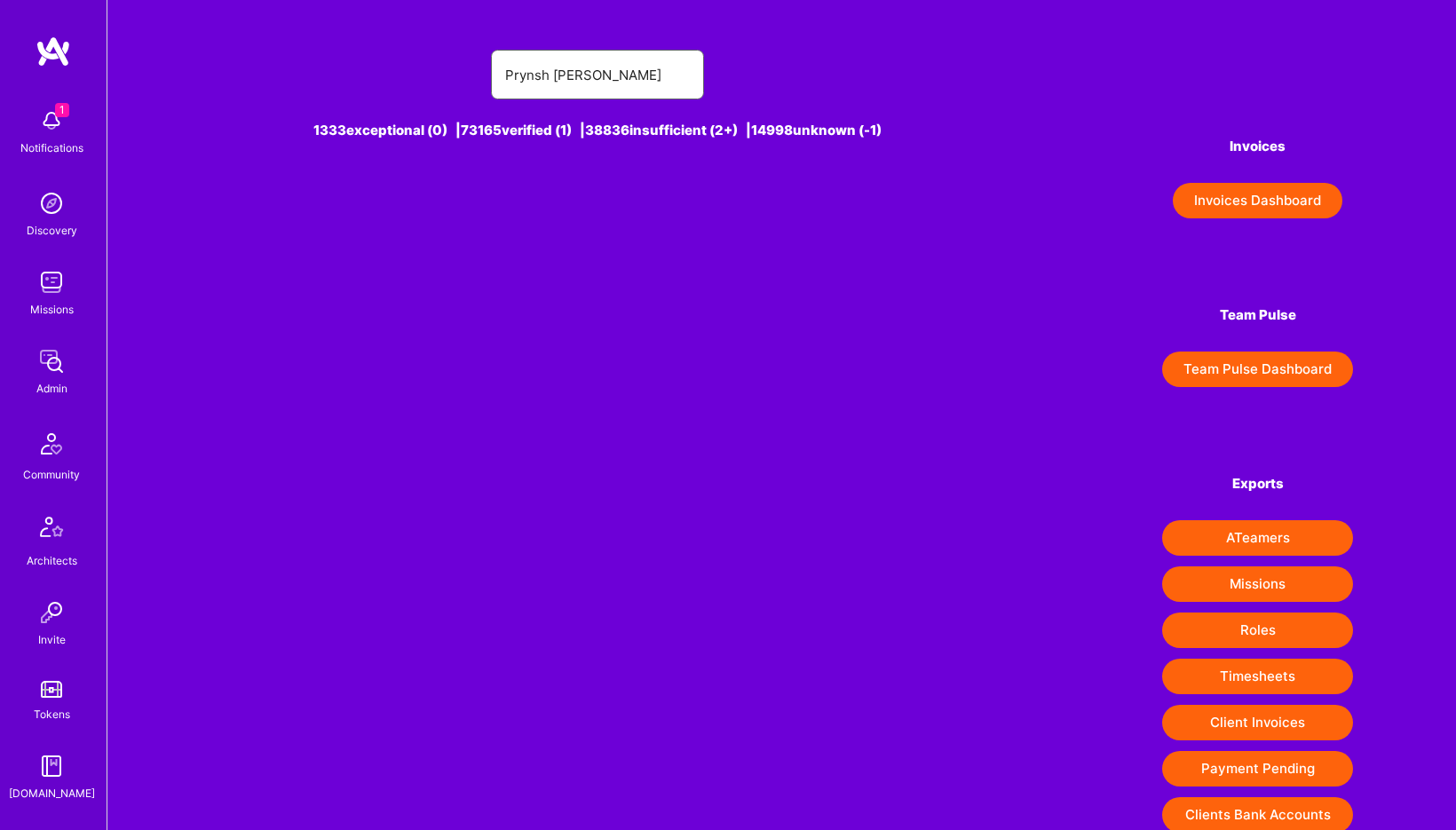
click at [618, 61] on input "Prynsh nigam" at bounding box center [598, 74] width 185 height 45
paste input "prynsh@r-tech.dev"
click at [511, 72] on input "prynsh@r-tech.dev" at bounding box center [598, 74] width 185 height 45
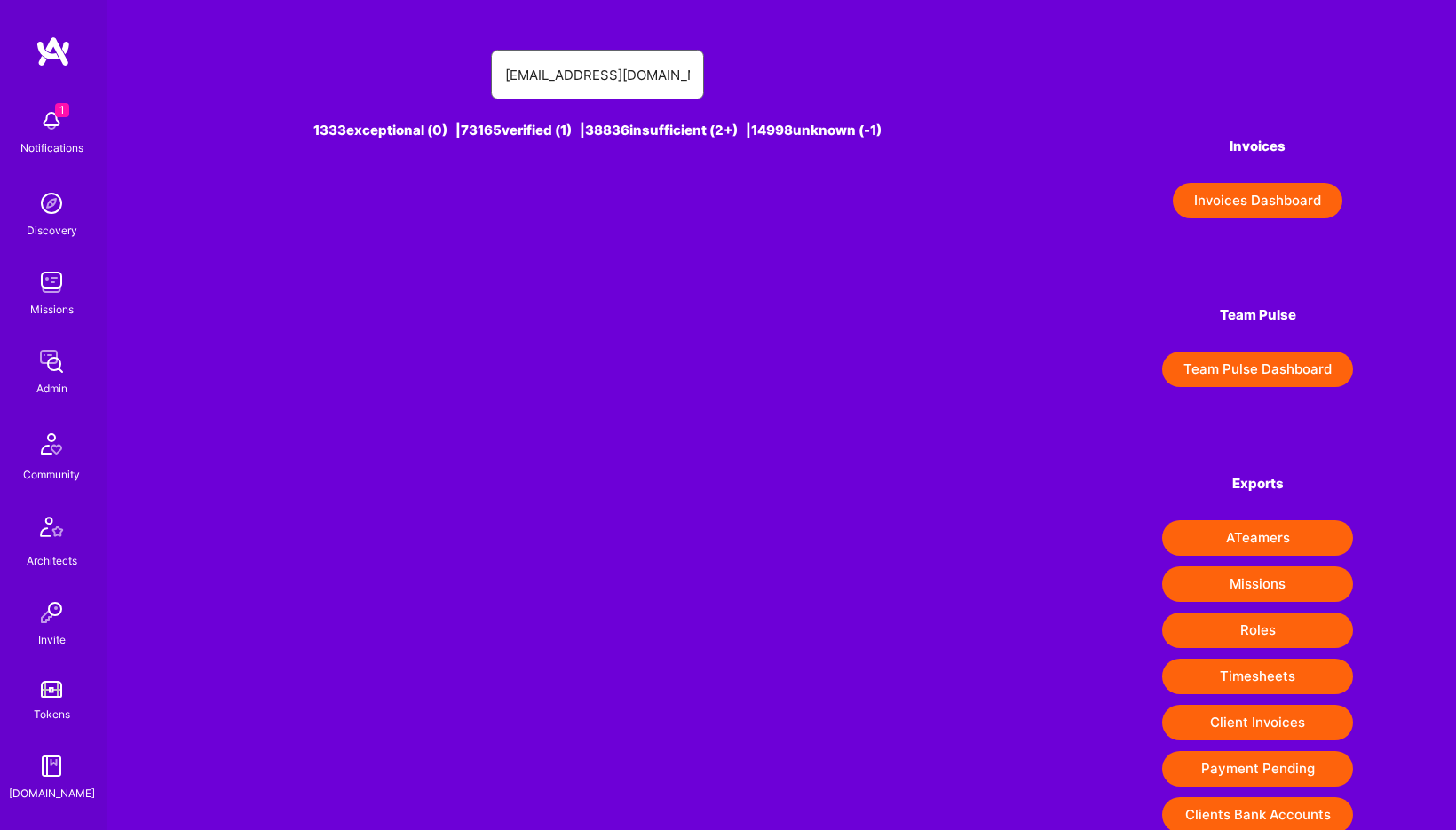
click at [638, 68] on input "prynsh@r-tech.dev" at bounding box center [598, 74] width 185 height 45
paste input "Prynsh nigam"
click at [511, 72] on input "Prynsh nigam" at bounding box center [598, 74] width 185 height 45
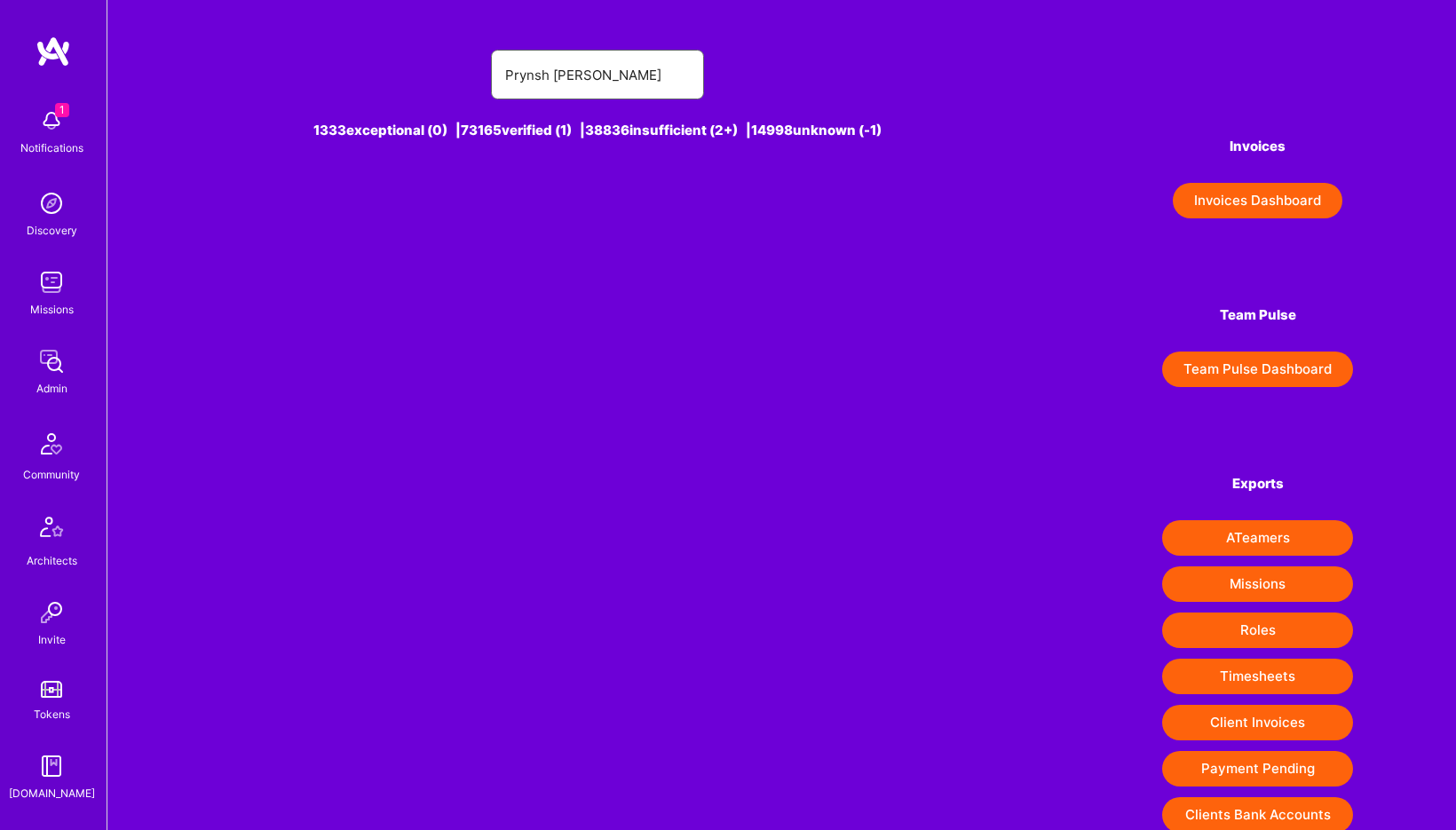
click at [506, 72] on input "Prynsh nigam" at bounding box center [598, 74] width 185 height 45
drag, startPoint x: 555, startPoint y: 73, endPoint x: 802, endPoint y: 83, distance: 247.2
click at [800, 83] on div "Prynsh nigam" at bounding box center [598, 74] width 775 height 49
type input "Prynsh"
click at [624, 216] on div "Prynsh N [1]" at bounding box center [646, 210] width 75 height 23
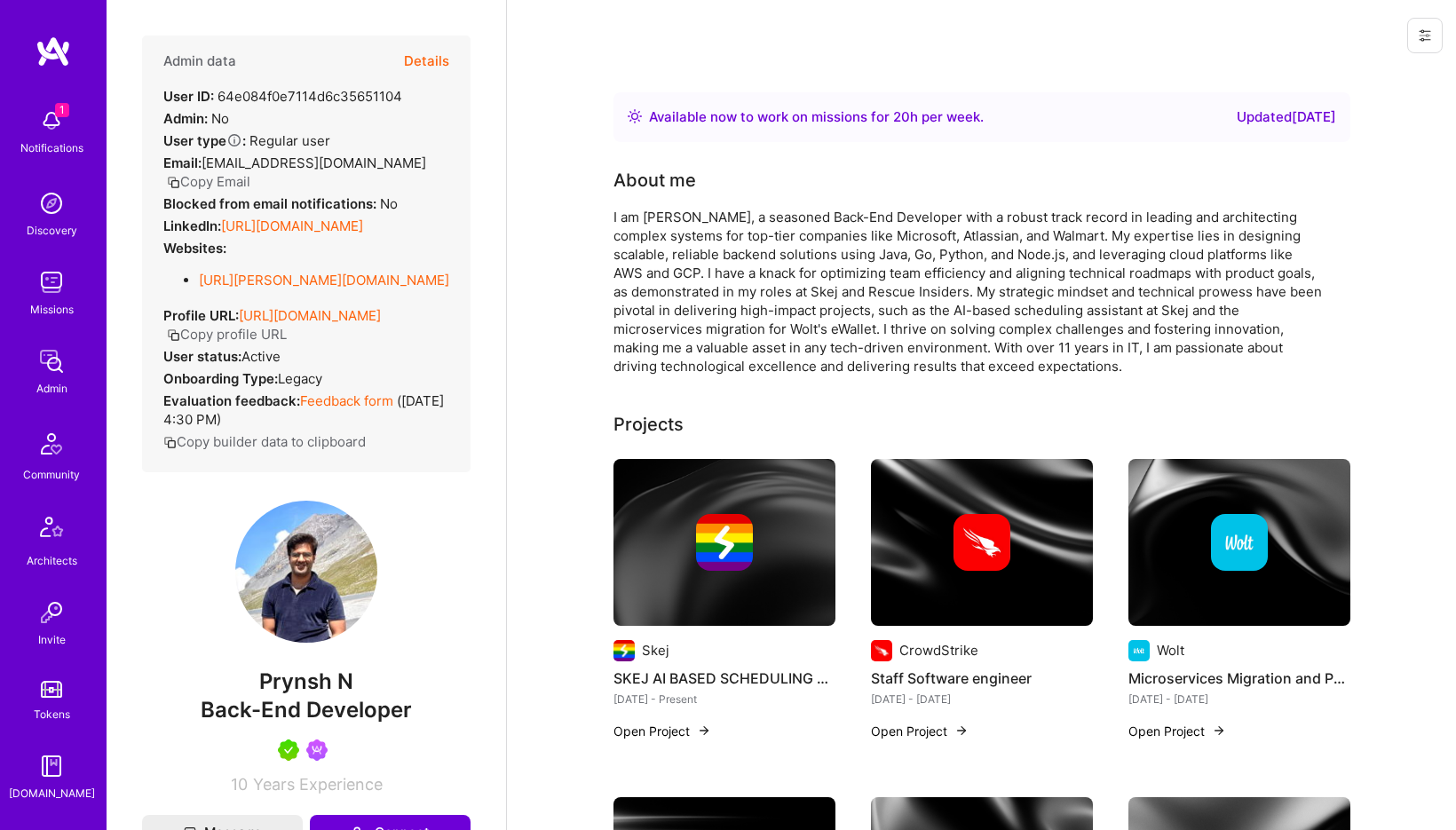
click at [304, 708] on span "Back-End Developer" at bounding box center [306, 710] width 212 height 26
copy span "Back-End Developer"
drag, startPoint x: 223, startPoint y: 209, endPoint x: 500, endPoint y: 213, distance: 277.0
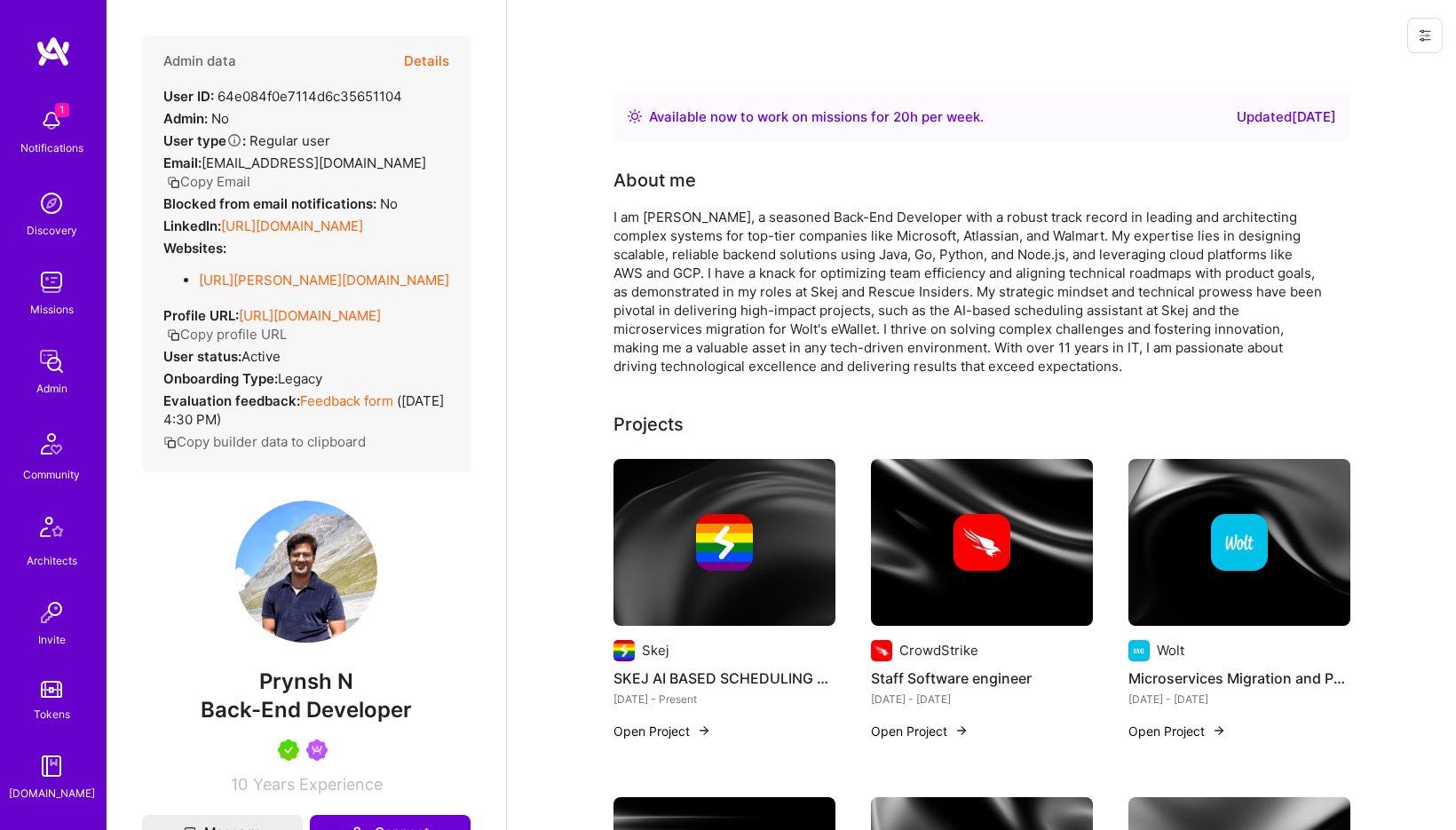
click at [500, 213] on div "Admin data Details User ID: 64e084f0e7114d6c35651104 Admin: No User type Regula…" at bounding box center [306, 415] width 399 height 830
drag, startPoint x: 221, startPoint y: 207, endPoint x: 493, endPoint y: 222, distance: 272.4
click at [494, 222] on div "Admin data Details User ID: 64e084f0e7114d6c35651104 Admin: No User type Regula…" at bounding box center [306, 415] width 399 height 830
copy div "https://linkedin.com/in/pnigam2"
click at [420, 68] on button "Details" at bounding box center [426, 61] width 45 height 51
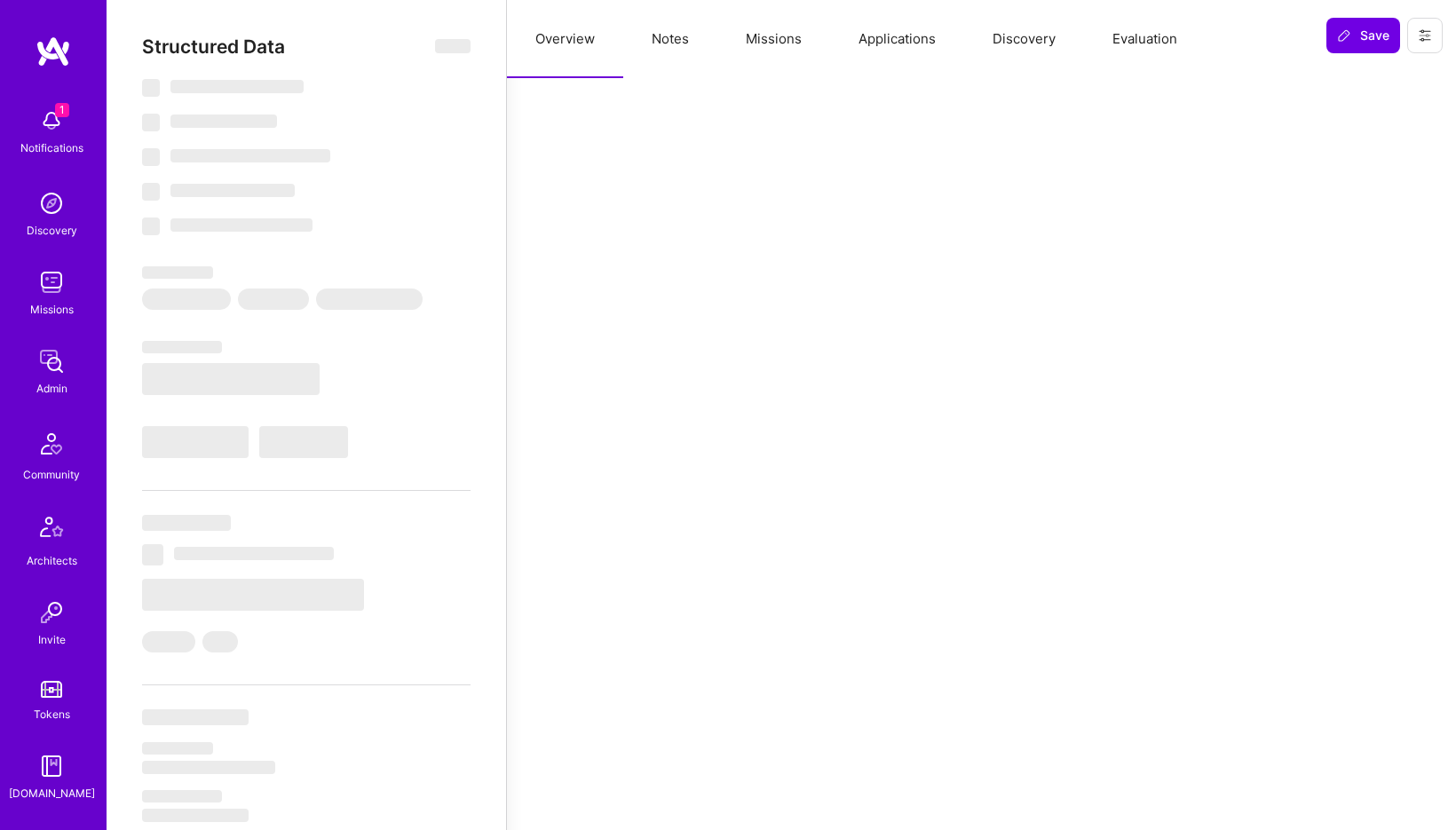
type textarea "x"
select select "Right Now"
select select "5"
select select "4"
select select "7"
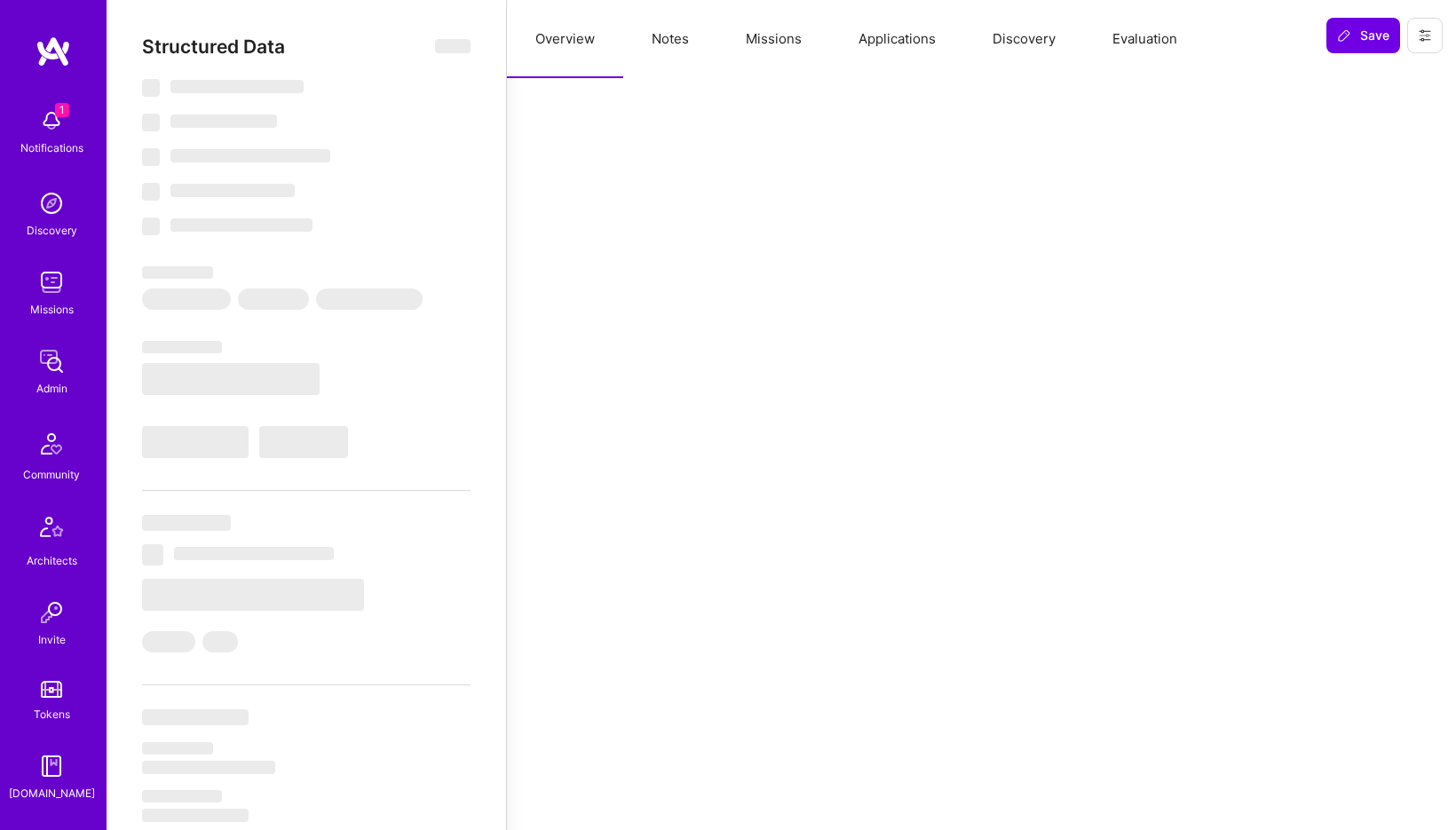
select select "7"
select select "DE"
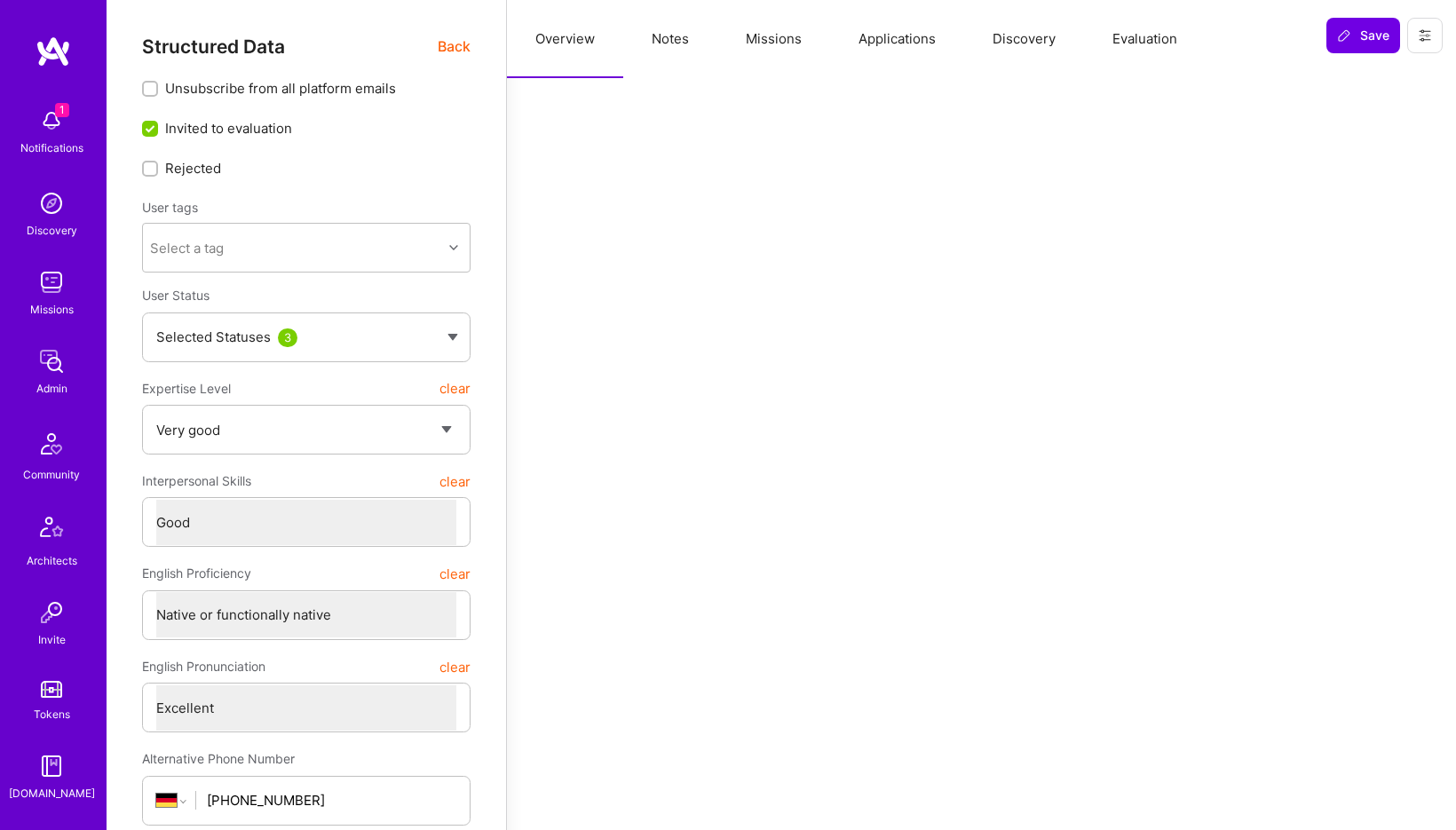
click at [668, 40] on button "Notes" at bounding box center [670, 38] width 94 height 78
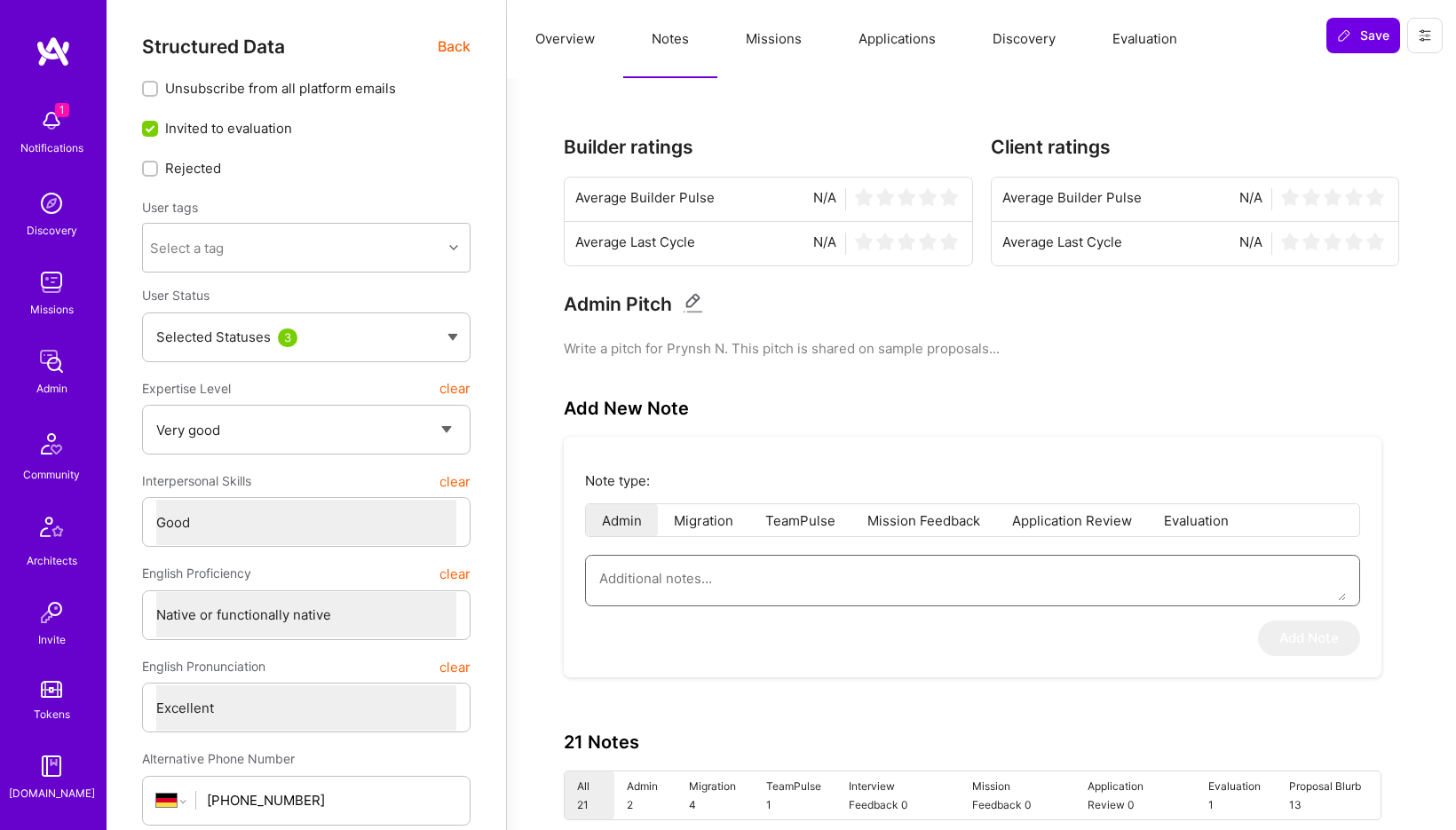
click at [696, 596] on textarea at bounding box center [972, 578] width 746 height 45
paste textarea "This is a summary of the application form submitted by Prynsh Nigam for the AI …"
type textarea "x"
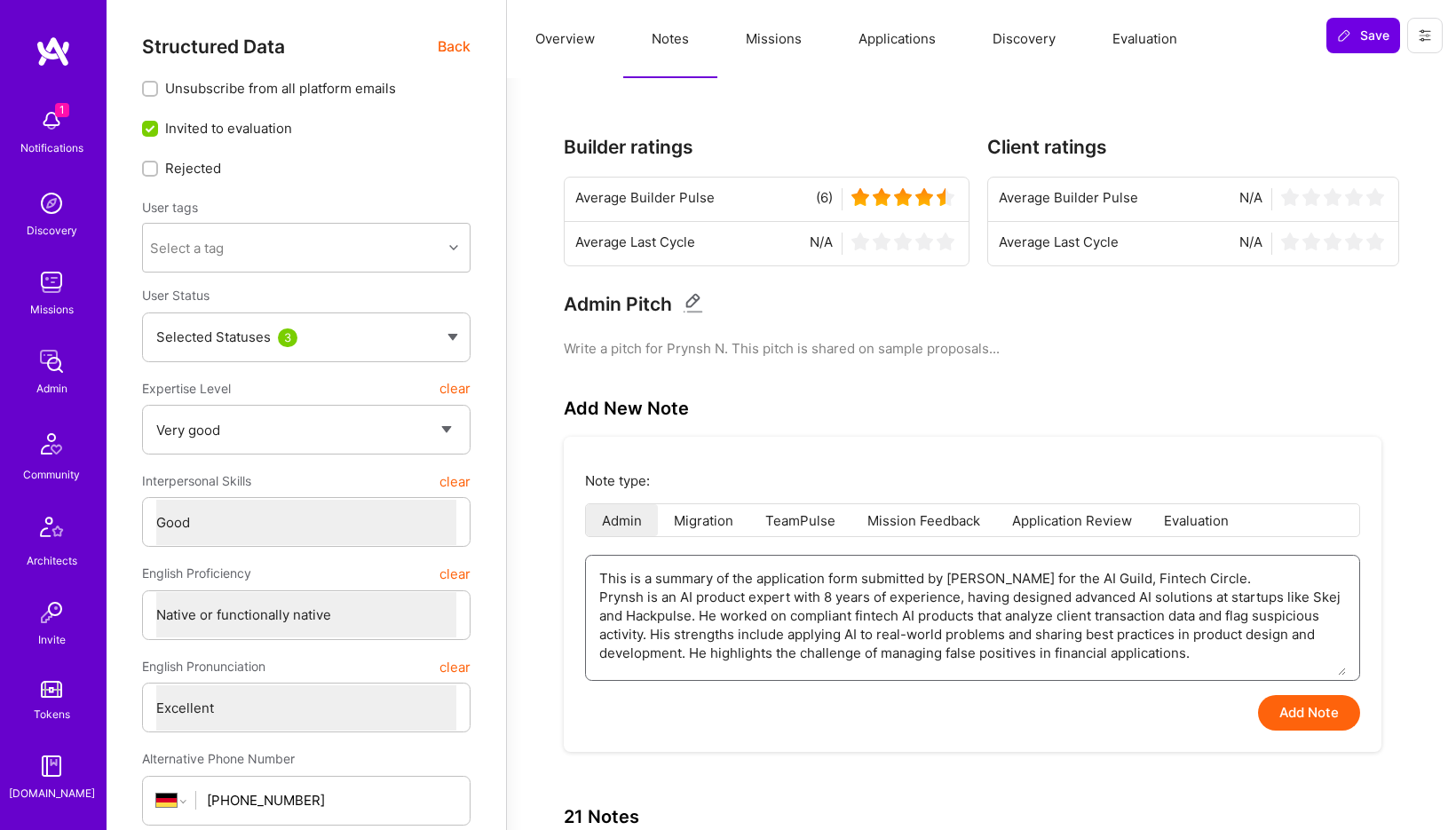
type textarea "This is a summary of the application form submitted by Prynsh Nigam for the AI …"
click at [1289, 723] on button "Add Note" at bounding box center [1309, 713] width 102 height 36
type textarea "x"
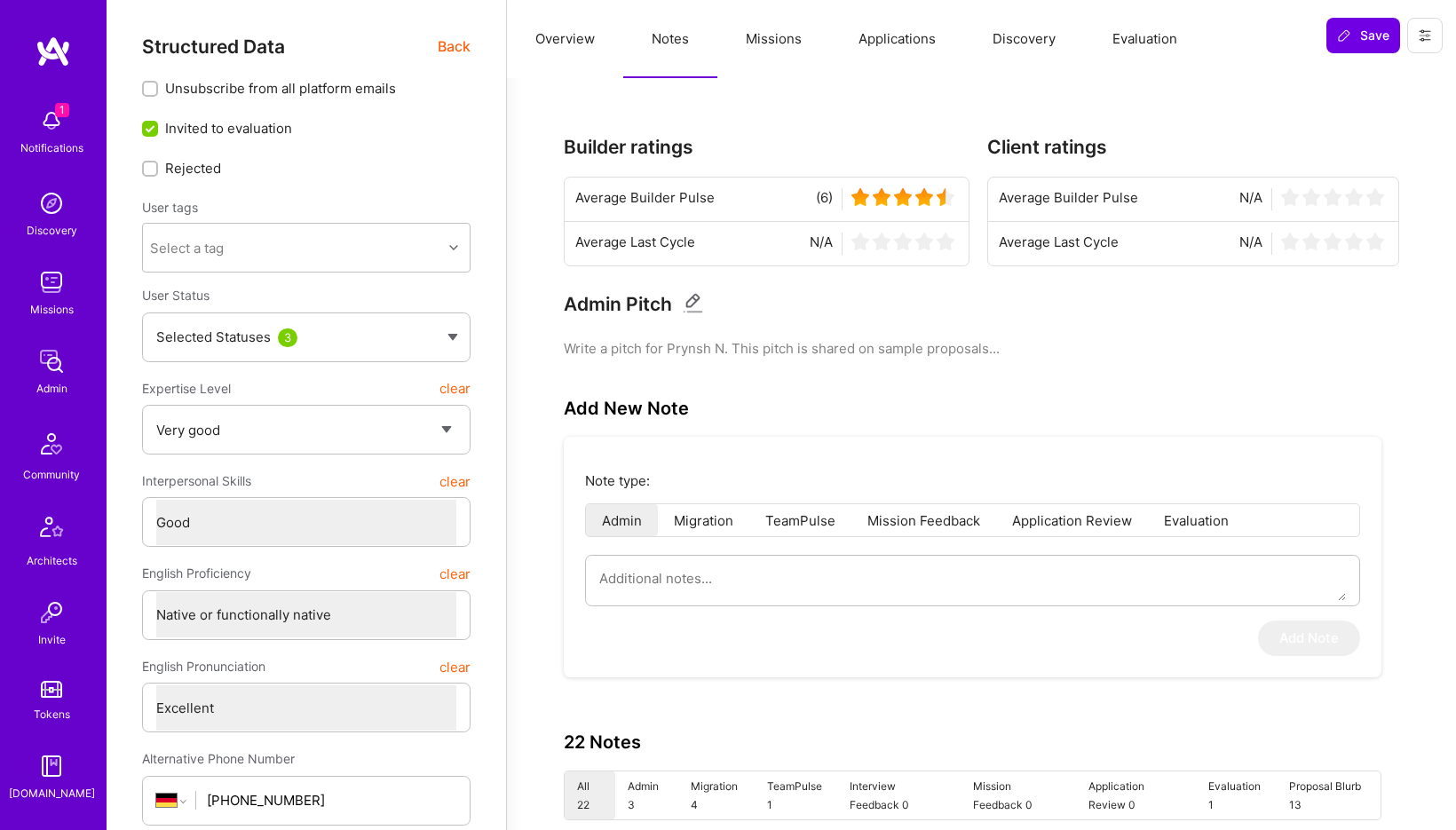
click at [1153, 38] on button "Evaluation" at bounding box center [1145, 38] width 122 height 78
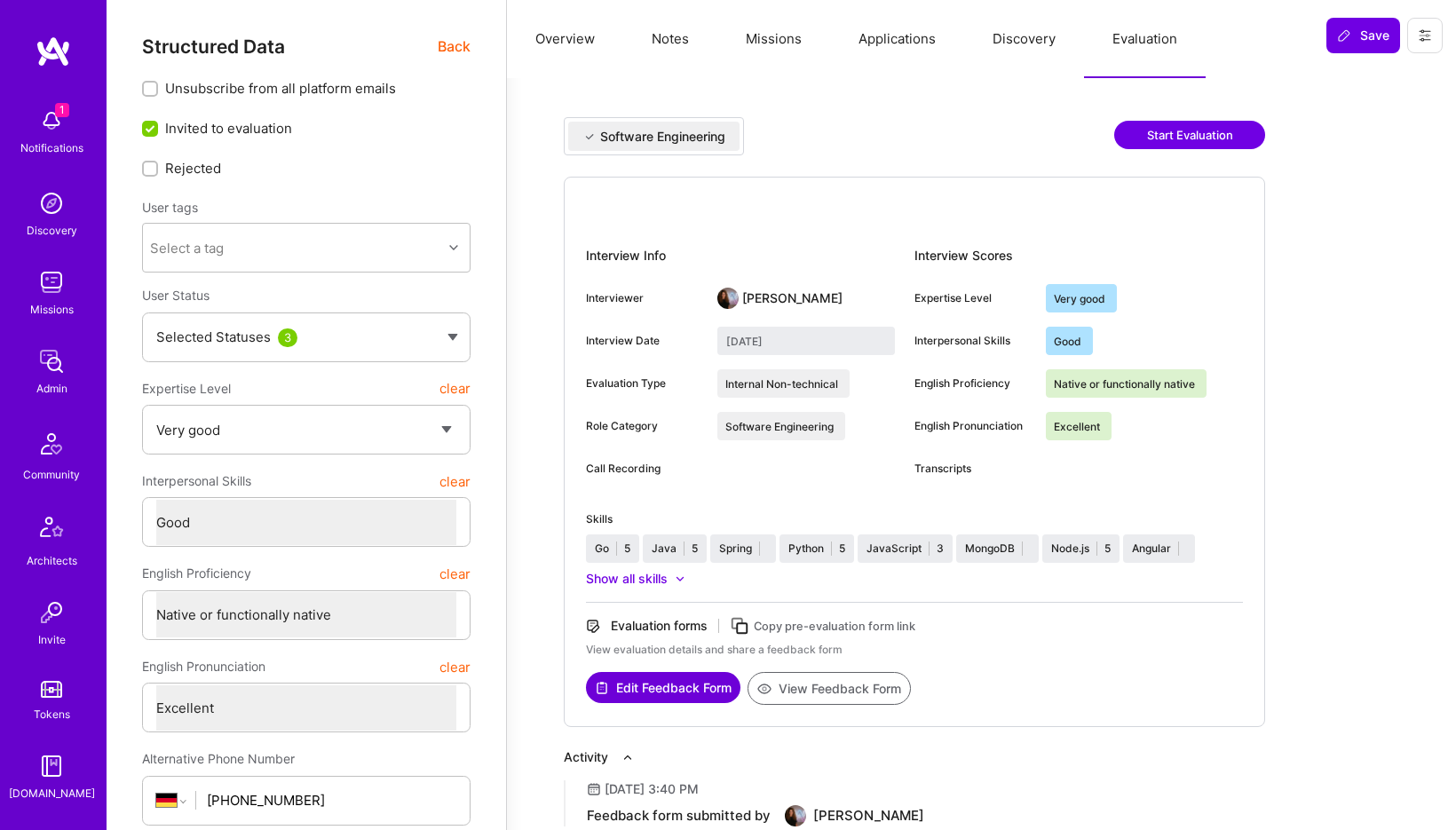
click at [812, 697] on button "View Feedback Form" at bounding box center [829, 689] width 163 height 33
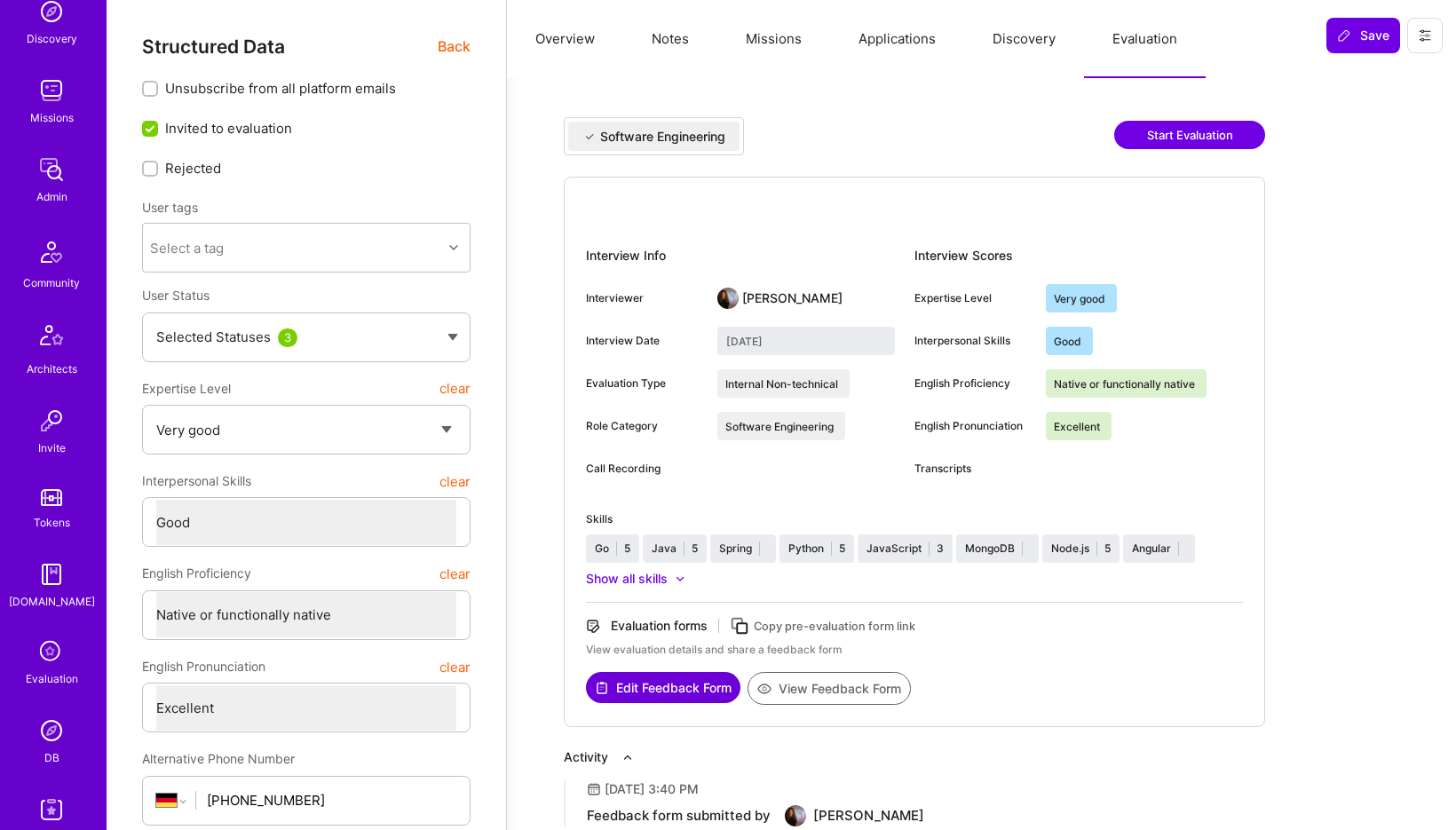
scroll to position [276, 0]
click at [51, 650] on img at bounding box center [51, 646] width 36 height 36
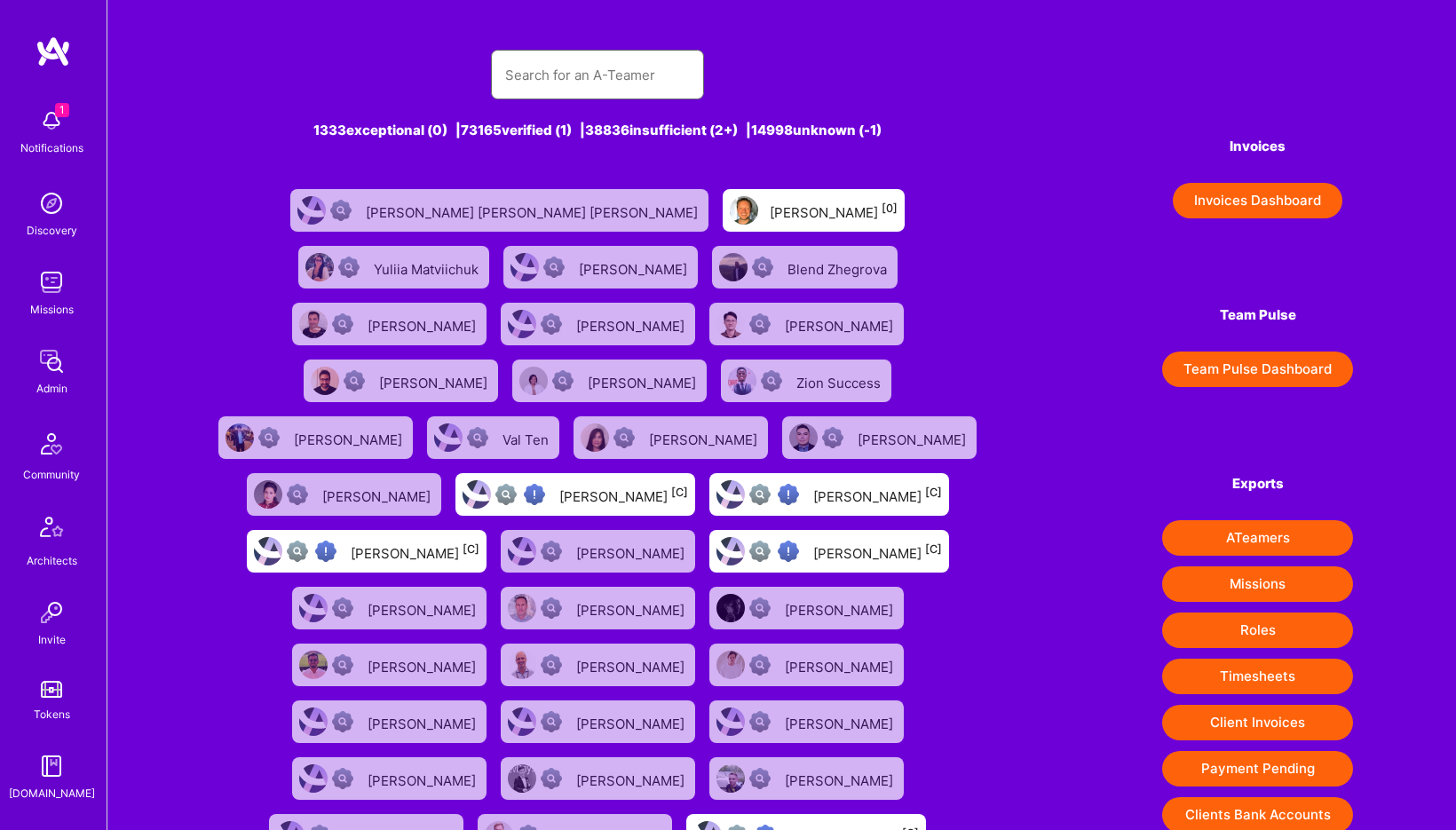
click at [635, 81] on input "text" at bounding box center [598, 74] width 185 height 45
paste input "Mark Conway"
type input "Mark Conway"
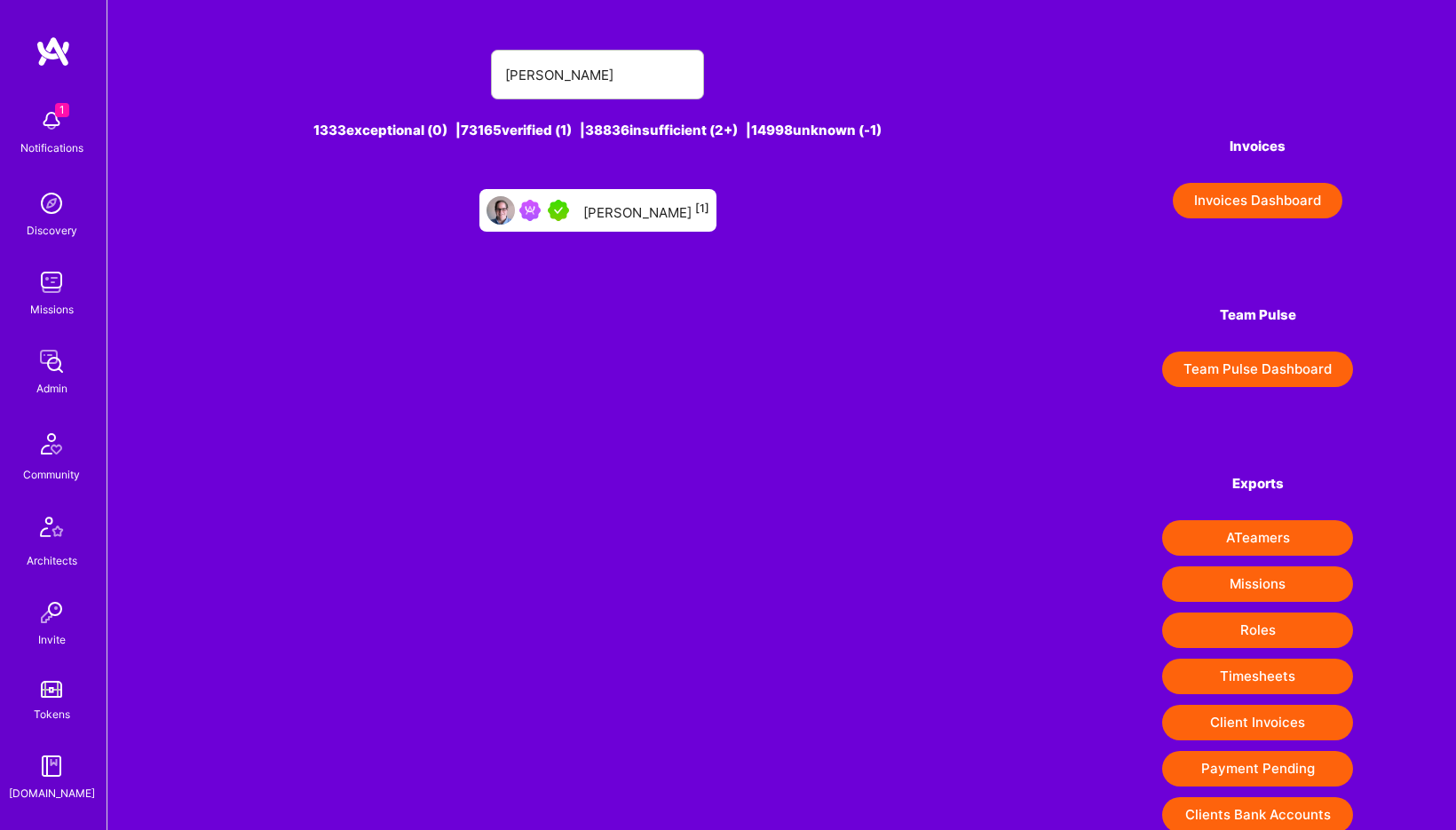
click at [652, 229] on div "Mark Conway [1]" at bounding box center [597, 210] width 237 height 43
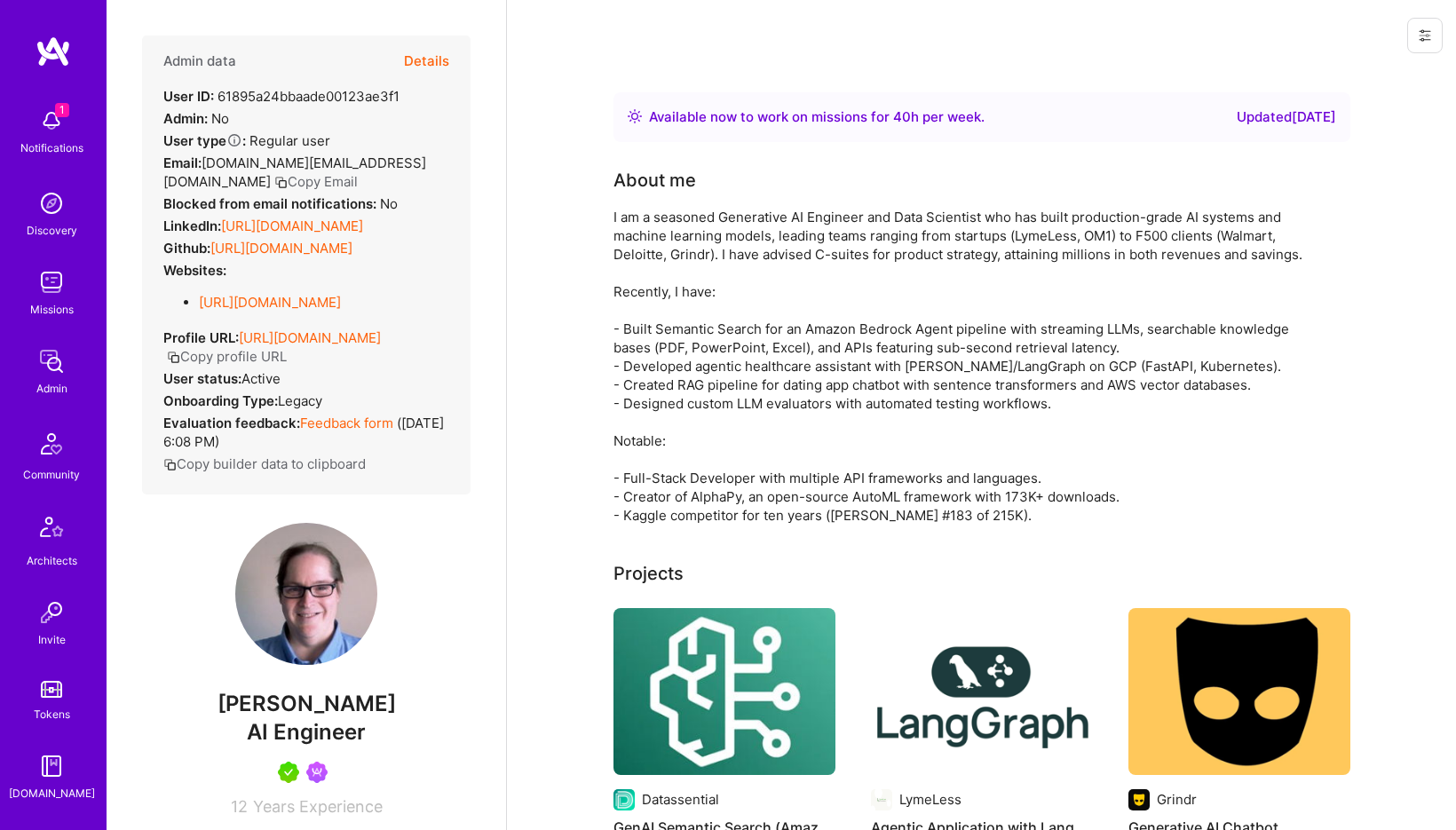
drag, startPoint x: 221, startPoint y: 224, endPoint x: 481, endPoint y: 238, distance: 260.4
click at [481, 238] on div "Admin data Details User ID: 61895a24bbaade00123ae3f1 Admin: No User type Regula…" at bounding box center [306, 415] width 399 height 830
copy div "https://linkedin.com/in/marconway"
click at [272, 745] on span "AI Engineer" at bounding box center [306, 732] width 119 height 26
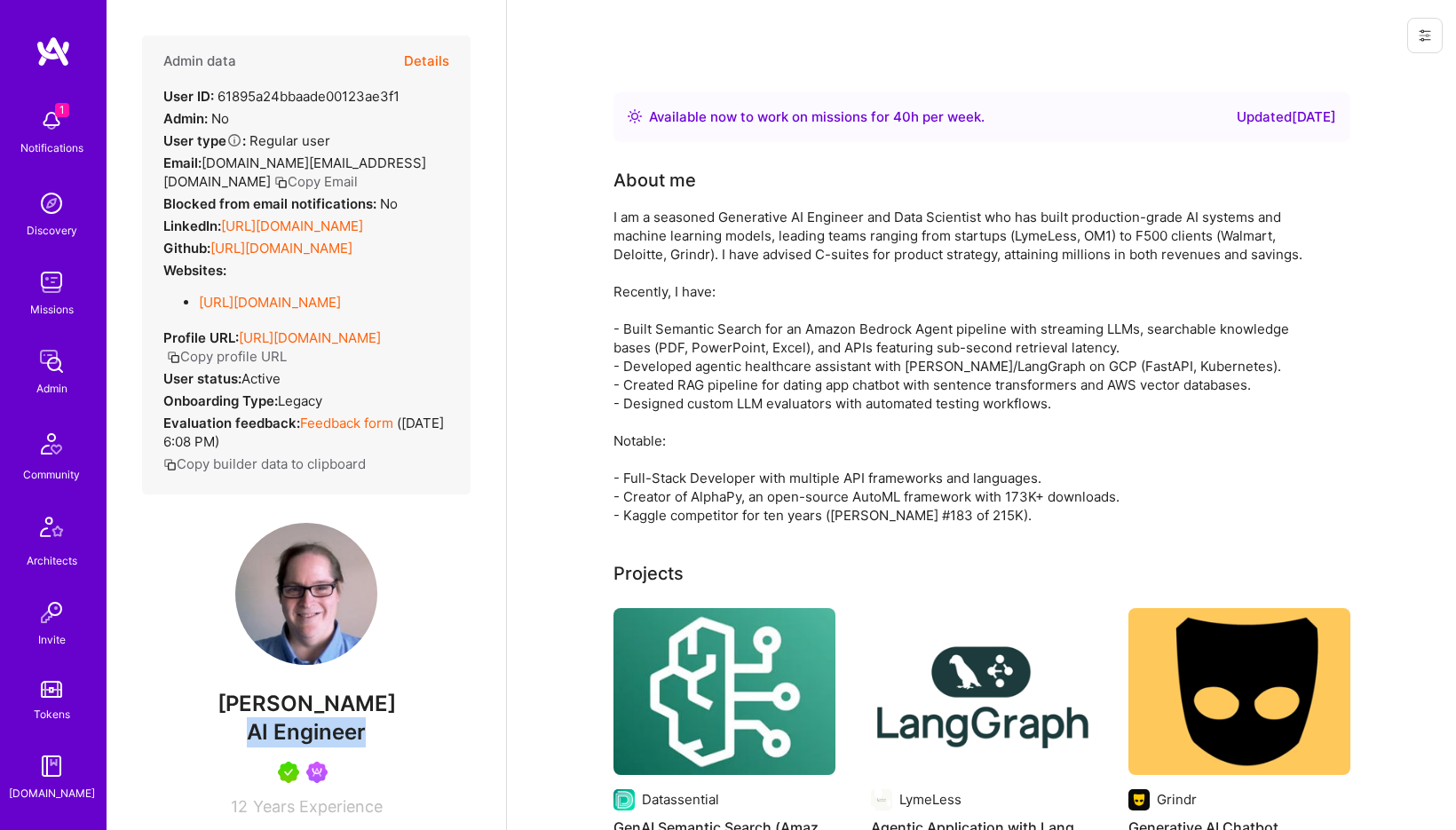
click at [272, 745] on span "AI Engineer" at bounding box center [306, 732] width 119 height 26
copy span "AI Engineer"
click at [434, 65] on button "Details" at bounding box center [426, 61] width 45 height 51
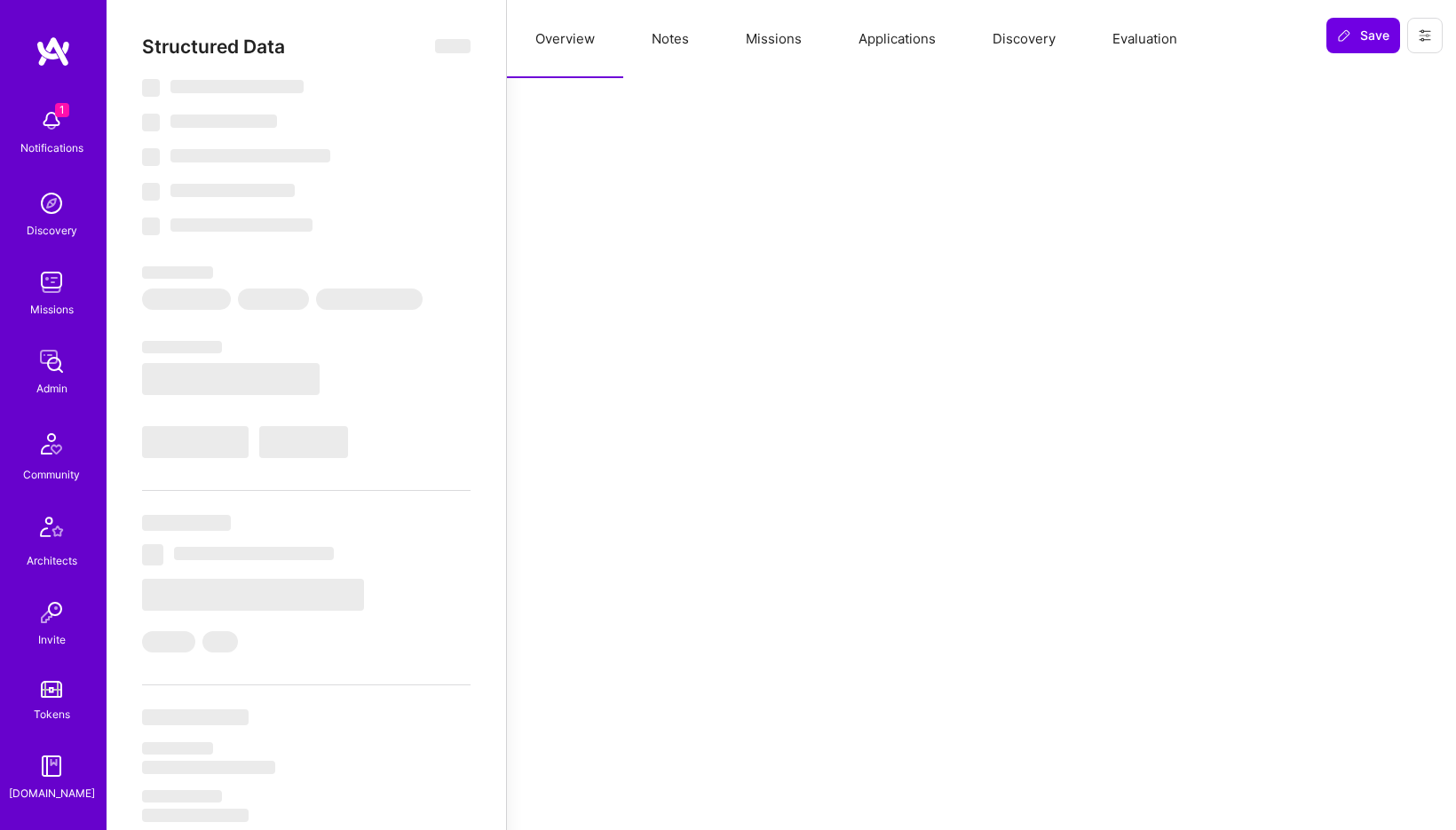
click at [682, 37] on button "Notes" at bounding box center [670, 38] width 94 height 78
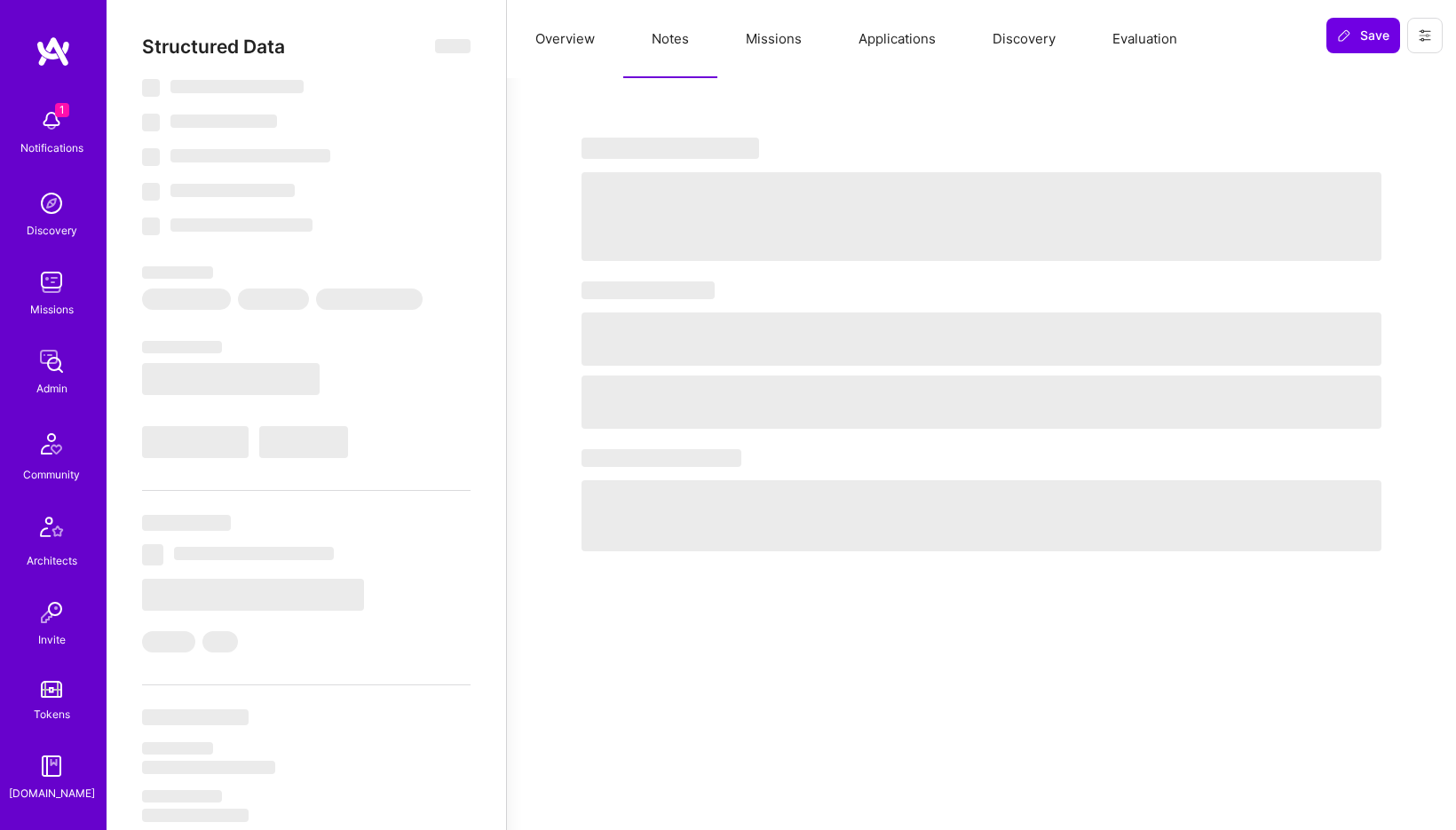
scroll to position [21, 0]
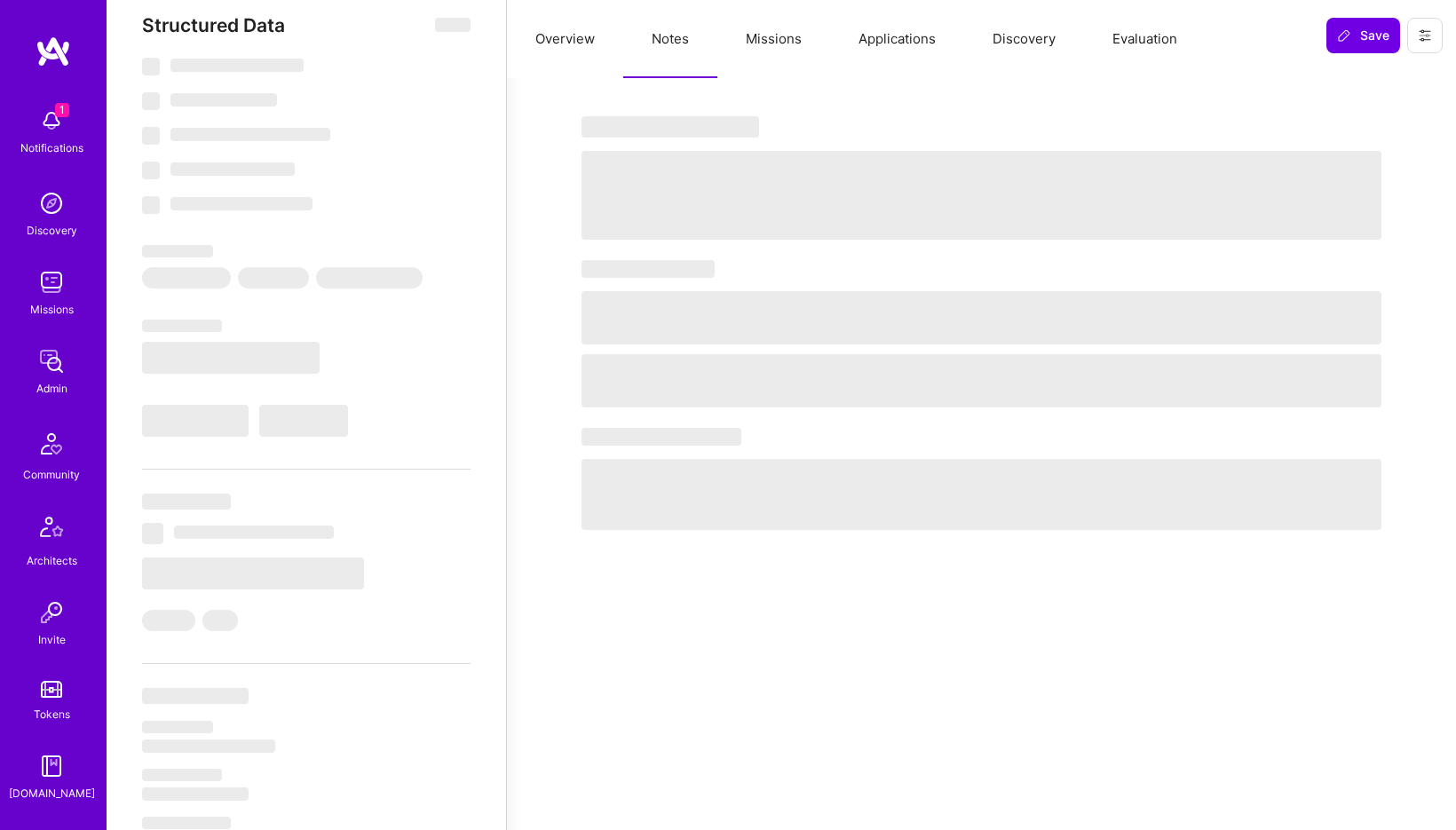
type textarea "x"
select select "Right Now"
select select "5"
select select "7"
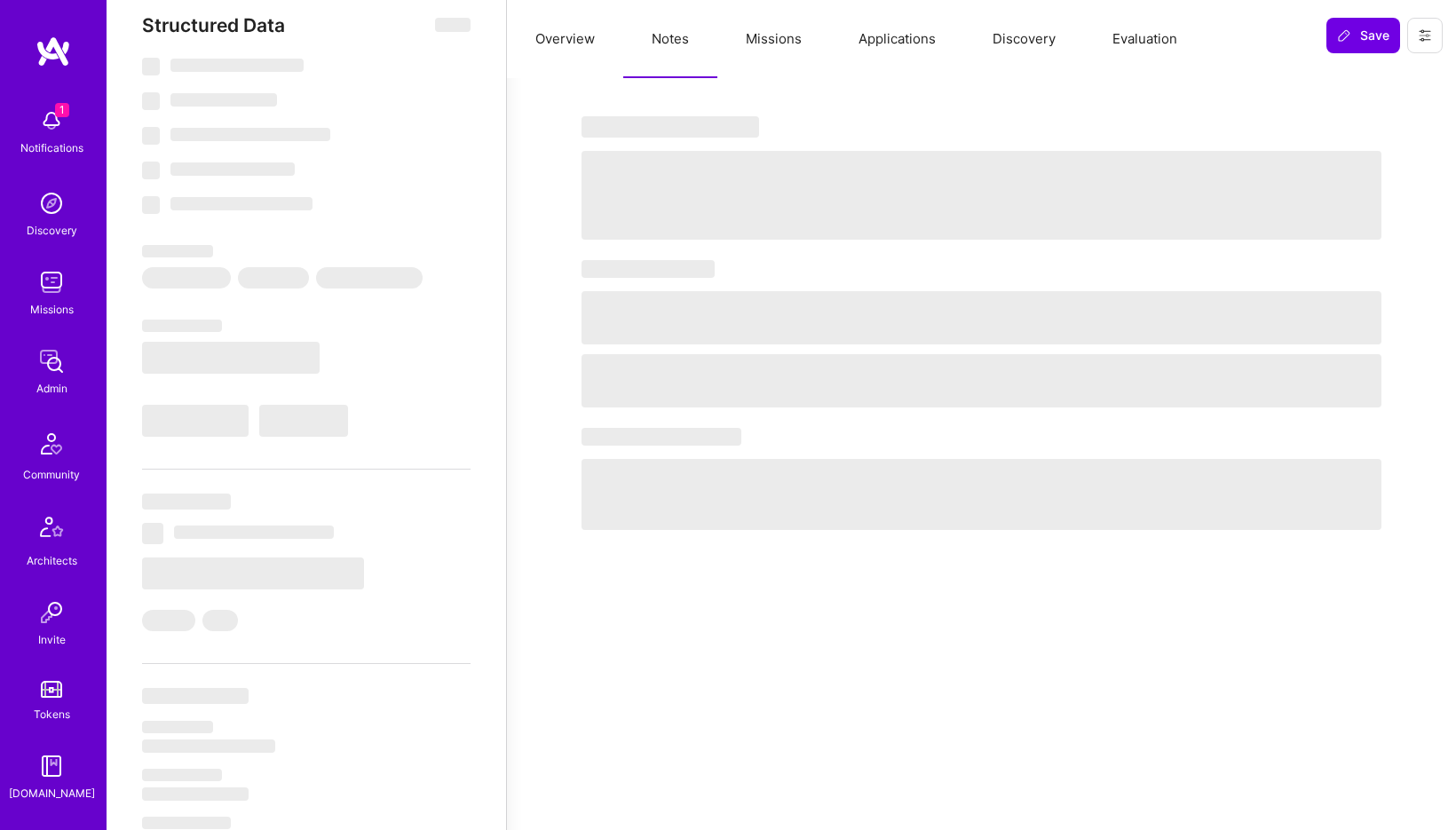
select select "7"
select select "US"
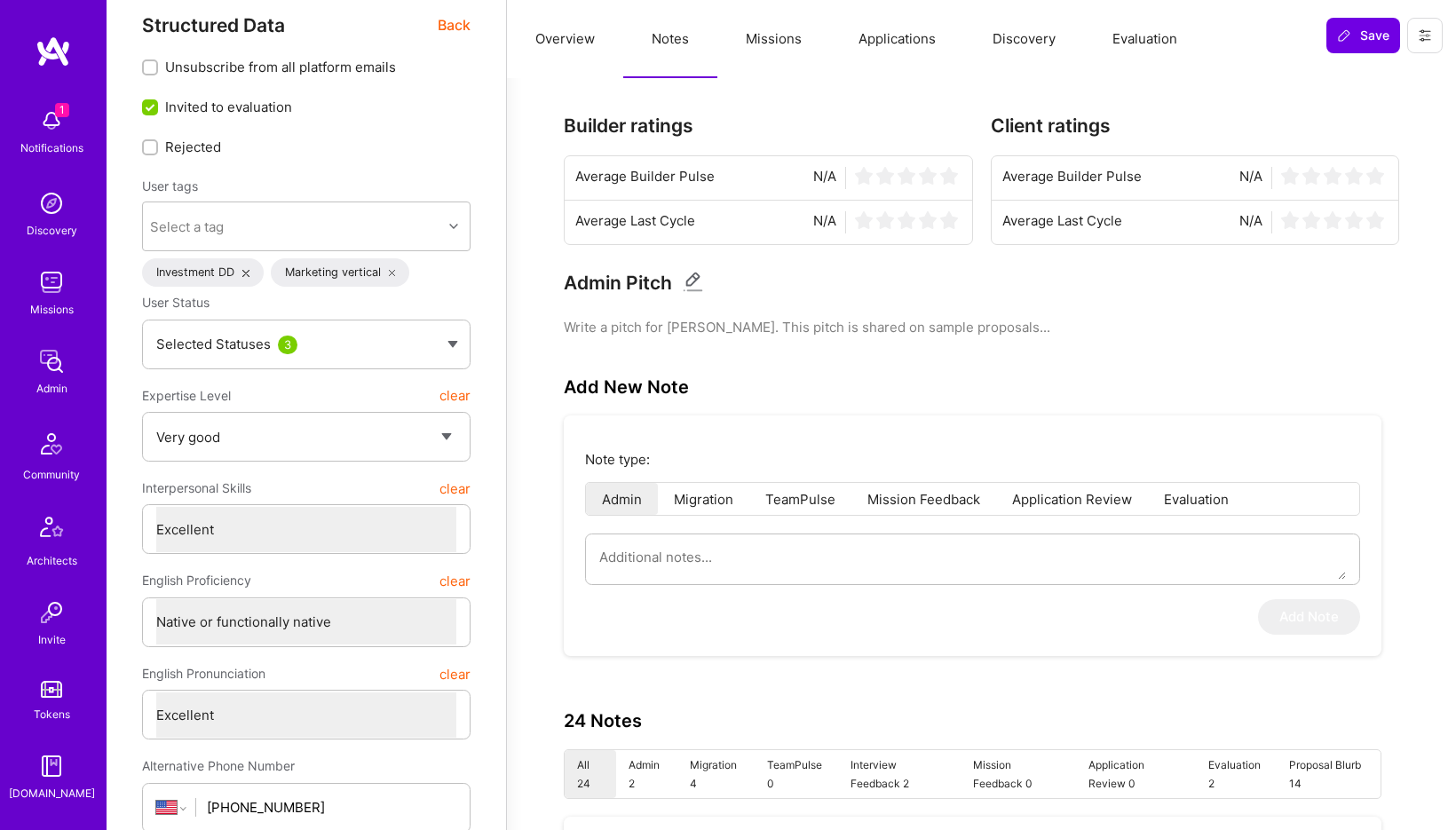
click at [992, 486] on li "Mission Feedback" at bounding box center [924, 498] width 145 height 32
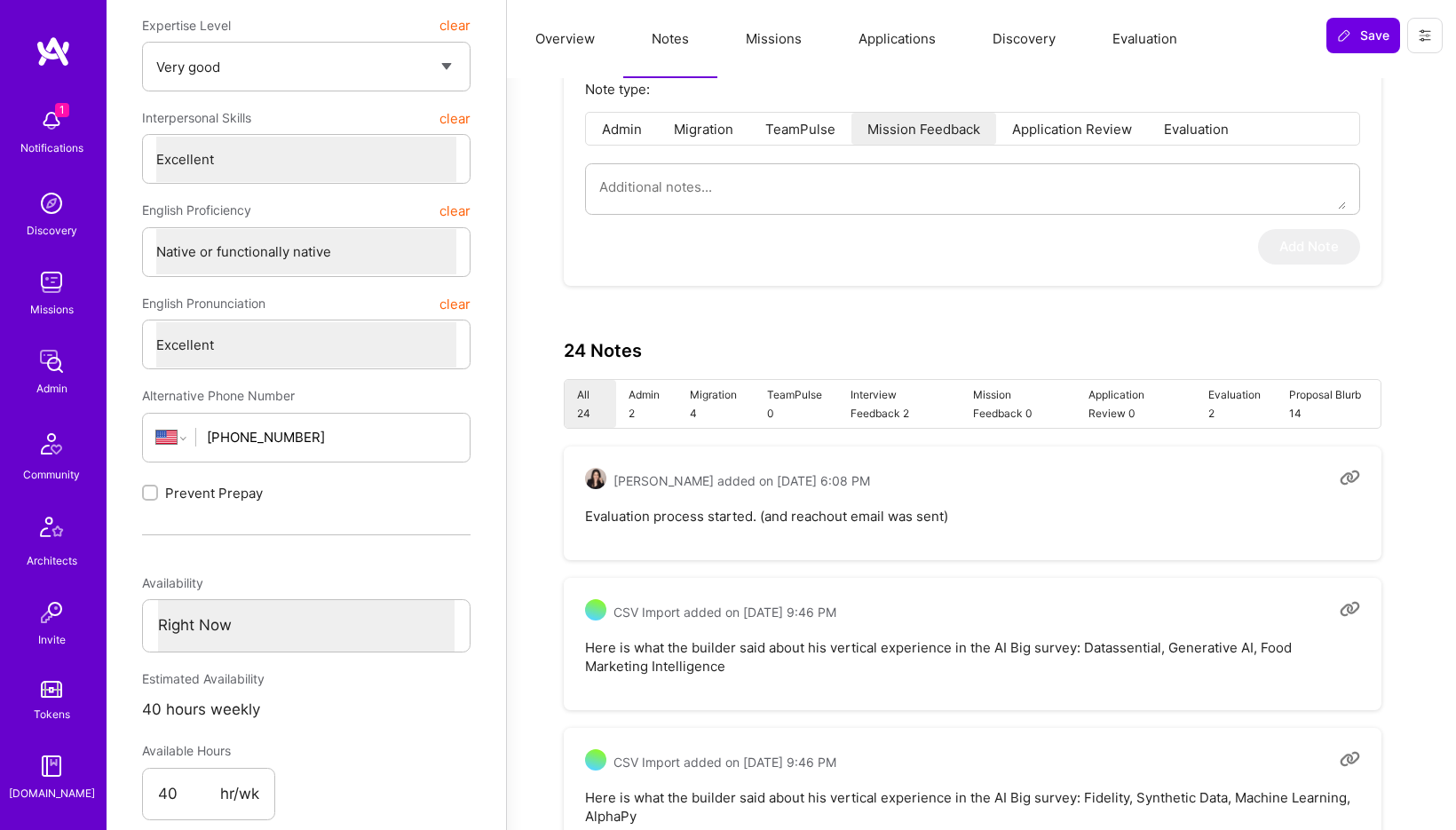
scroll to position [345, 0]
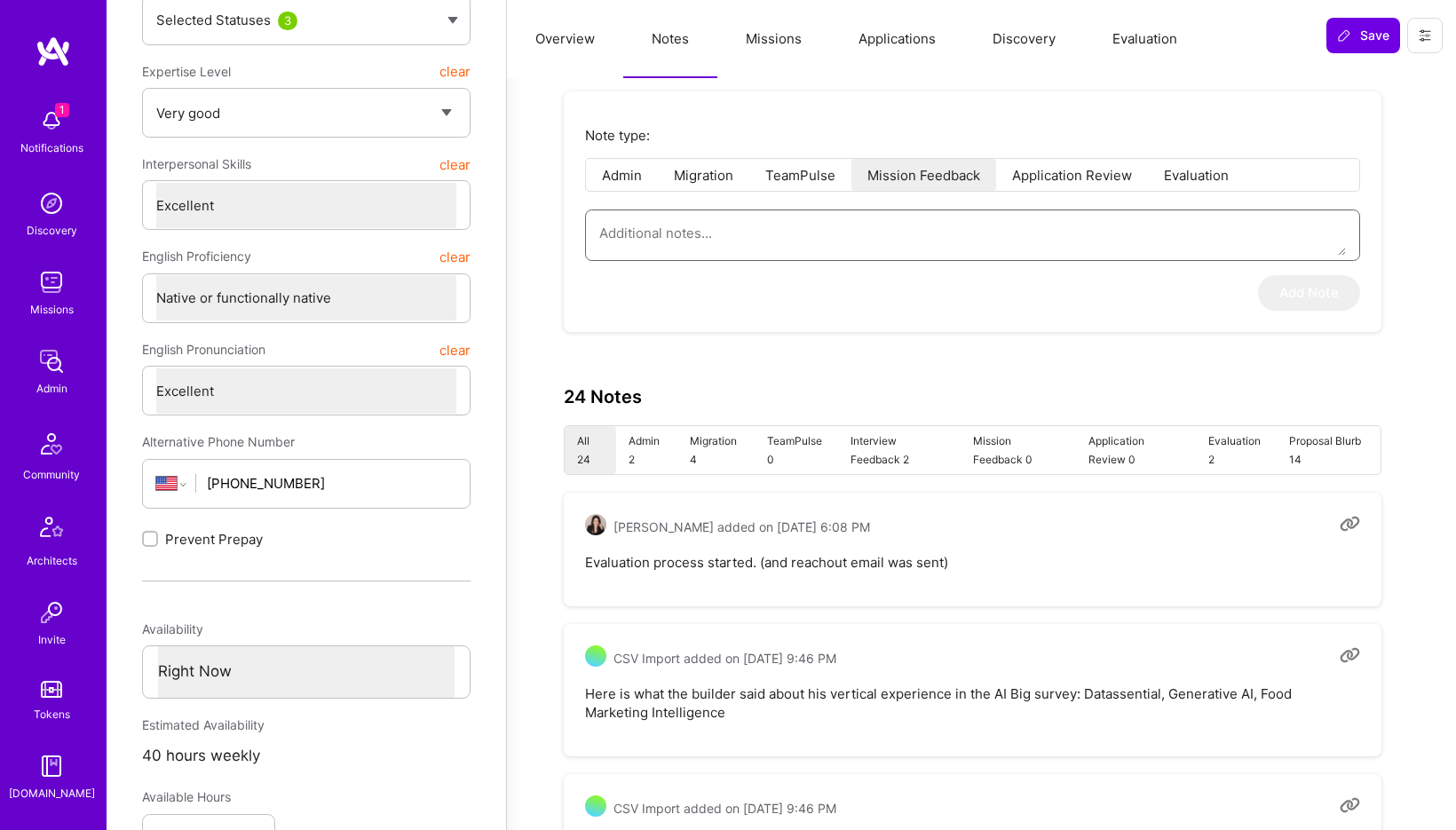
click at [806, 223] on textarea at bounding box center [972, 233] width 746 height 45
paste textarea "This is a summary of the application form submitted by Mark Conway for the AI G…"
type textarea "x"
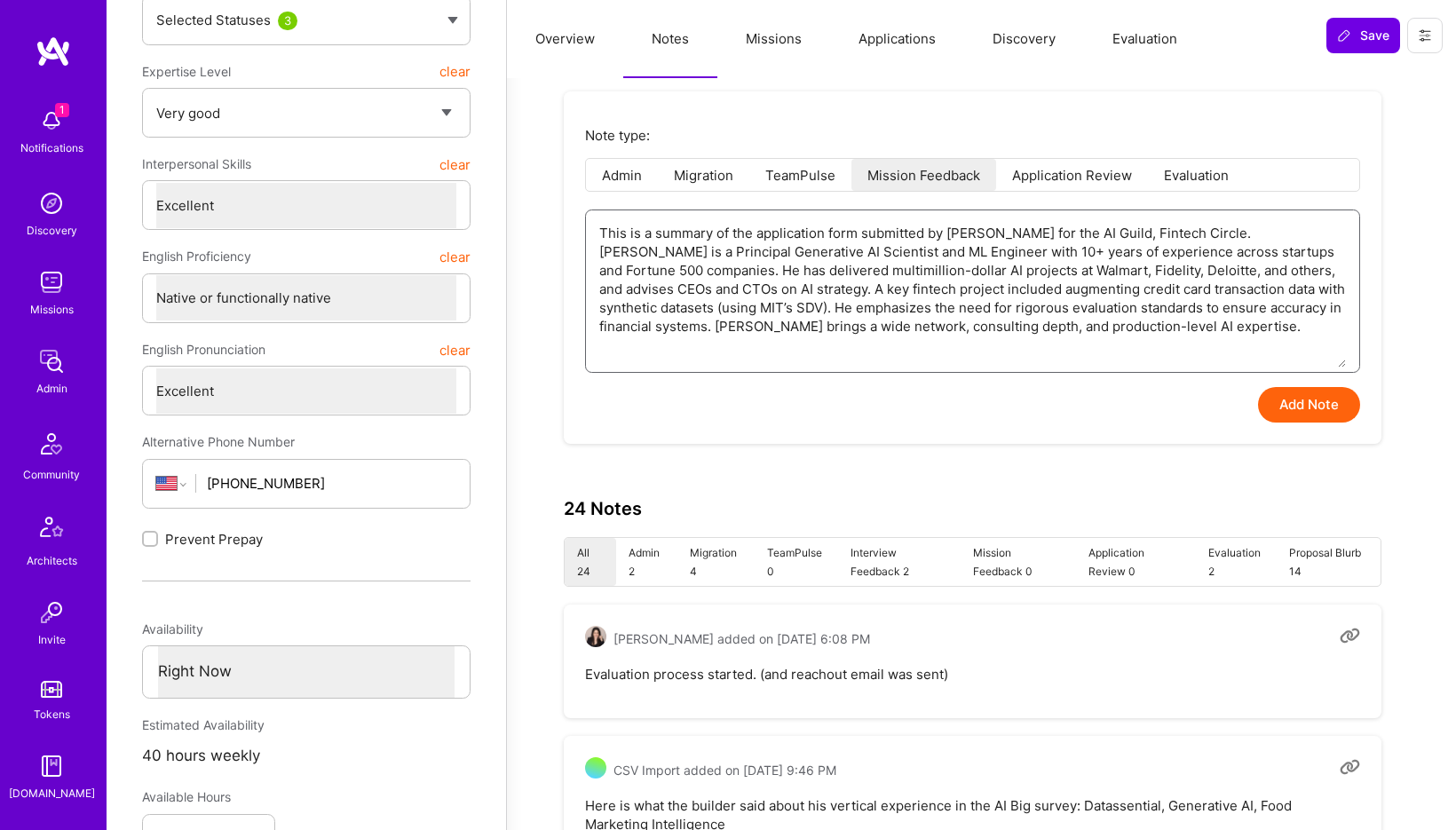
type textarea "This is a summary of the application form submitted by Mark Conway for the AI G…"
click at [1284, 399] on button "Add Note" at bounding box center [1309, 405] width 102 height 36
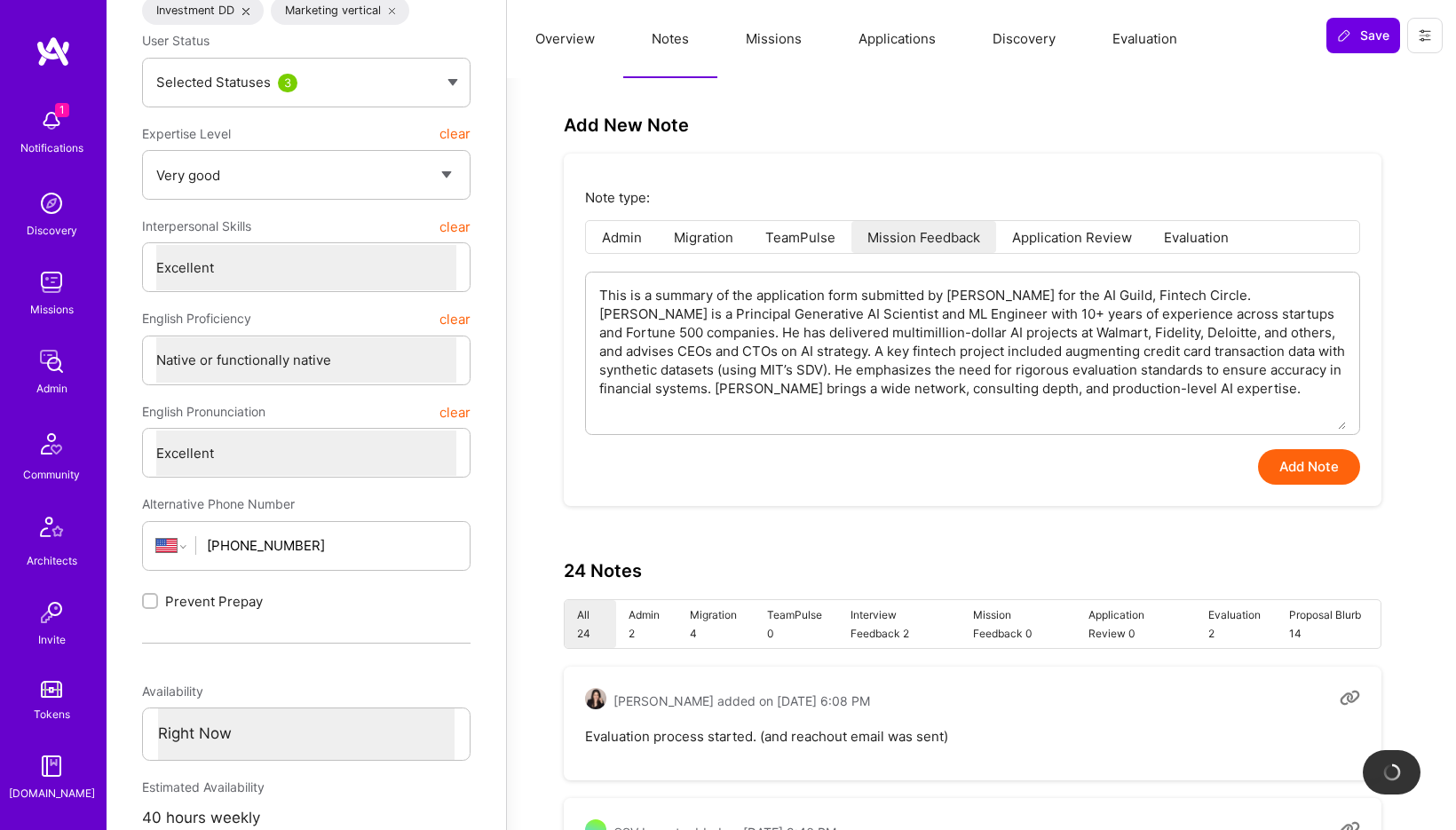
scroll to position [275, 0]
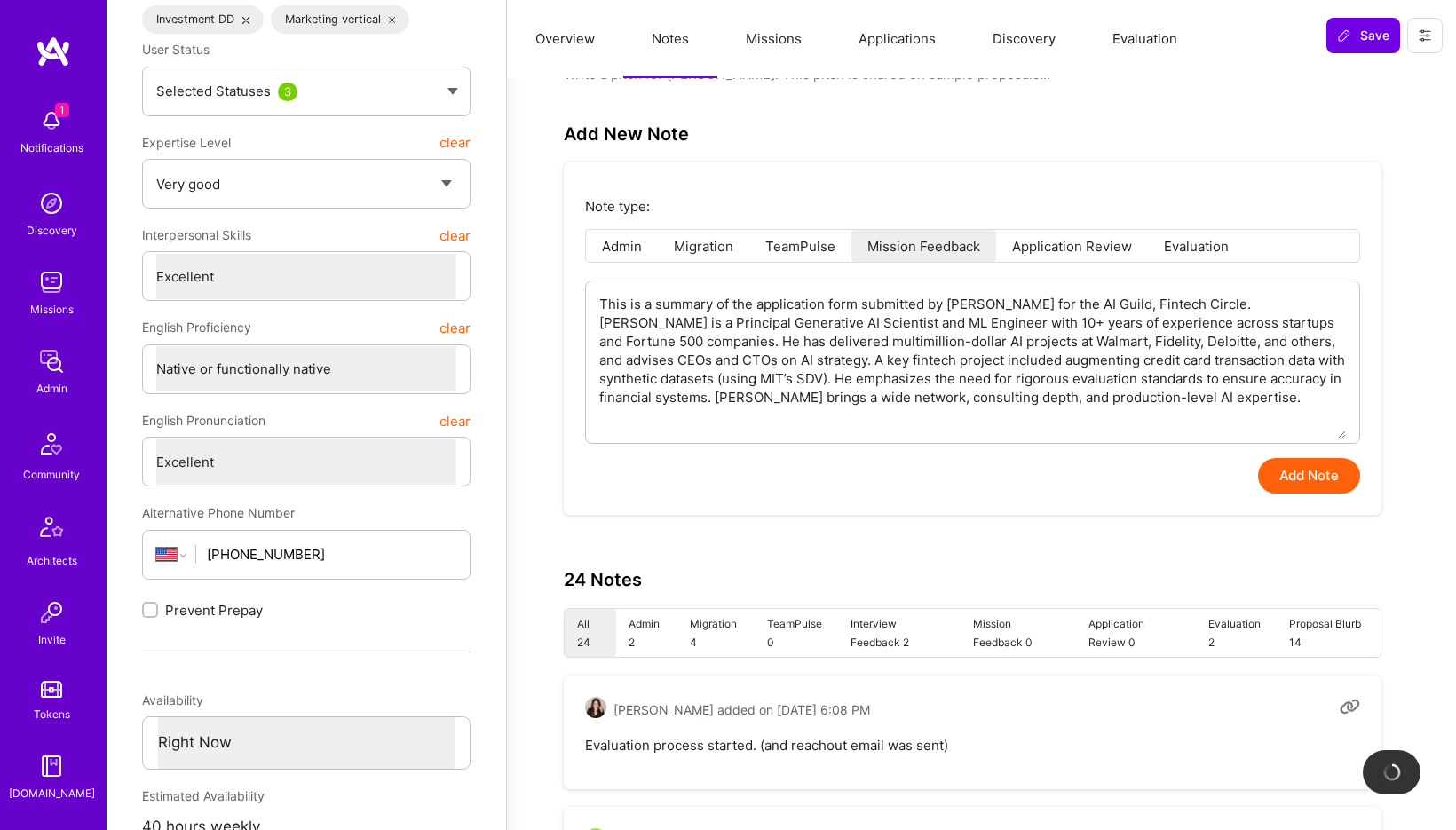
type textarea "x"
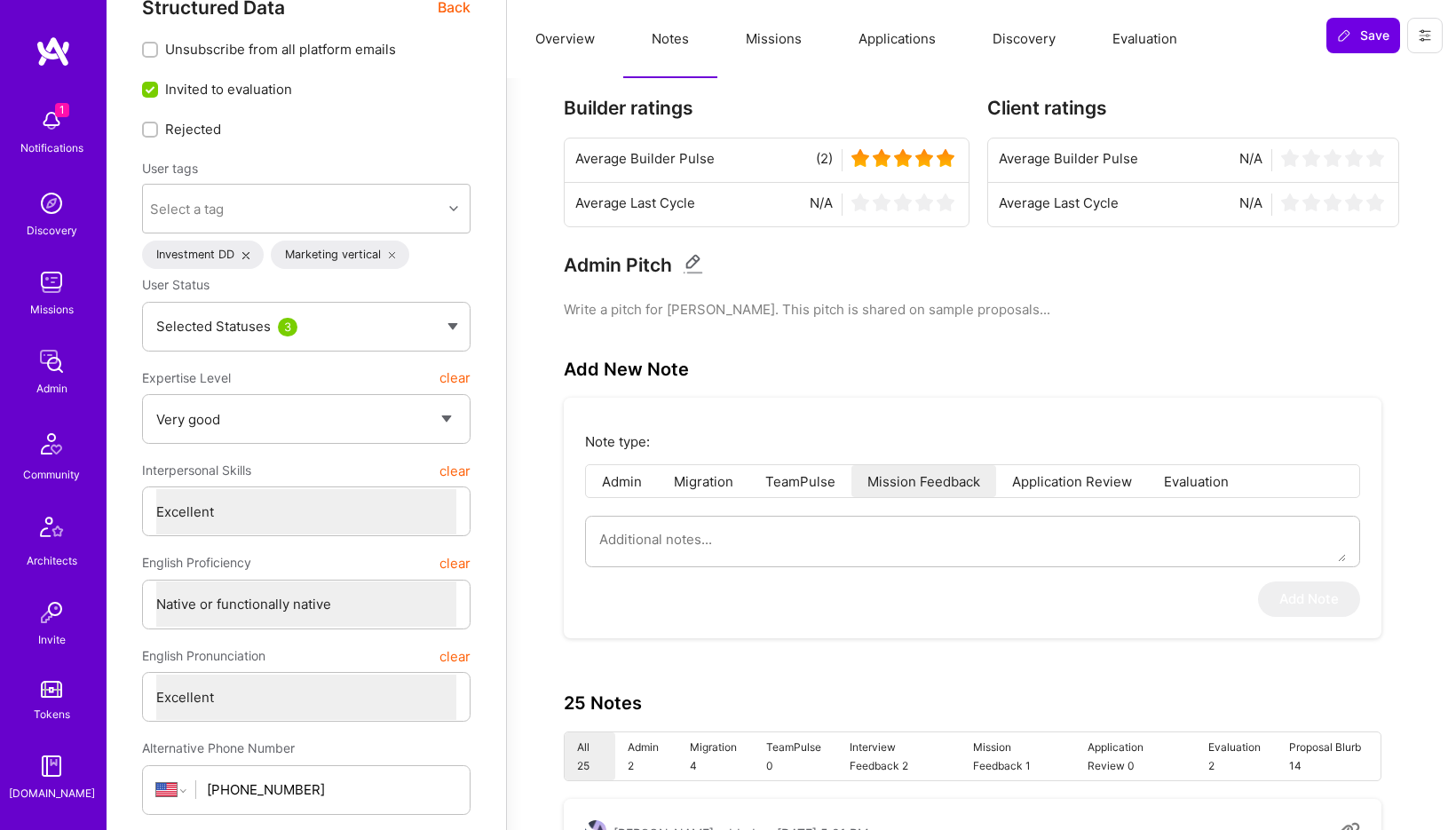
scroll to position [0, 0]
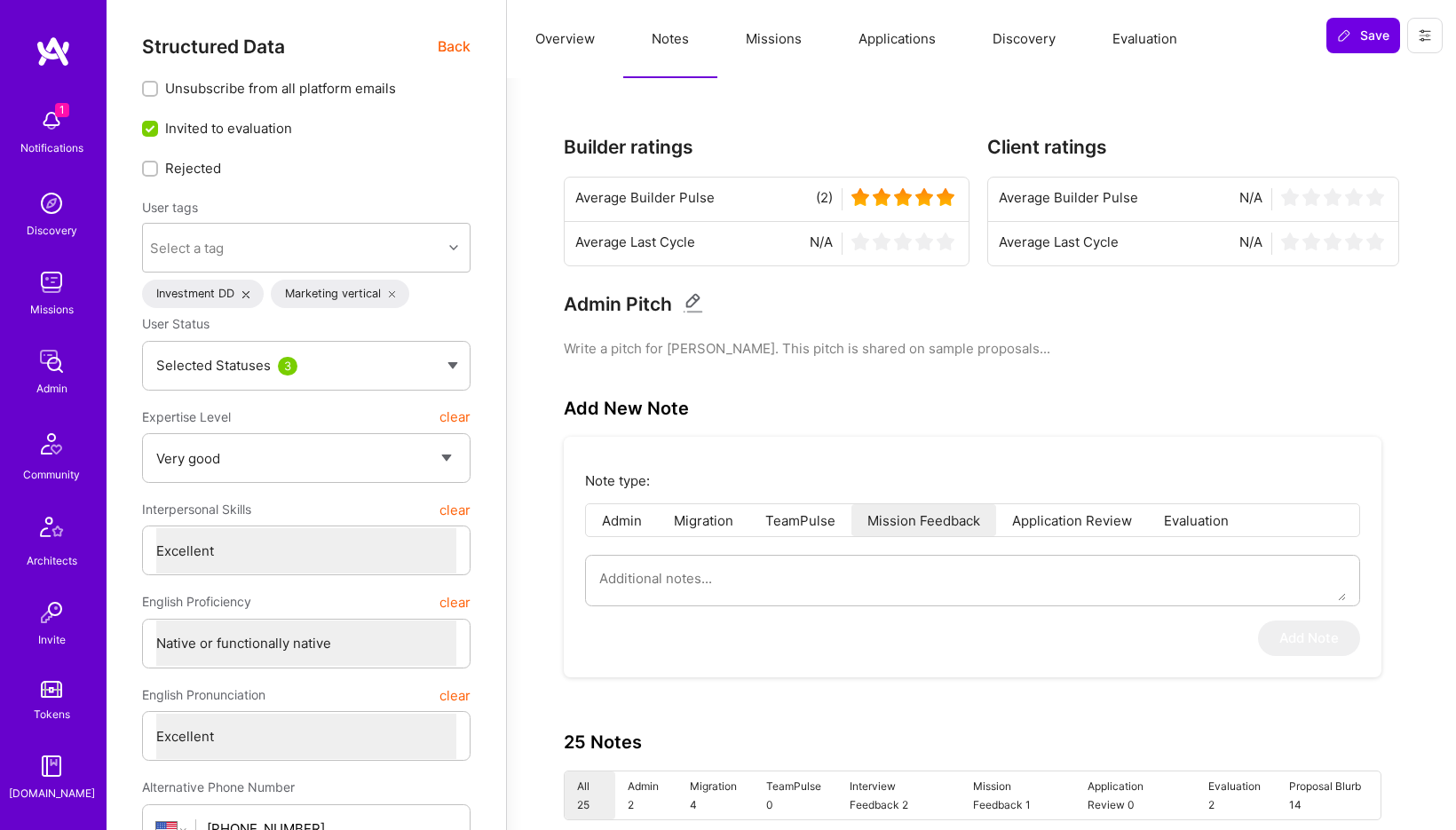
click at [1169, 41] on button "Evaluation" at bounding box center [1145, 38] width 122 height 78
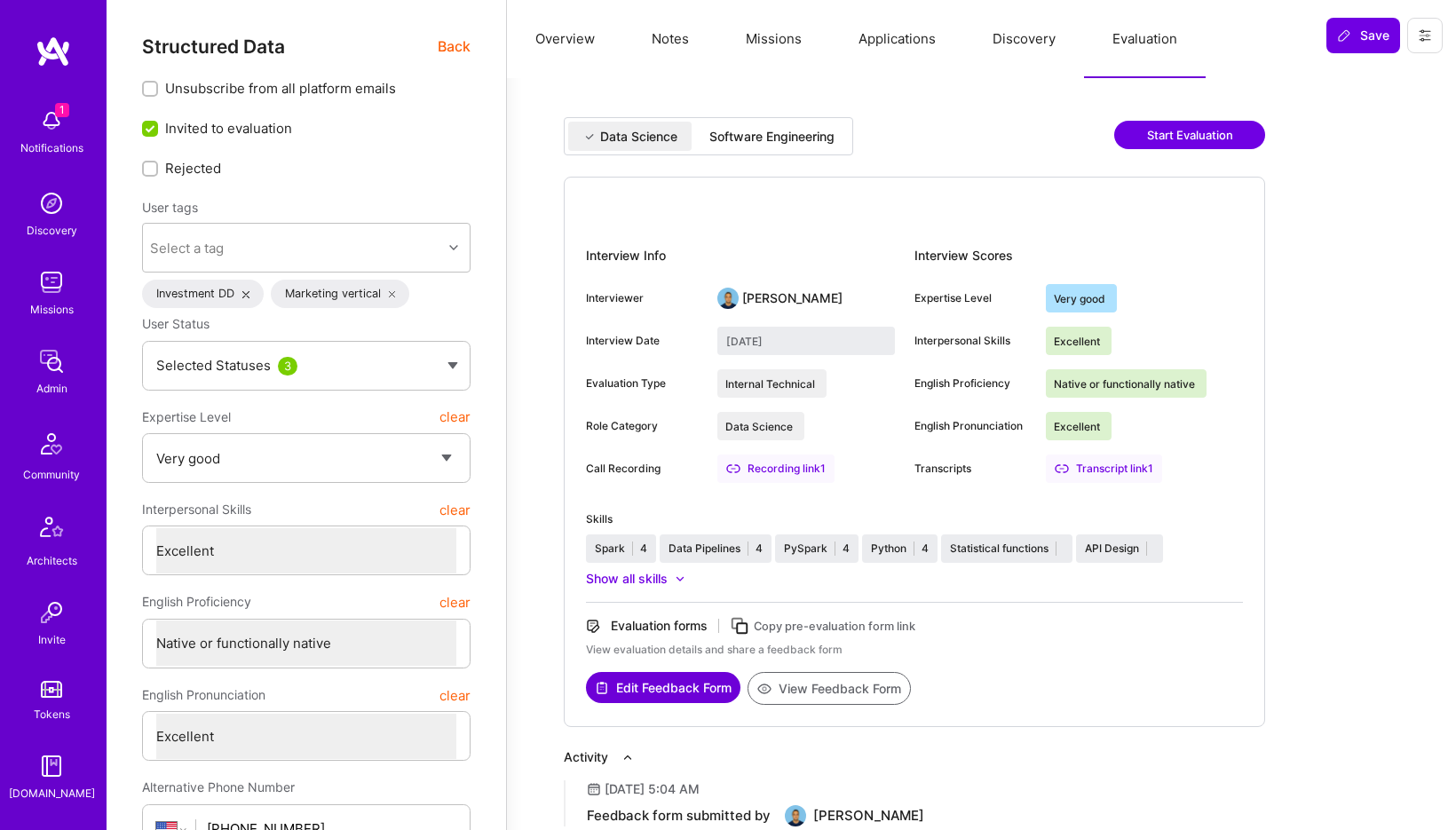
click at [833, 679] on button "View Feedback Form" at bounding box center [829, 689] width 163 height 33
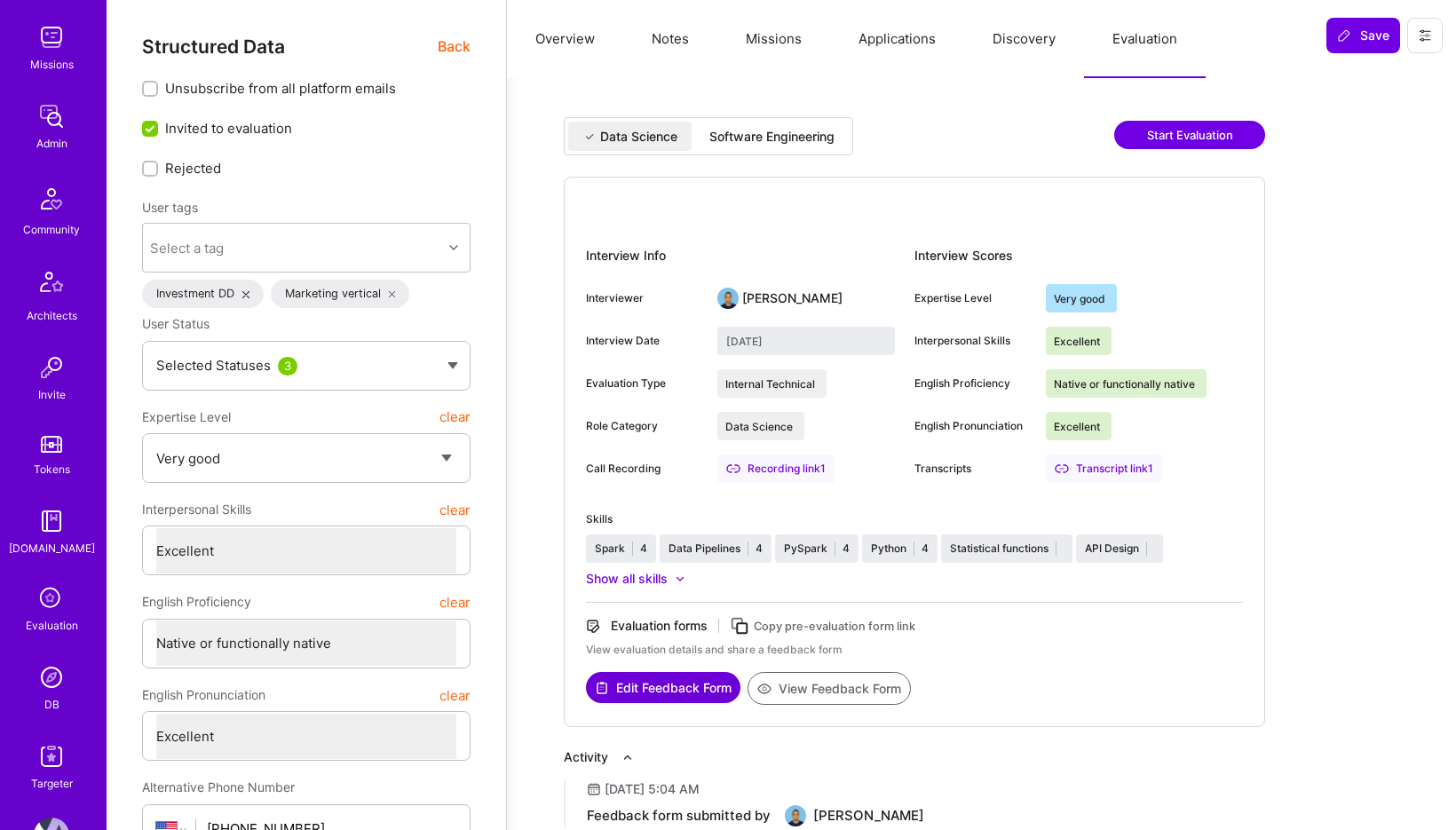
scroll to position [294, 0]
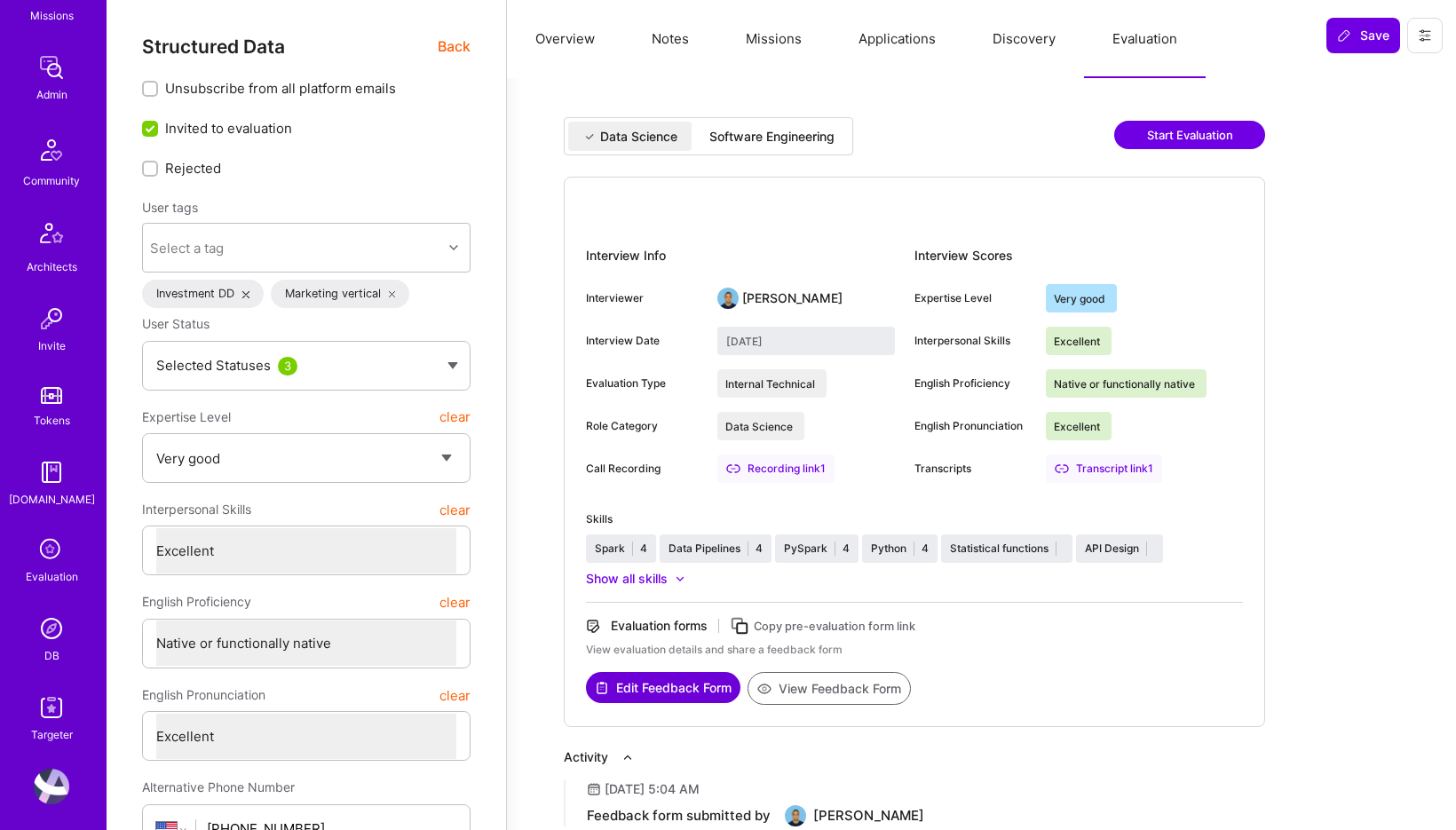
click at [48, 641] on img at bounding box center [51, 628] width 36 height 36
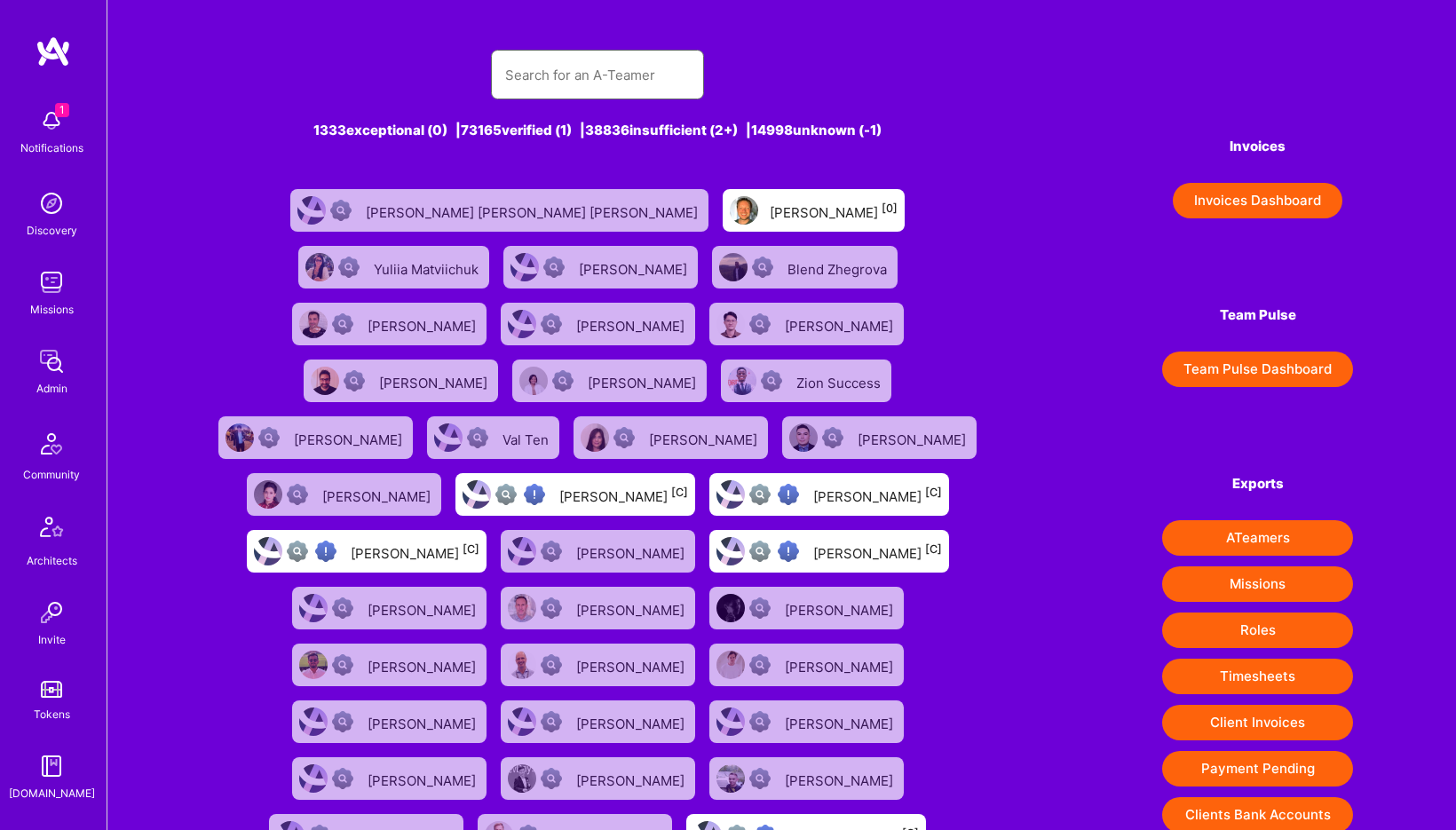
click at [603, 71] on input "text" at bounding box center [598, 74] width 185 height 45
paste input "[PERSON_NAME]"
type input "[PERSON_NAME]"
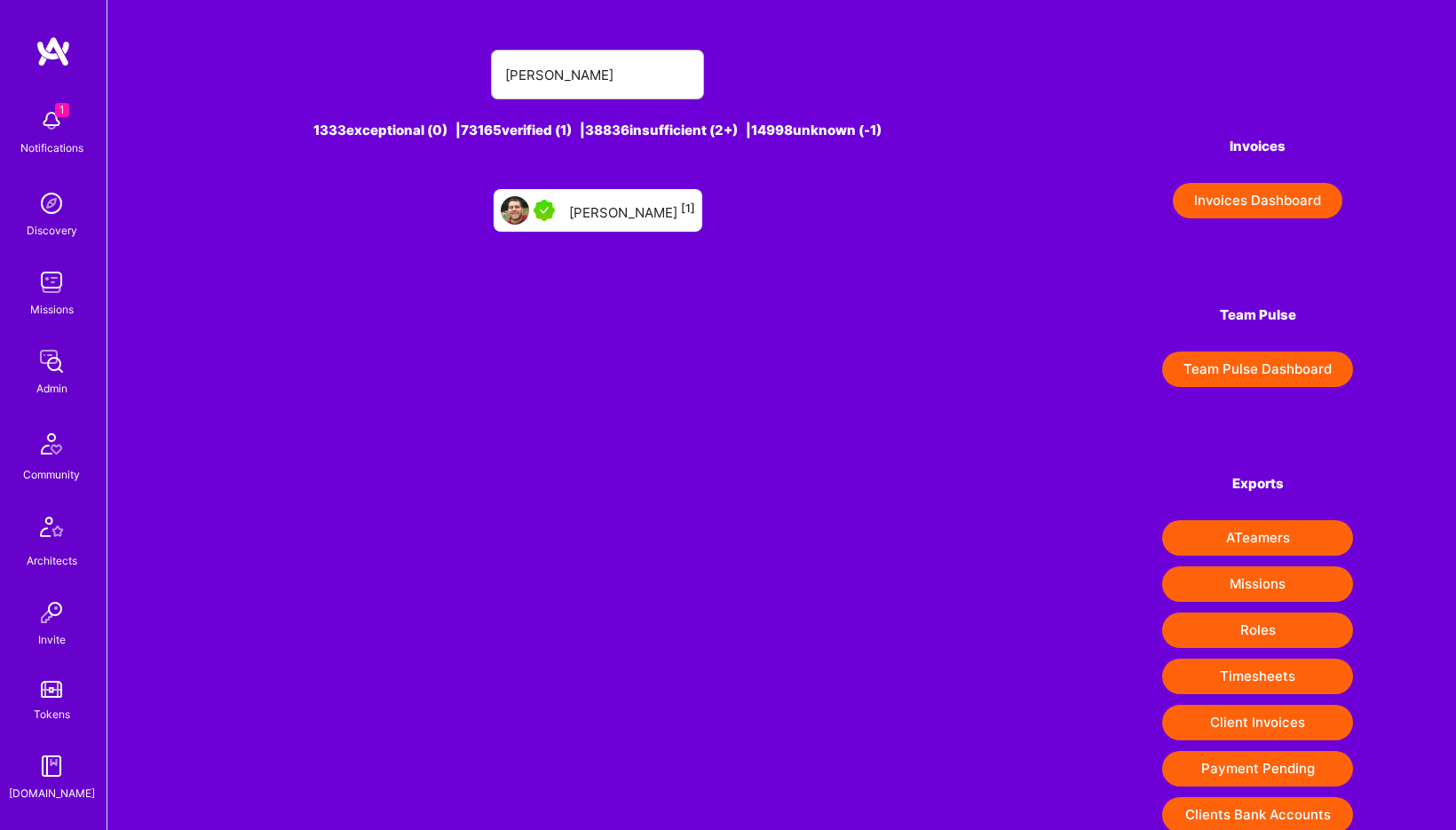
click at [623, 219] on div "Laszlo Csontos [1]" at bounding box center [632, 210] width 126 height 23
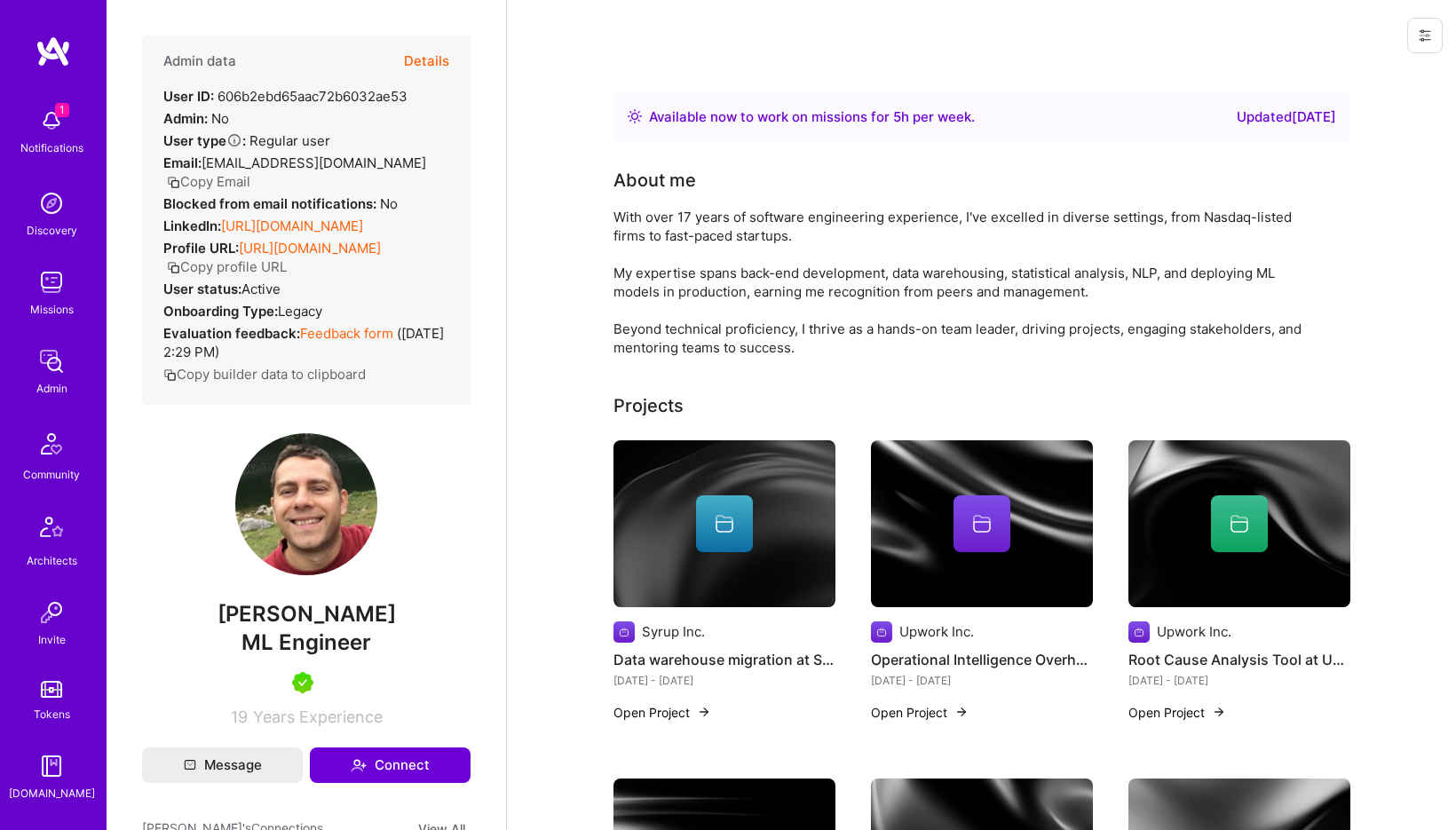
click at [304, 647] on span "ML Engineer" at bounding box center [307, 642] width 130 height 26
copy span "ML Engineer"
drag, startPoint x: 223, startPoint y: 207, endPoint x: 499, endPoint y: 217, distance: 276.2
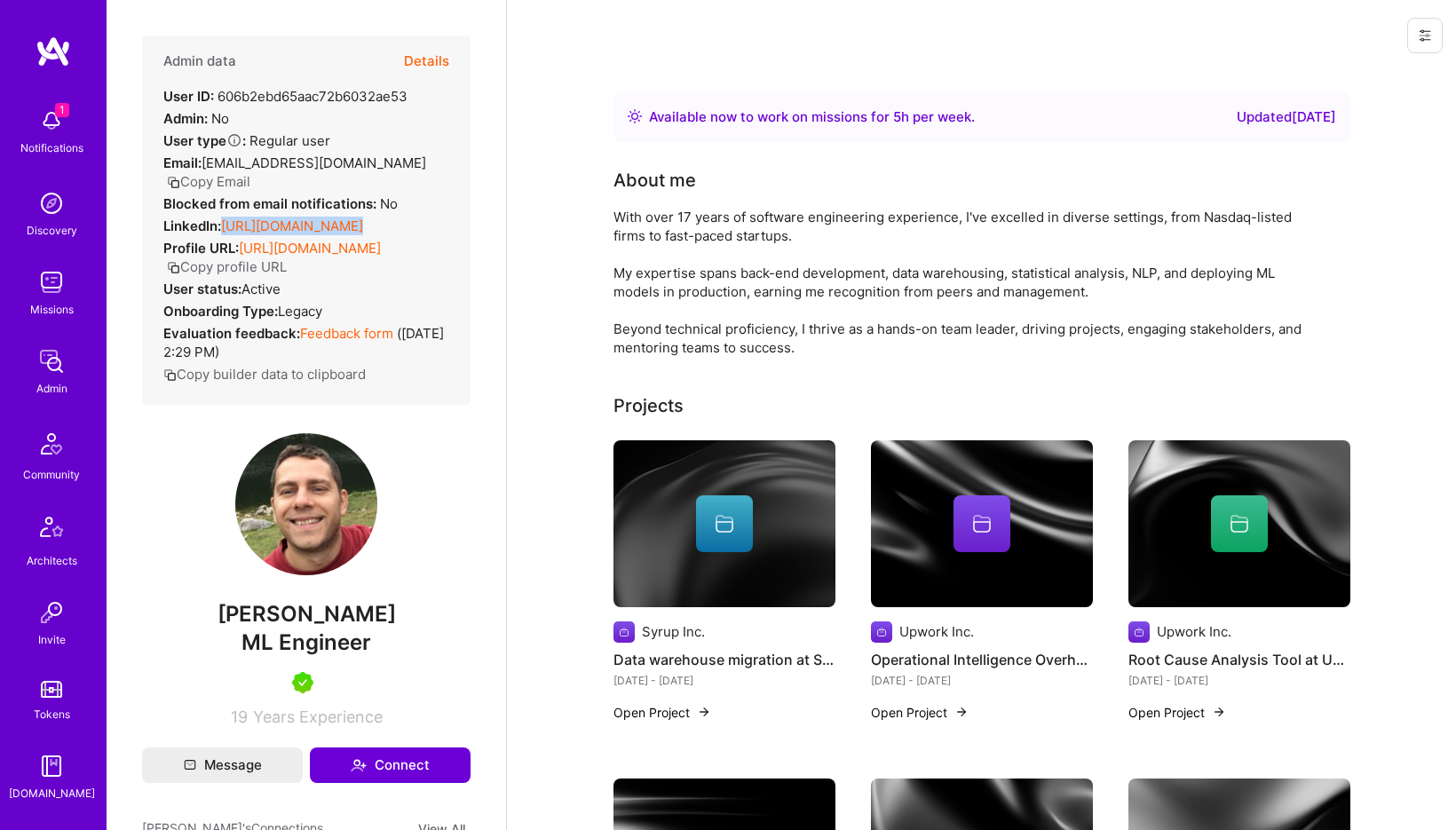
click at [499, 217] on div "Admin data Details User ID: 606b2ebd65aac72b6032ae53 Admin: No User type Regula…" at bounding box center [306, 415] width 399 height 830
copy div "https://linkedin.com/in/lcsontos"
click at [436, 72] on button "Details" at bounding box center [426, 61] width 45 height 51
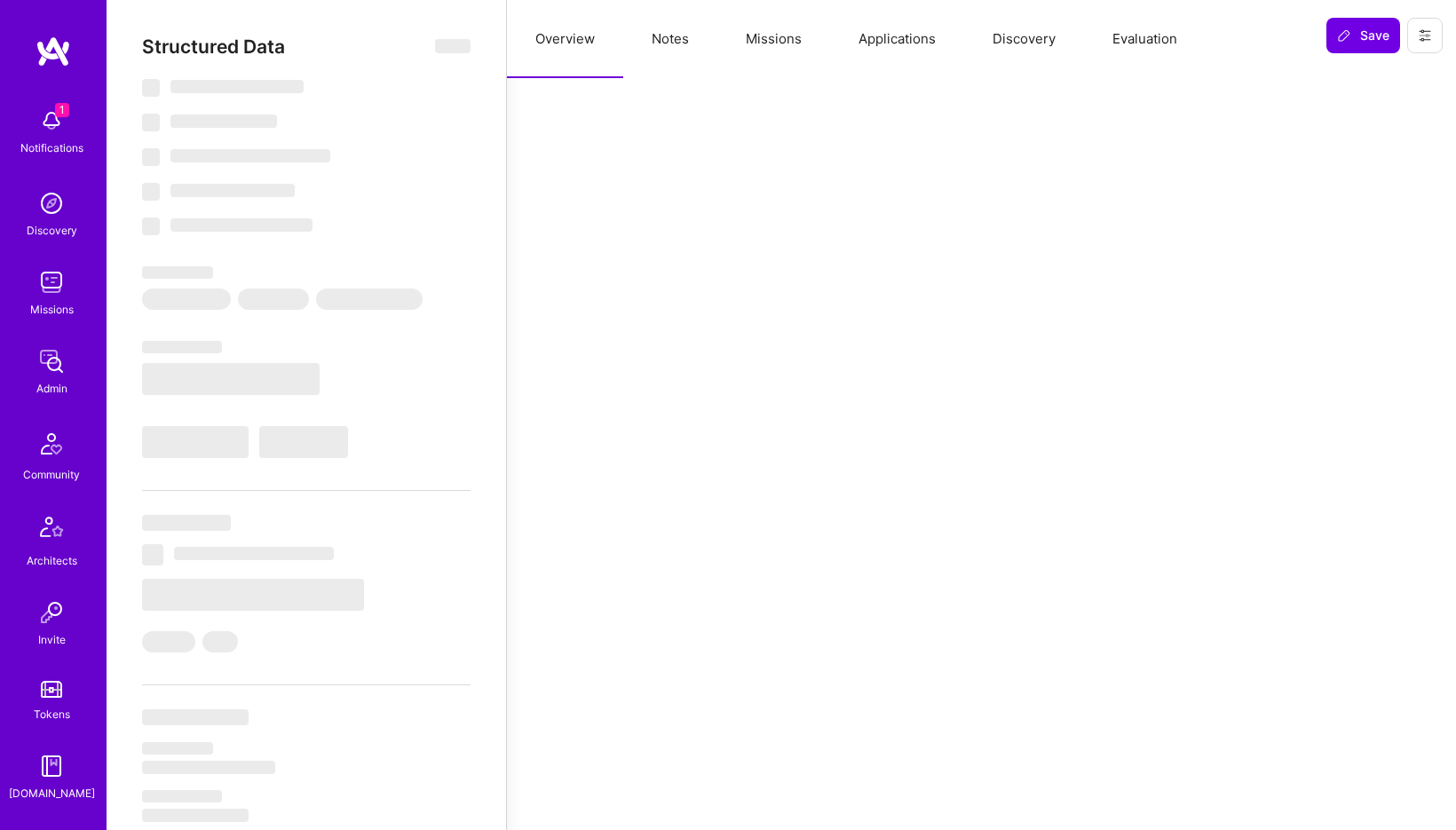
click at [668, 41] on button "Notes" at bounding box center [670, 38] width 94 height 78
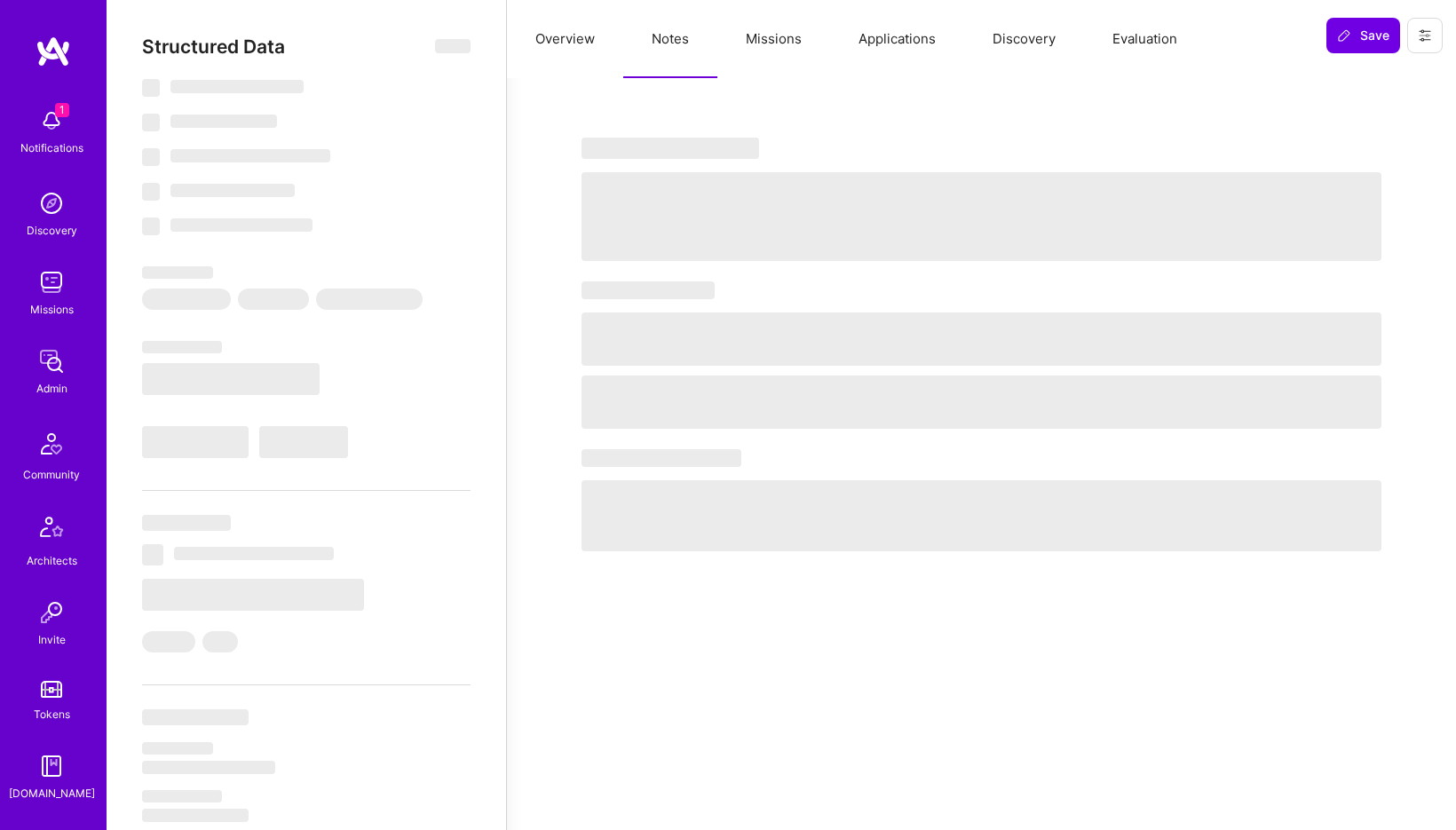
type textarea "x"
select select "Right Now"
select select "5"
select select "4"
select select "7"
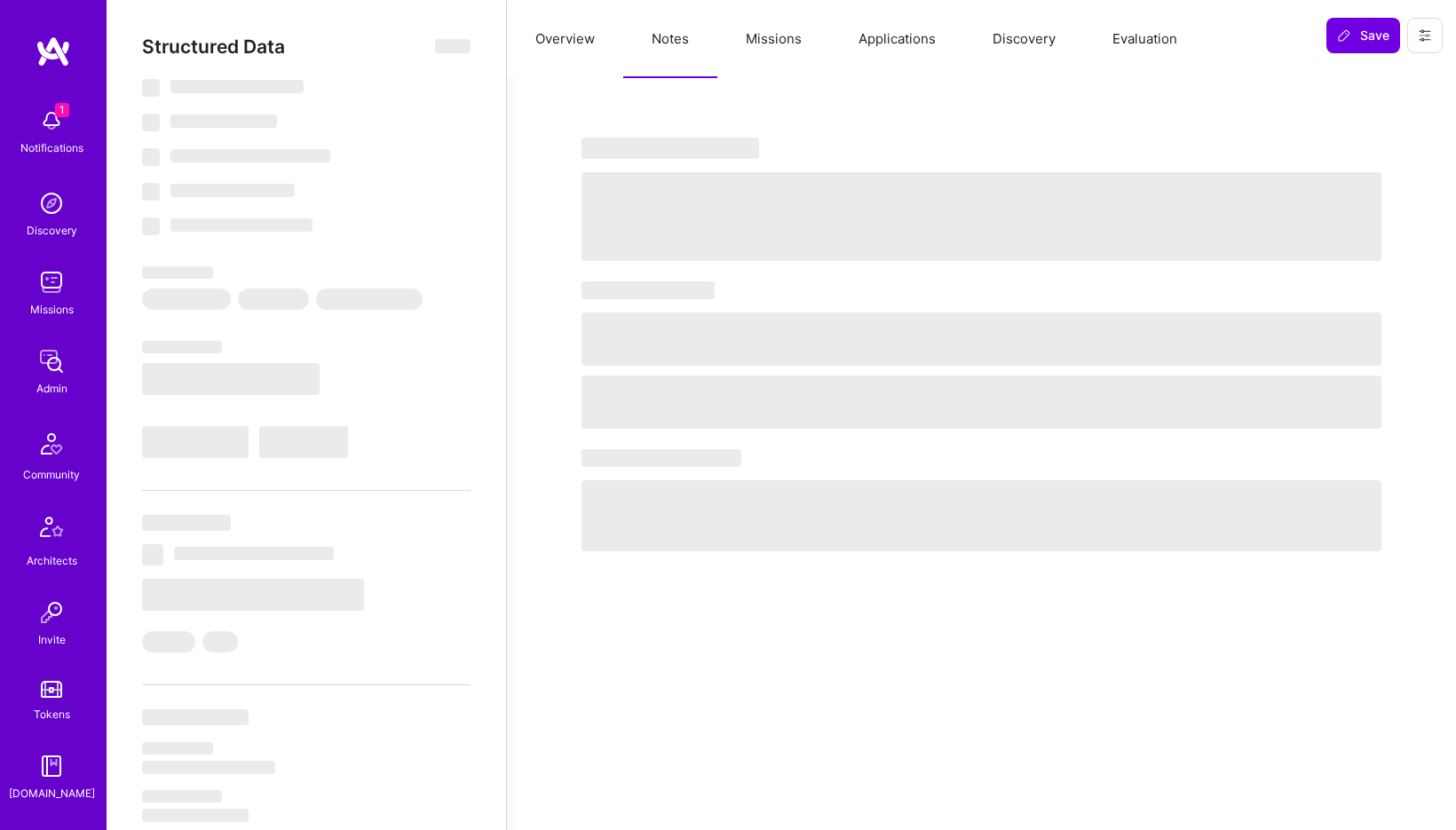
select select "6"
select select "HU"
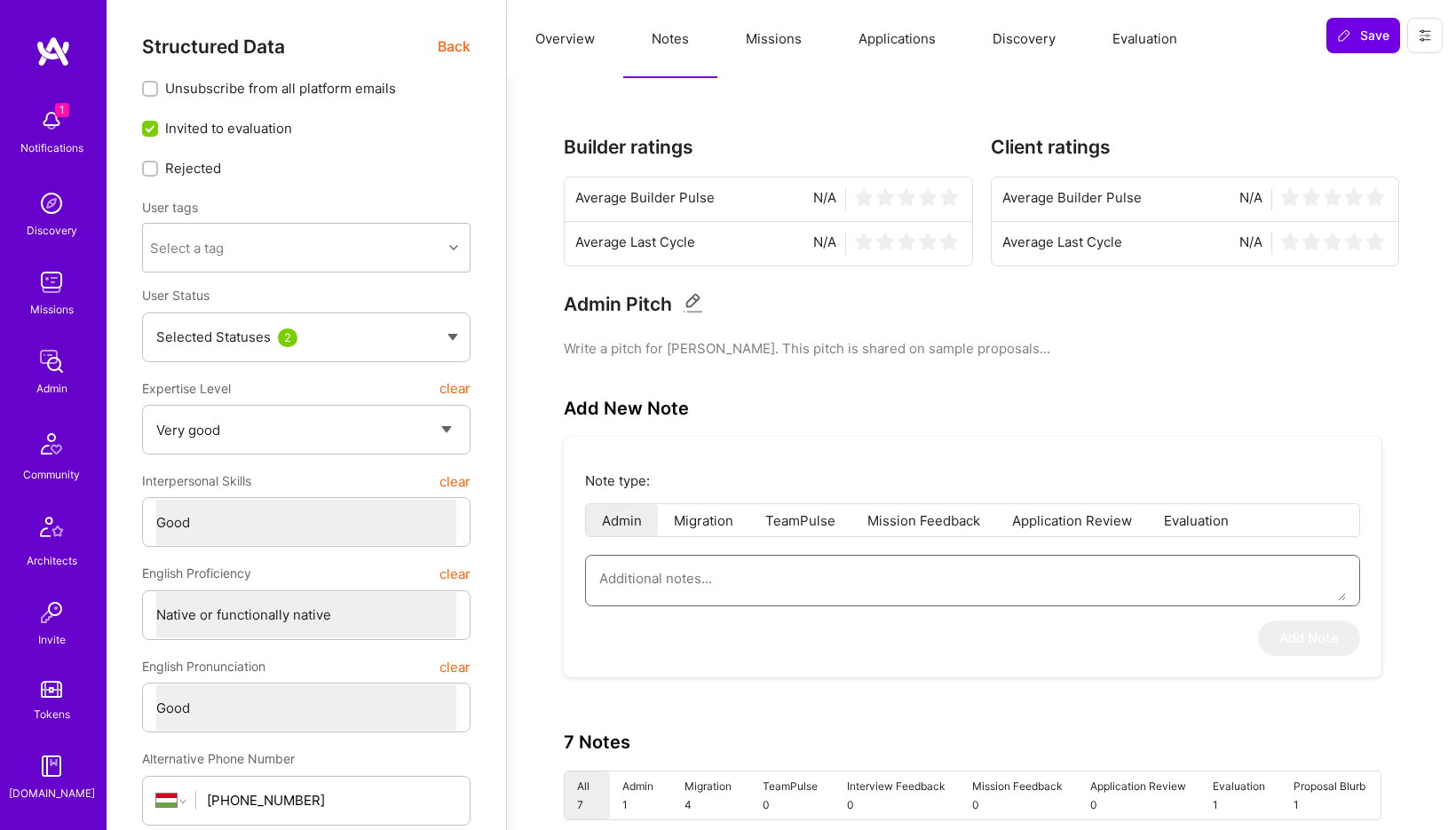
click at [874, 585] on textarea at bounding box center [972, 578] width 746 height 45
paste textarea "This is a summary of the application form submitted by Laszlo Csontos for the A…"
type textarea "x"
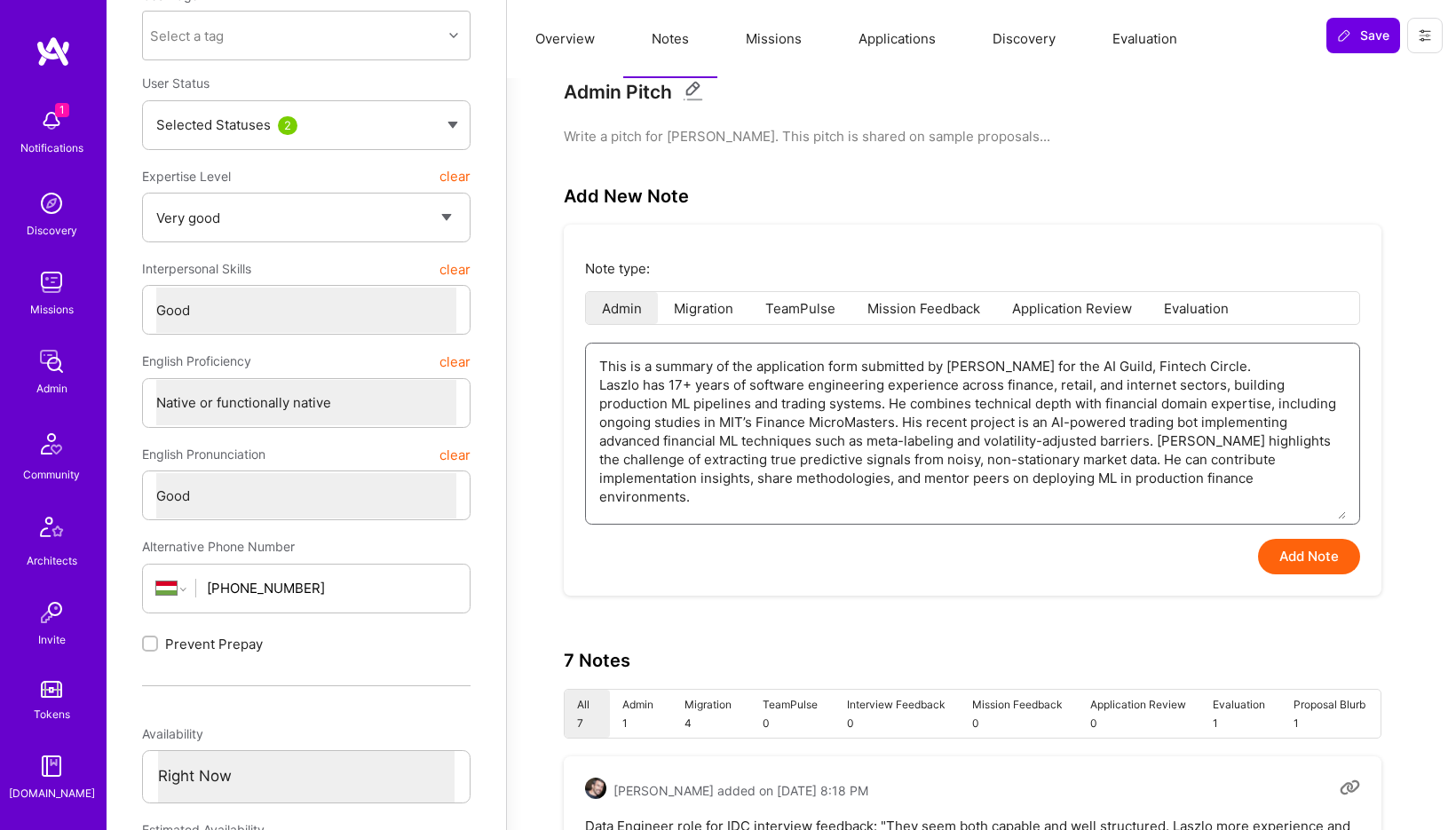
scroll to position [484, 0]
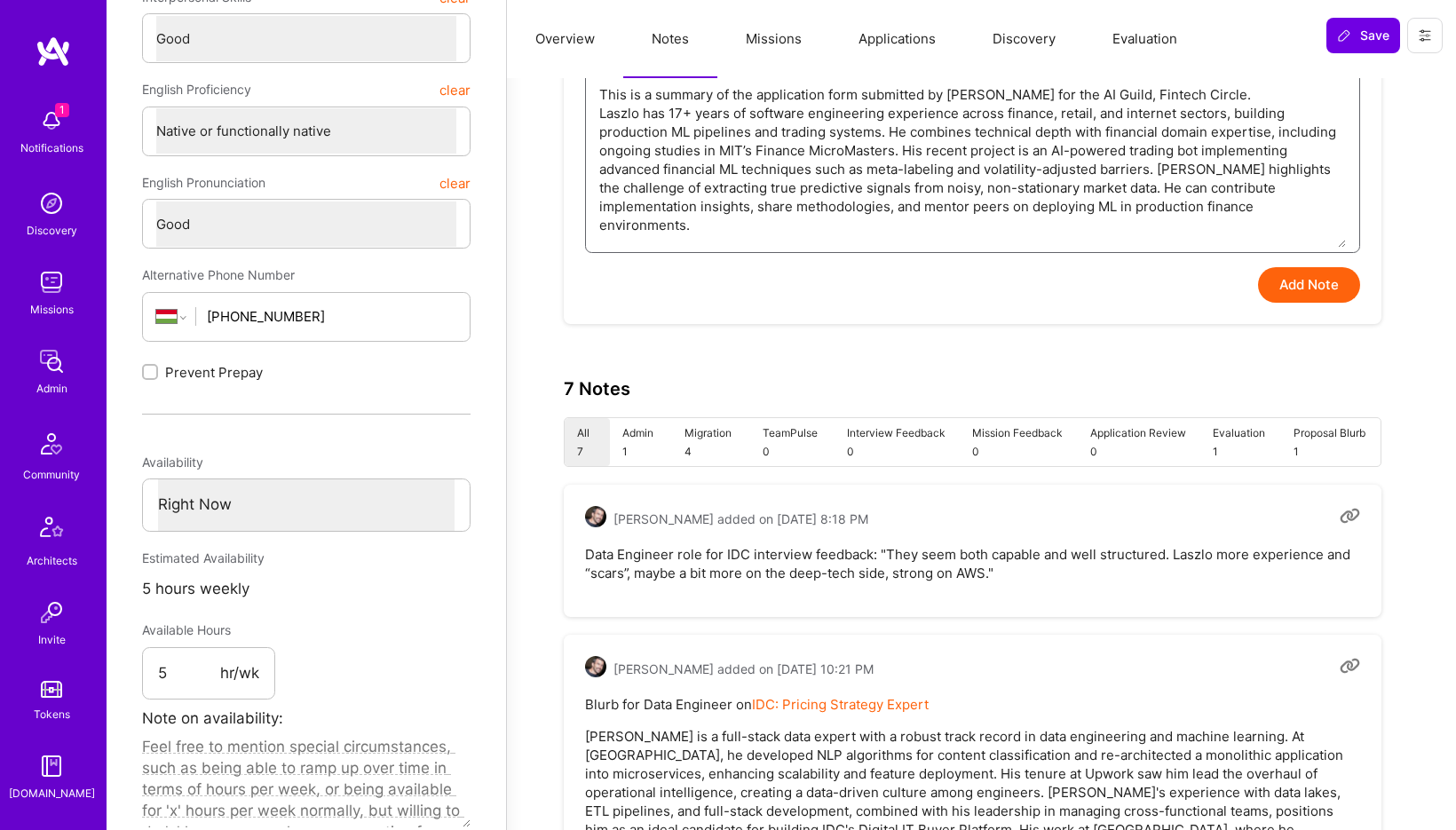
type textarea "This is a summary of the application form submitted by Laszlo Csontos for the A…"
click at [1294, 286] on button "Add Note" at bounding box center [1309, 285] width 102 height 36
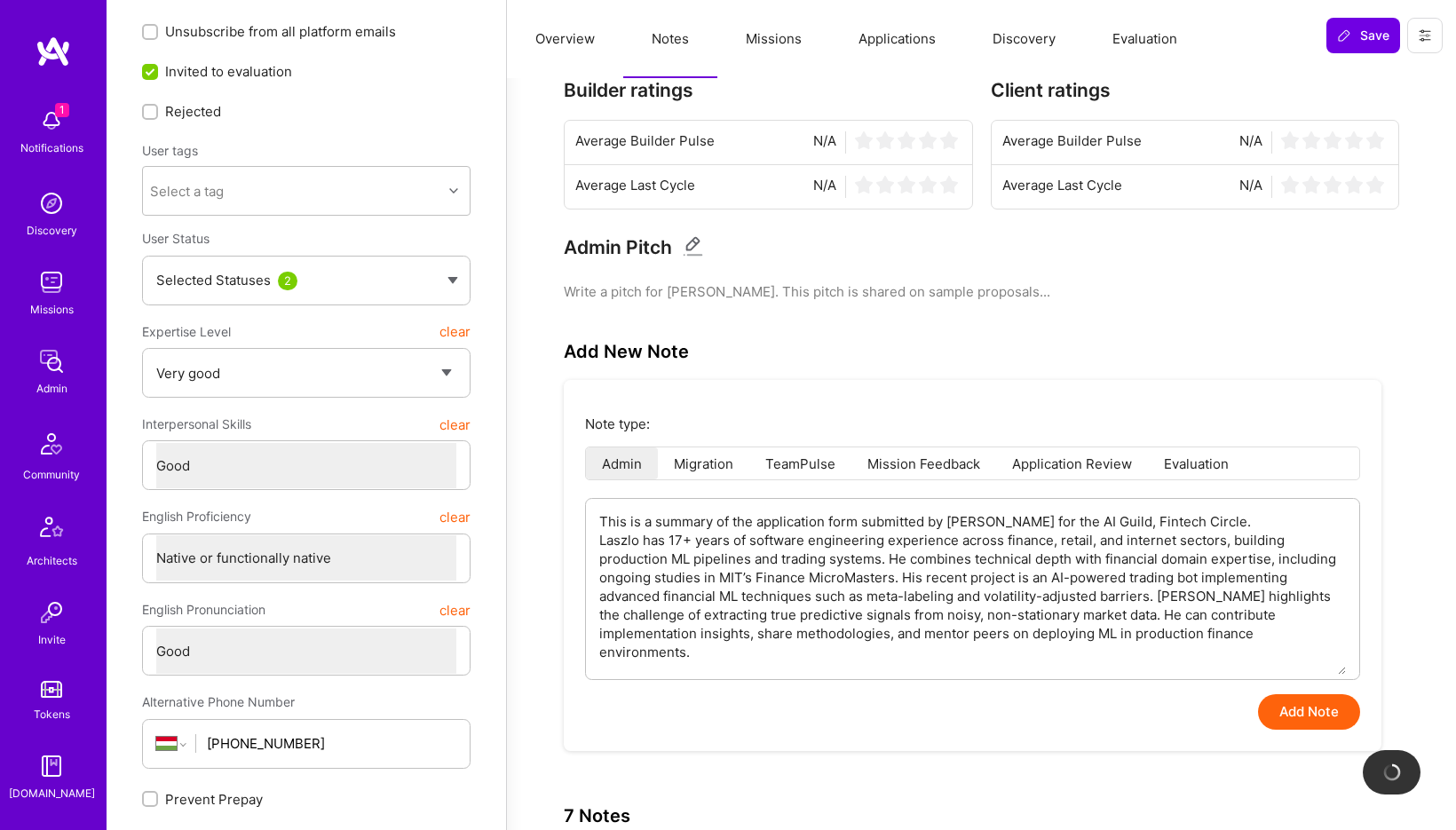
scroll to position [0, 0]
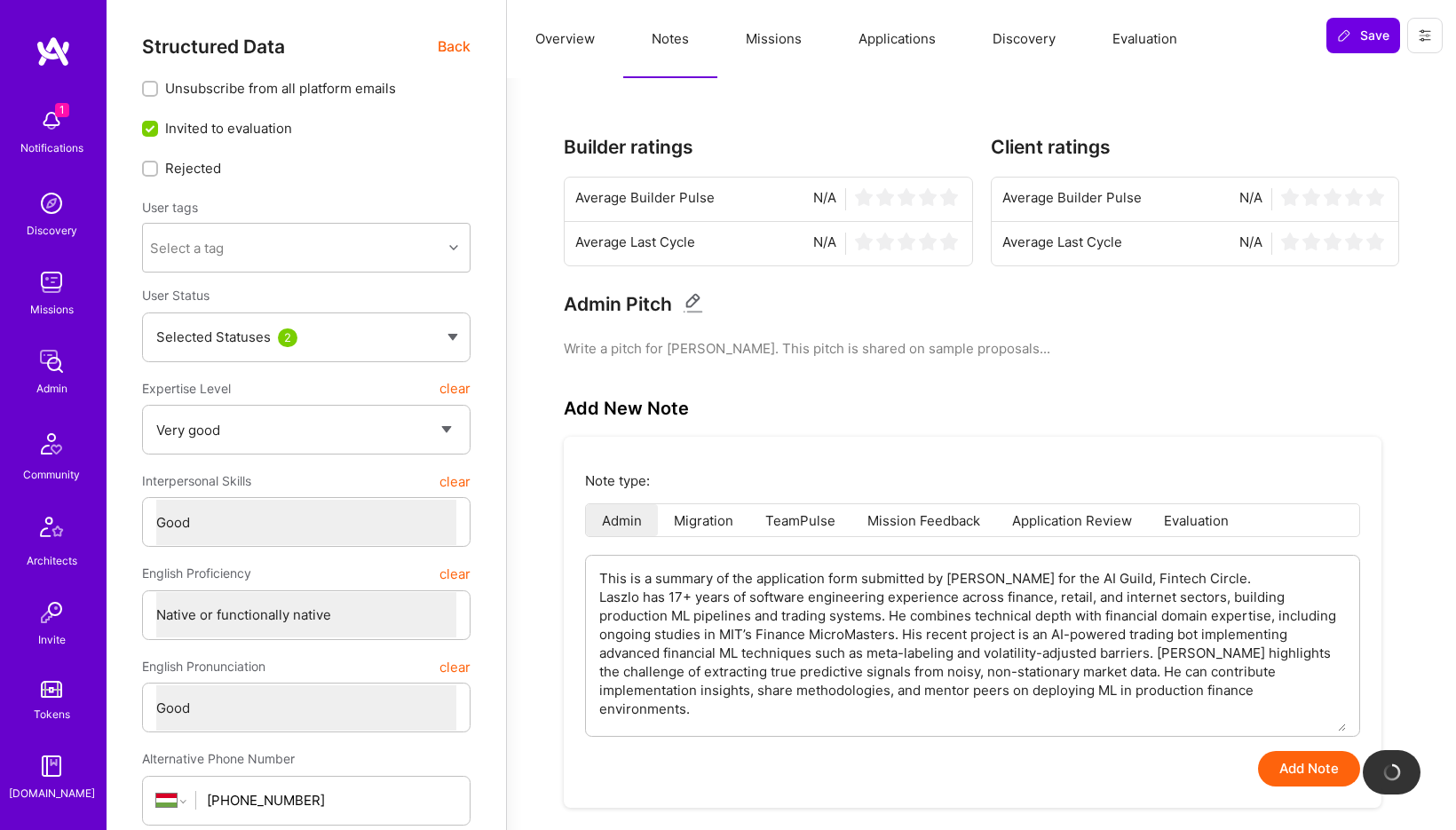
type textarea "x"
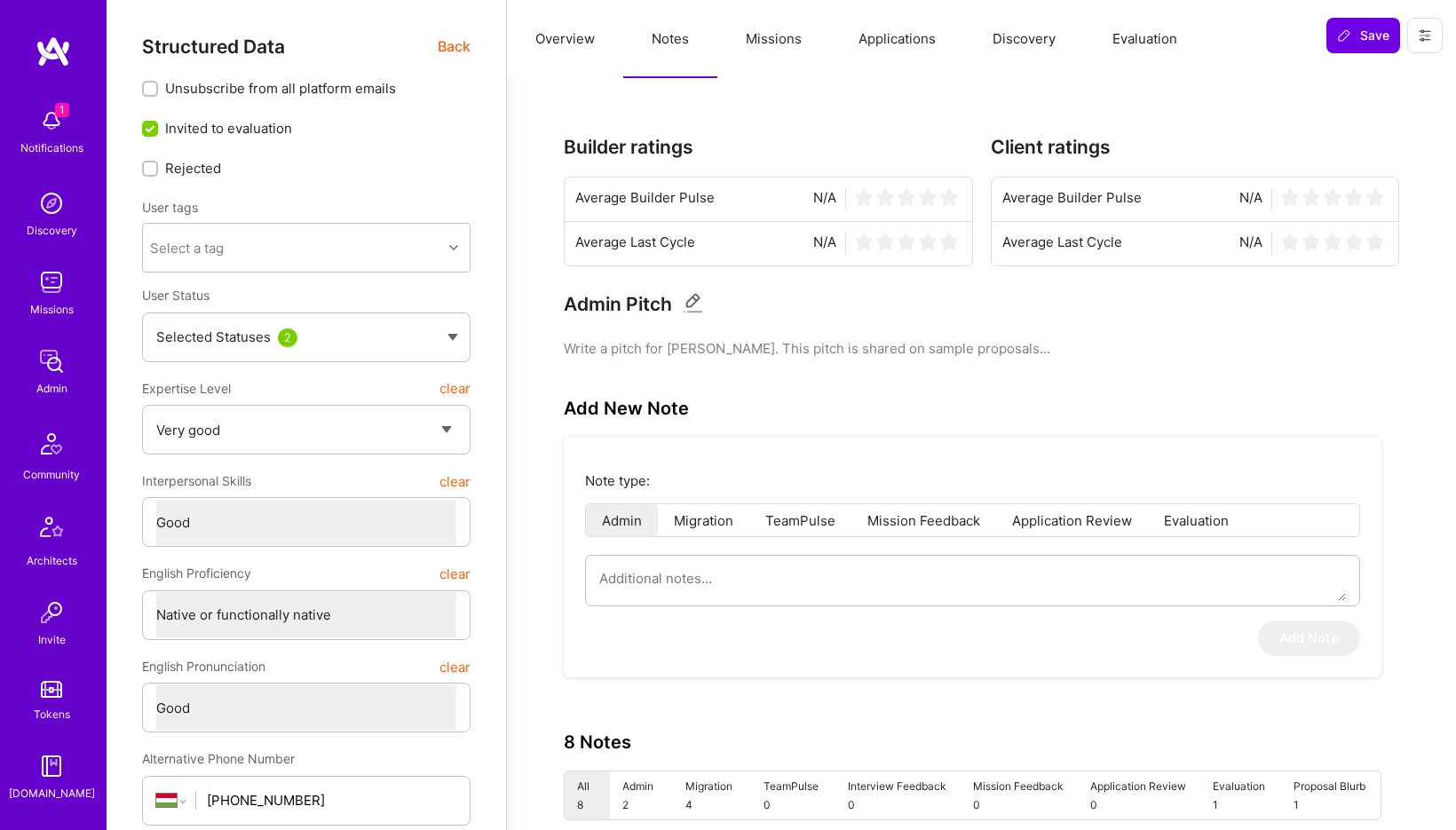
click at [1142, 40] on button "Evaluation" at bounding box center [1145, 38] width 122 height 78
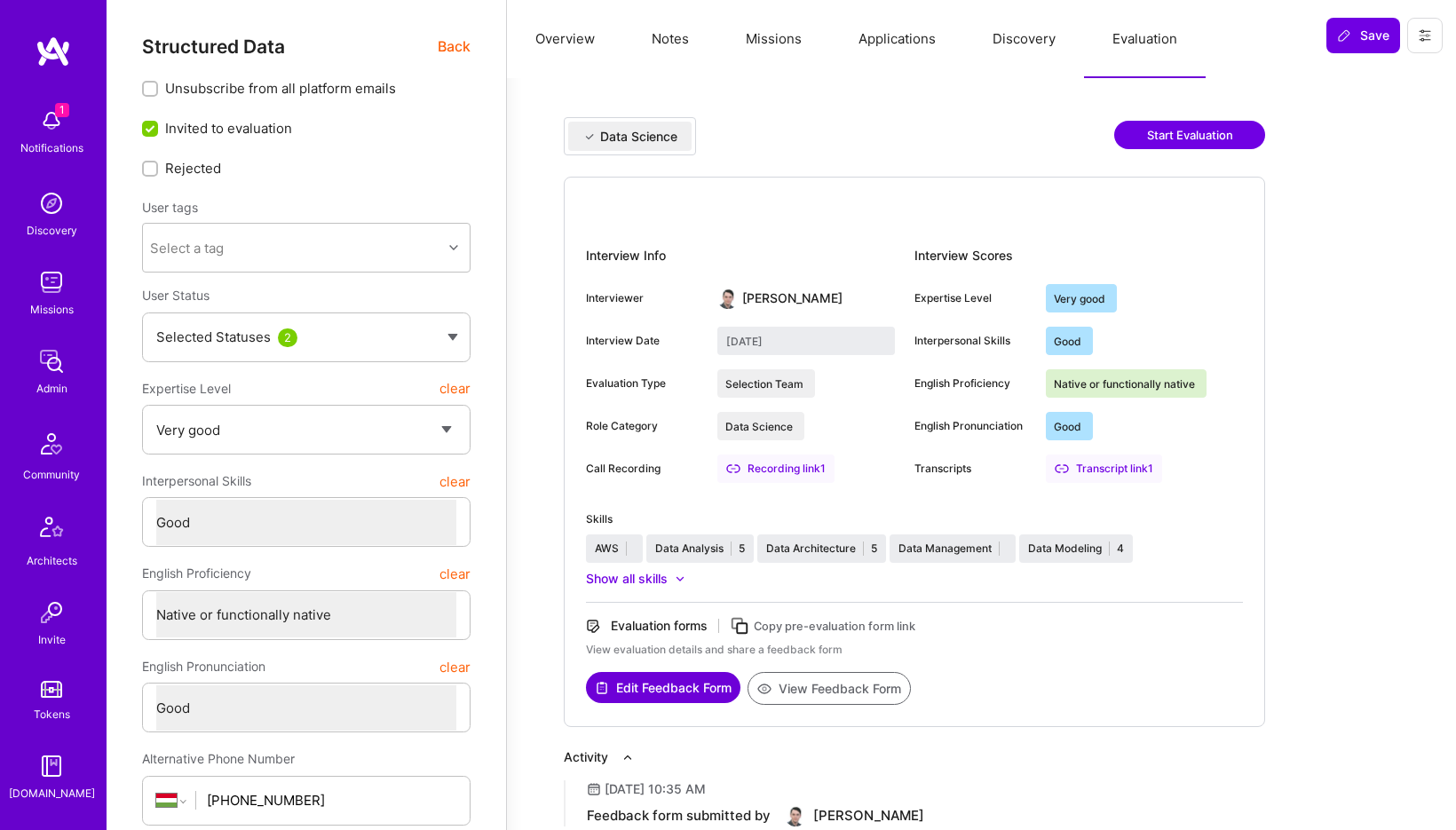
click at [800, 684] on button "View Feedback Form" at bounding box center [829, 689] width 163 height 33
